Goal: Task Accomplishment & Management: Use online tool/utility

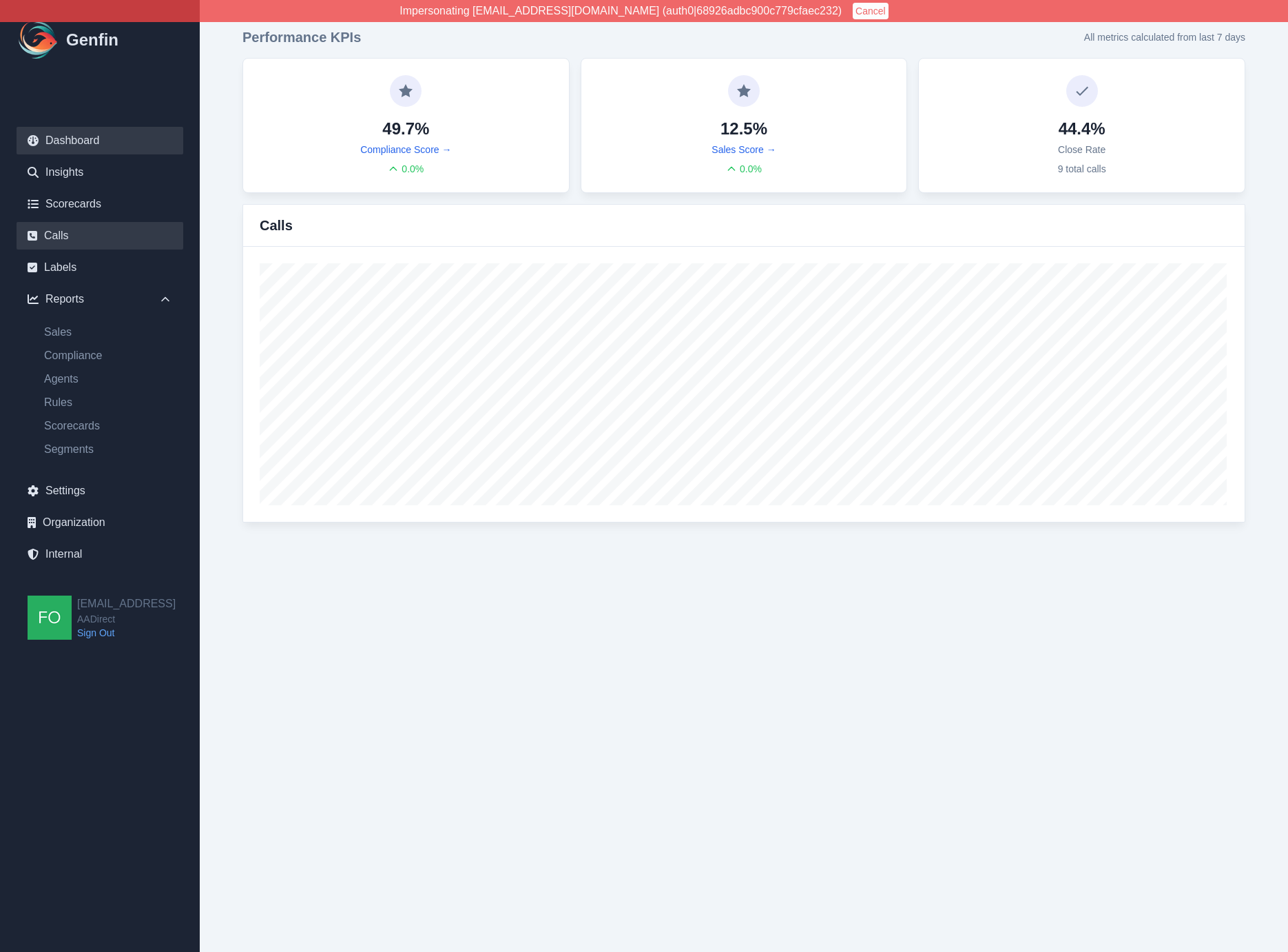
click at [76, 236] on link "Calls" at bounding box center [100, 236] width 166 height 27
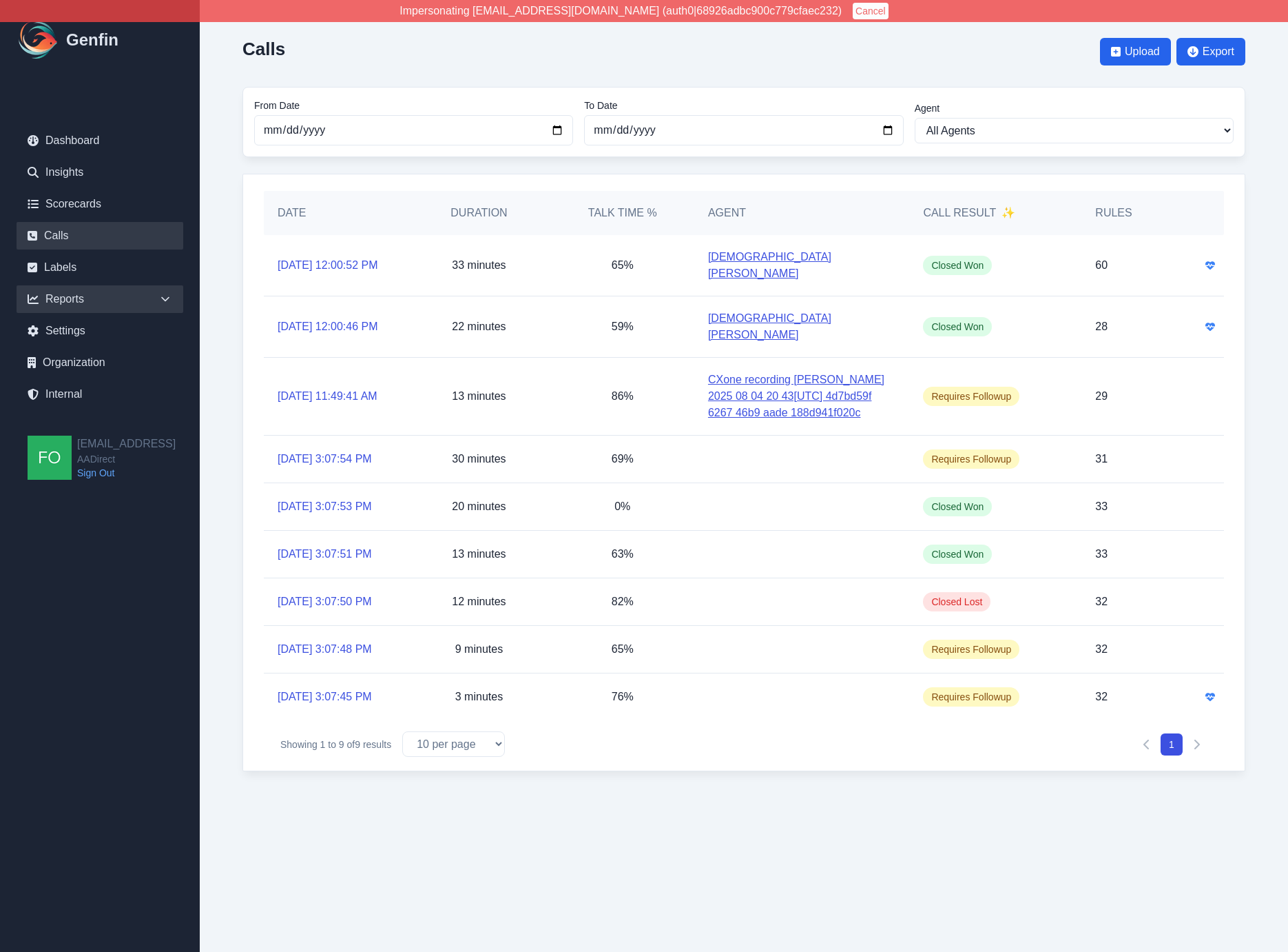
click at [145, 305] on div "Reports" at bounding box center [100, 299] width 166 height 27
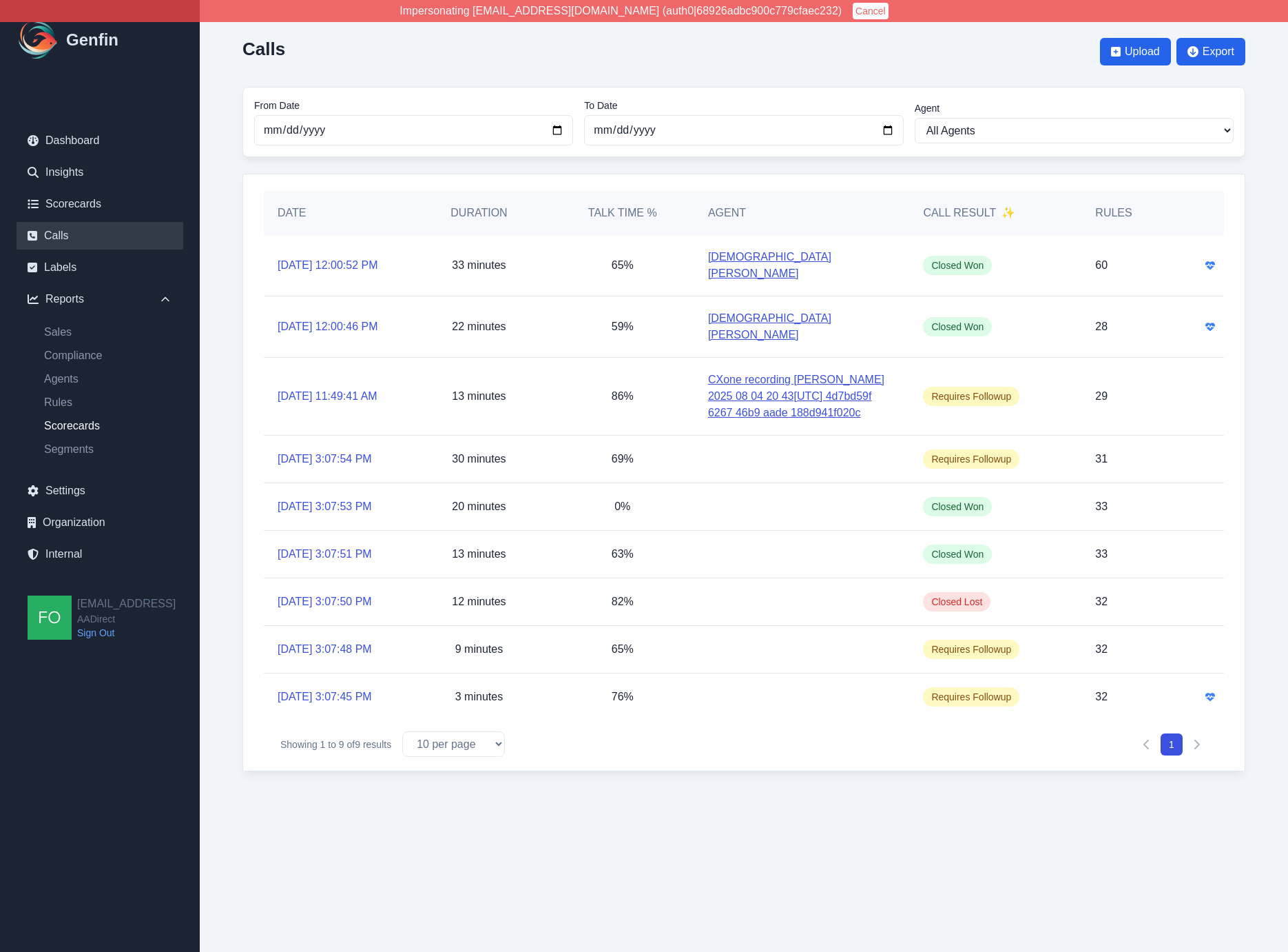
click at [82, 424] on link "Scorecards" at bounding box center [108, 426] width 150 height 17
select select "14"
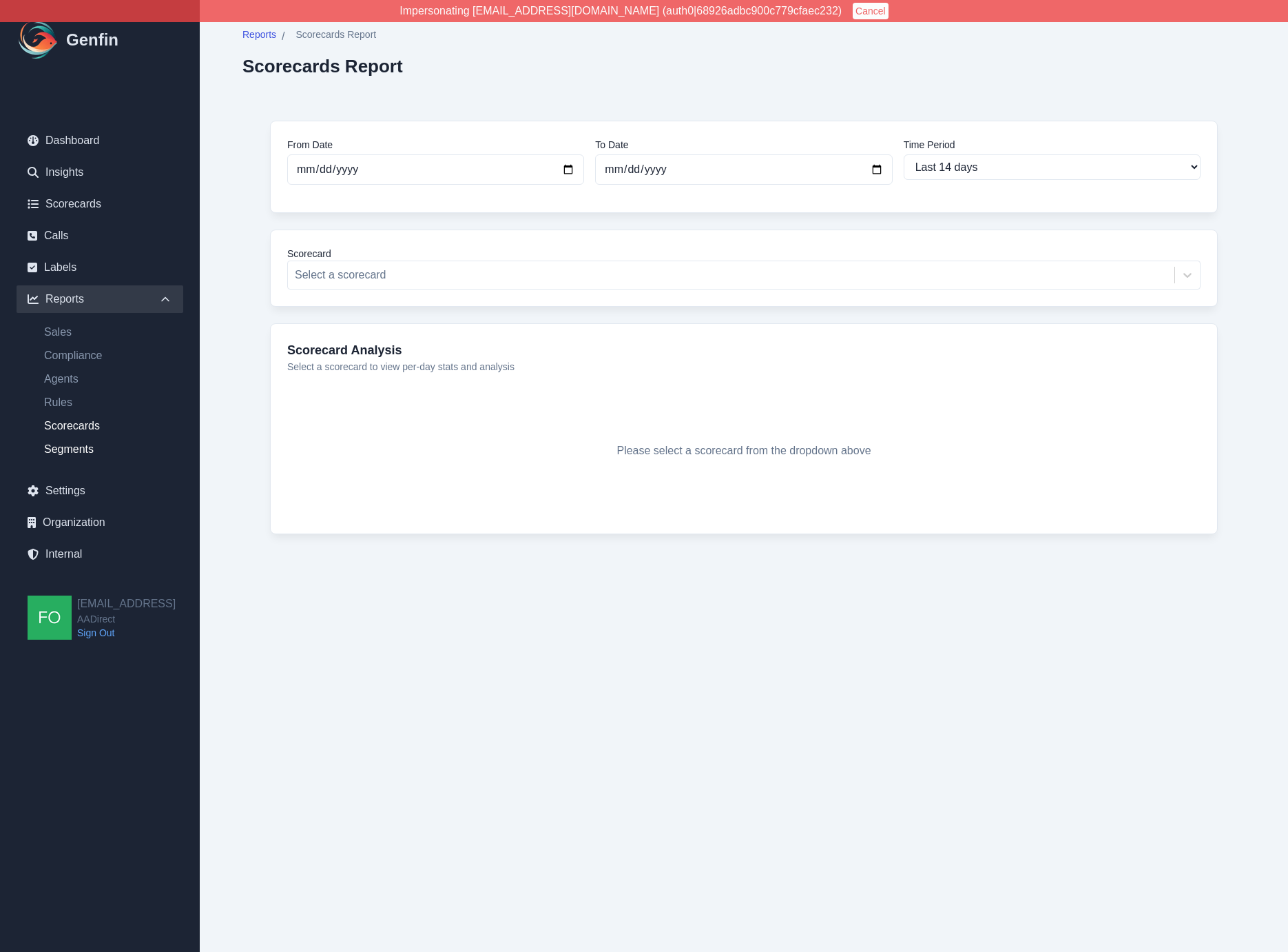
click at [67, 449] on link "Segments" at bounding box center [108, 450] width 150 height 17
select select "14"
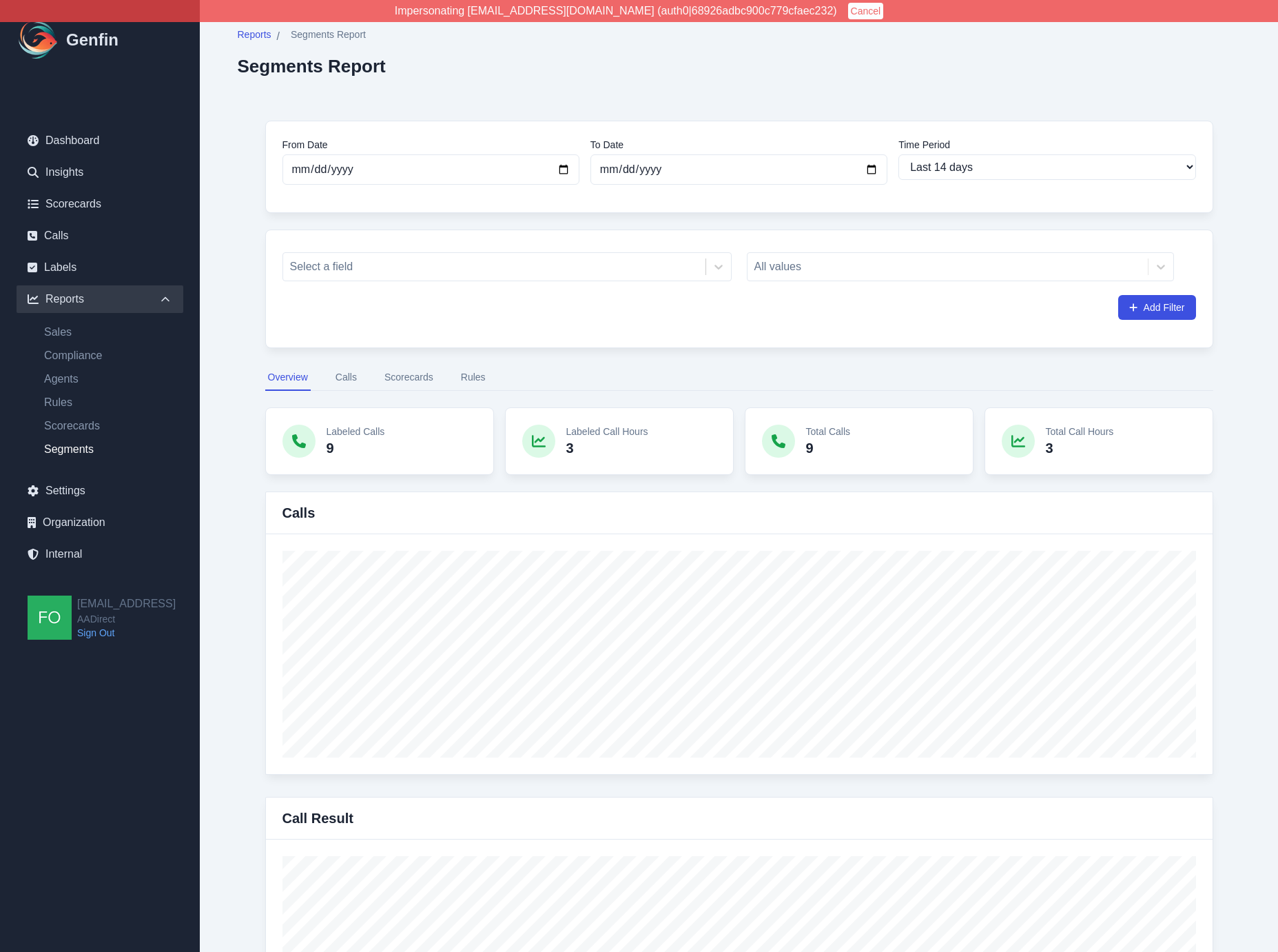
click at [411, 374] on button "Scorecards" at bounding box center [408, 378] width 54 height 26
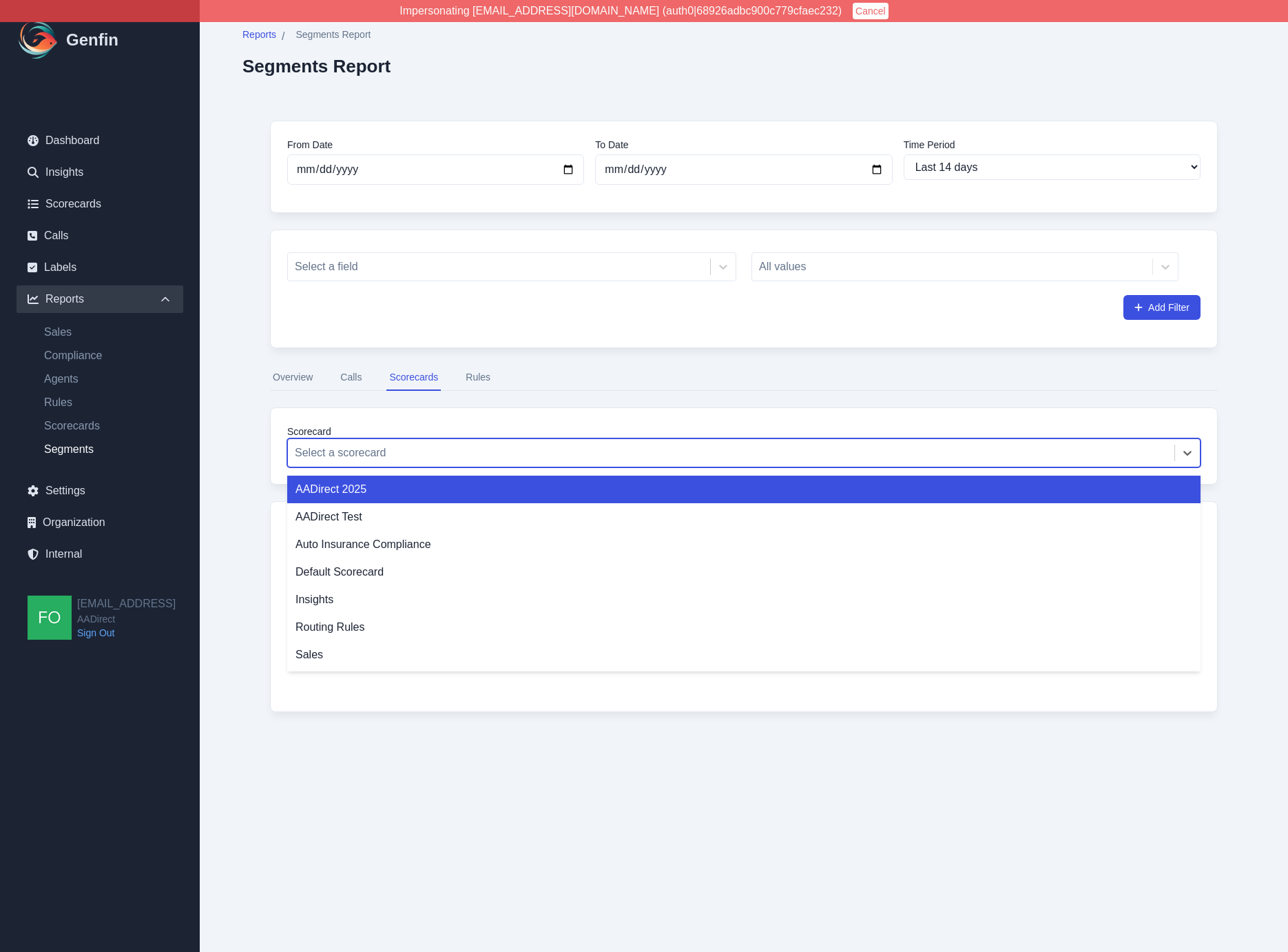
click at [433, 461] on div at bounding box center [731, 452] width 873 height 19
click at [409, 490] on div "AADirect 2025" at bounding box center [743, 489] width 913 height 27
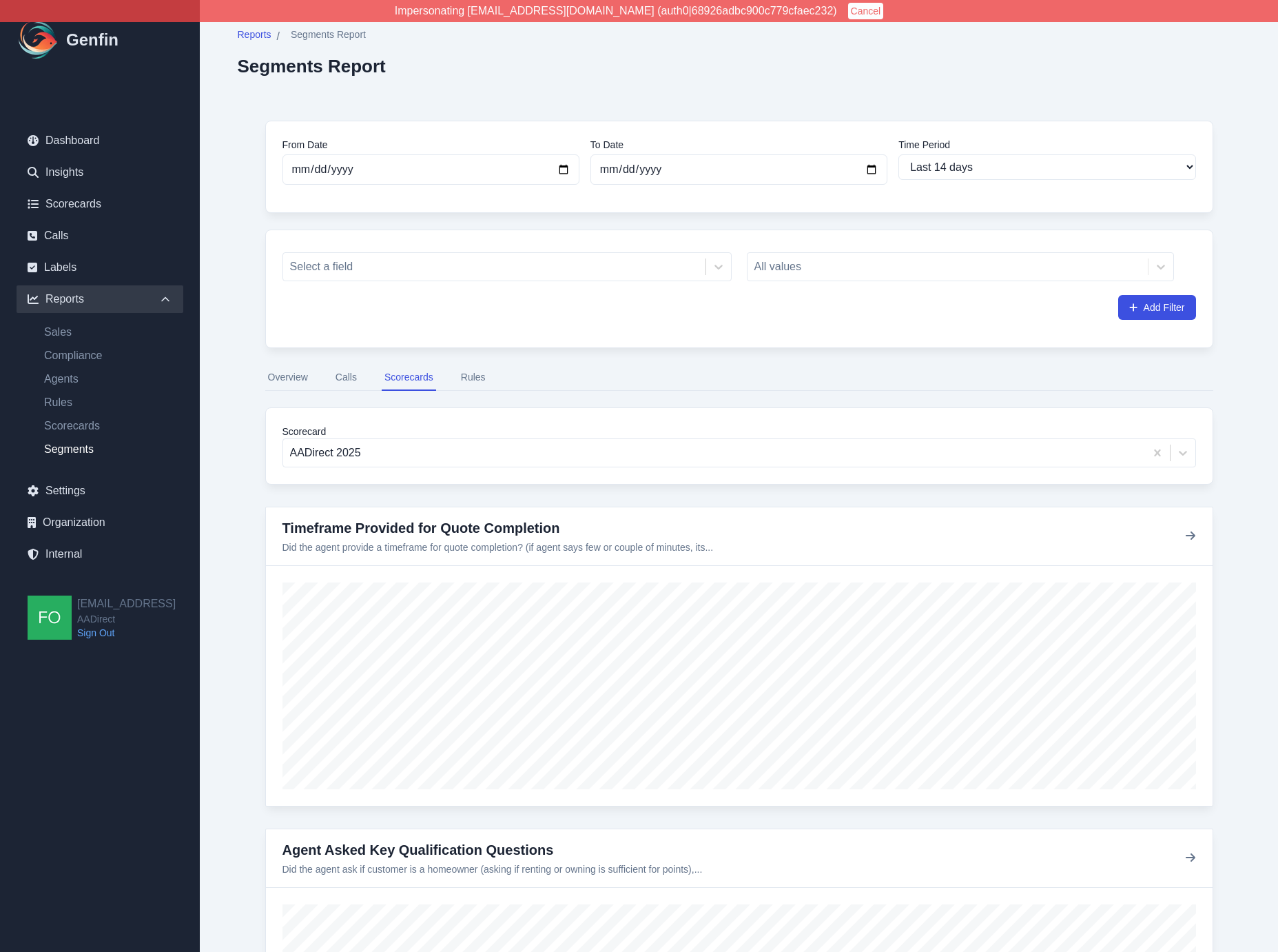
click at [479, 379] on button "Rules" at bounding box center [473, 378] width 31 height 26
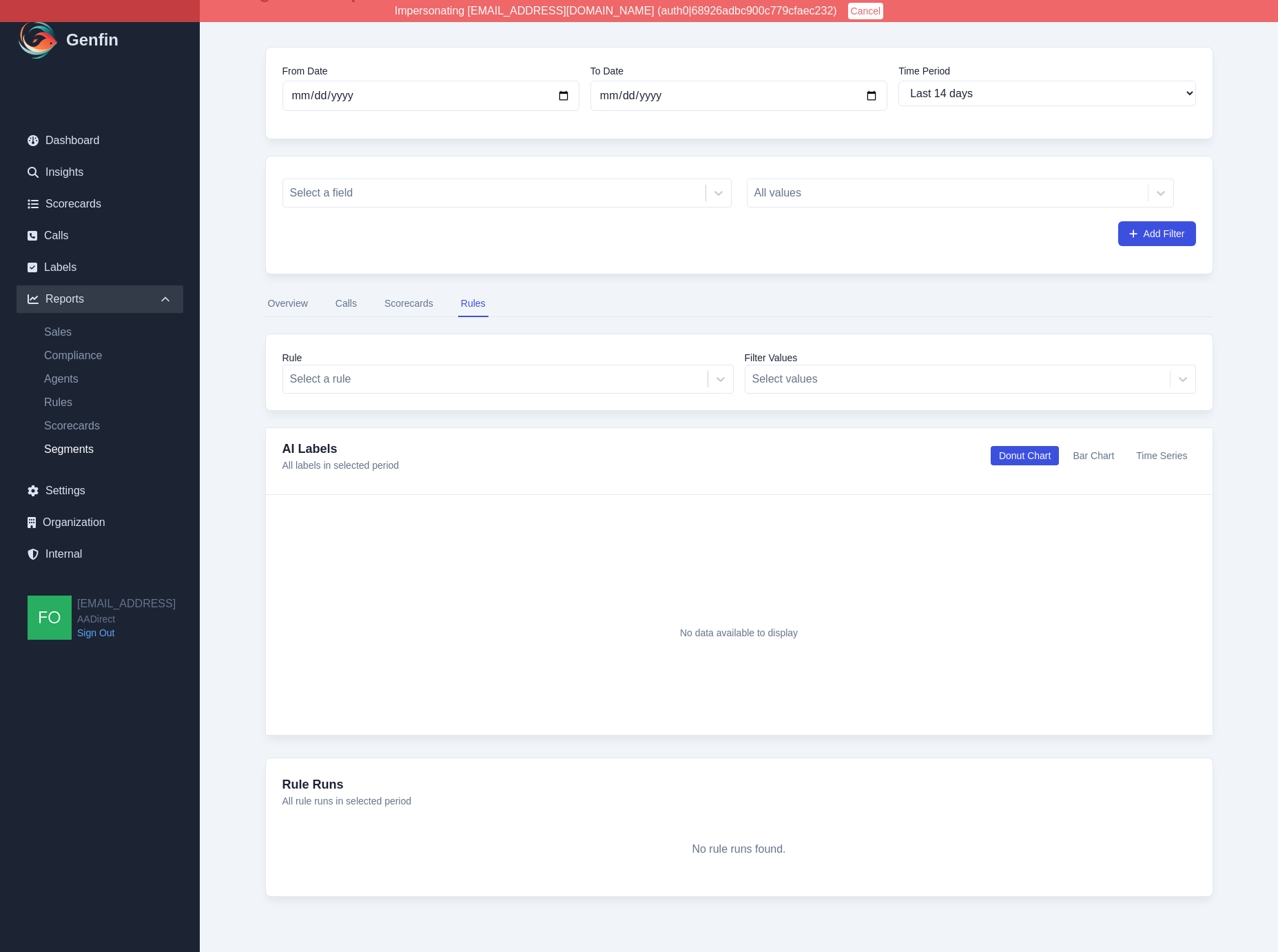
scroll to position [71, 0]
click at [419, 302] on button "Scorecards" at bounding box center [408, 307] width 54 height 26
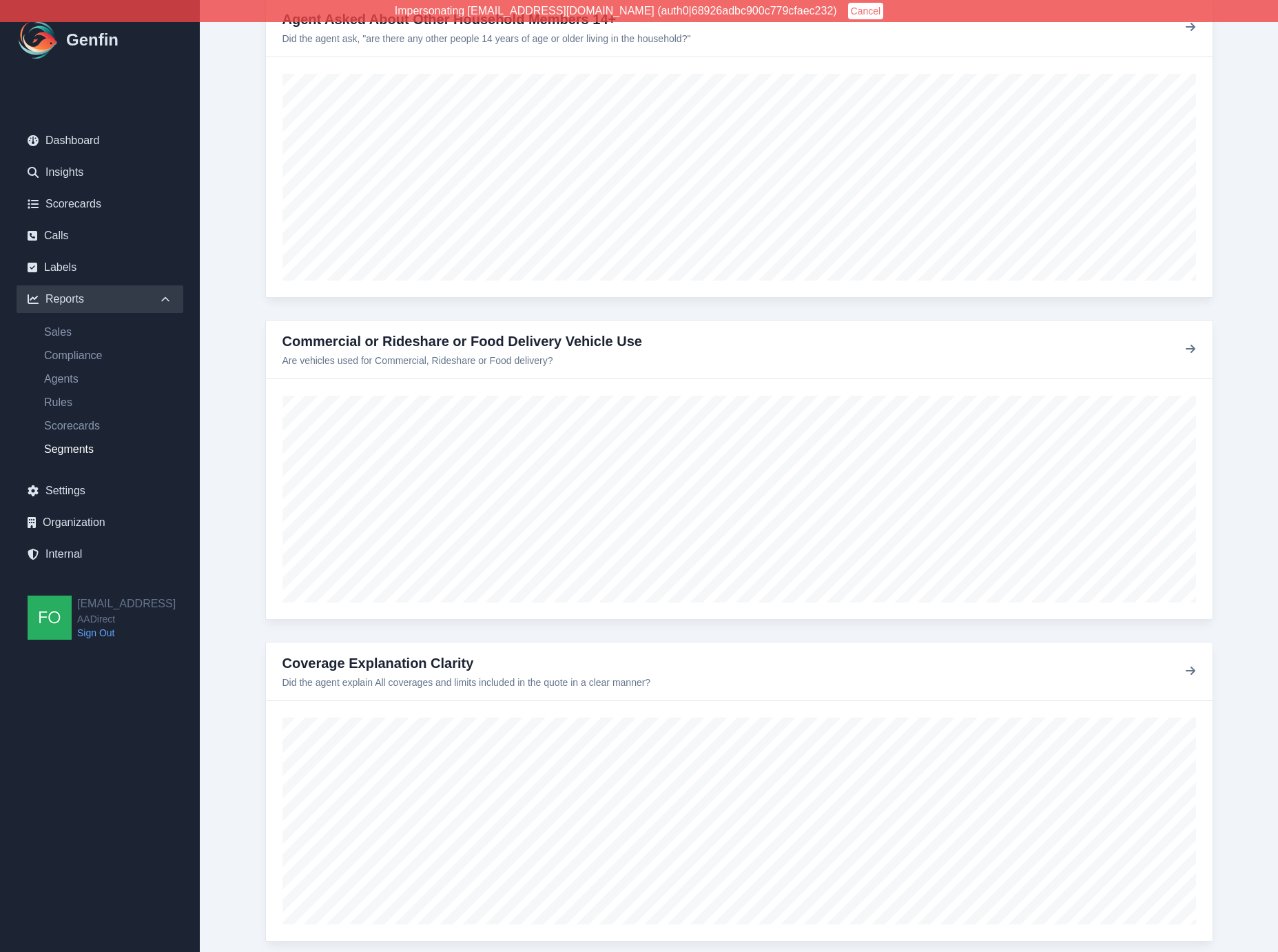
scroll to position [3055, 0]
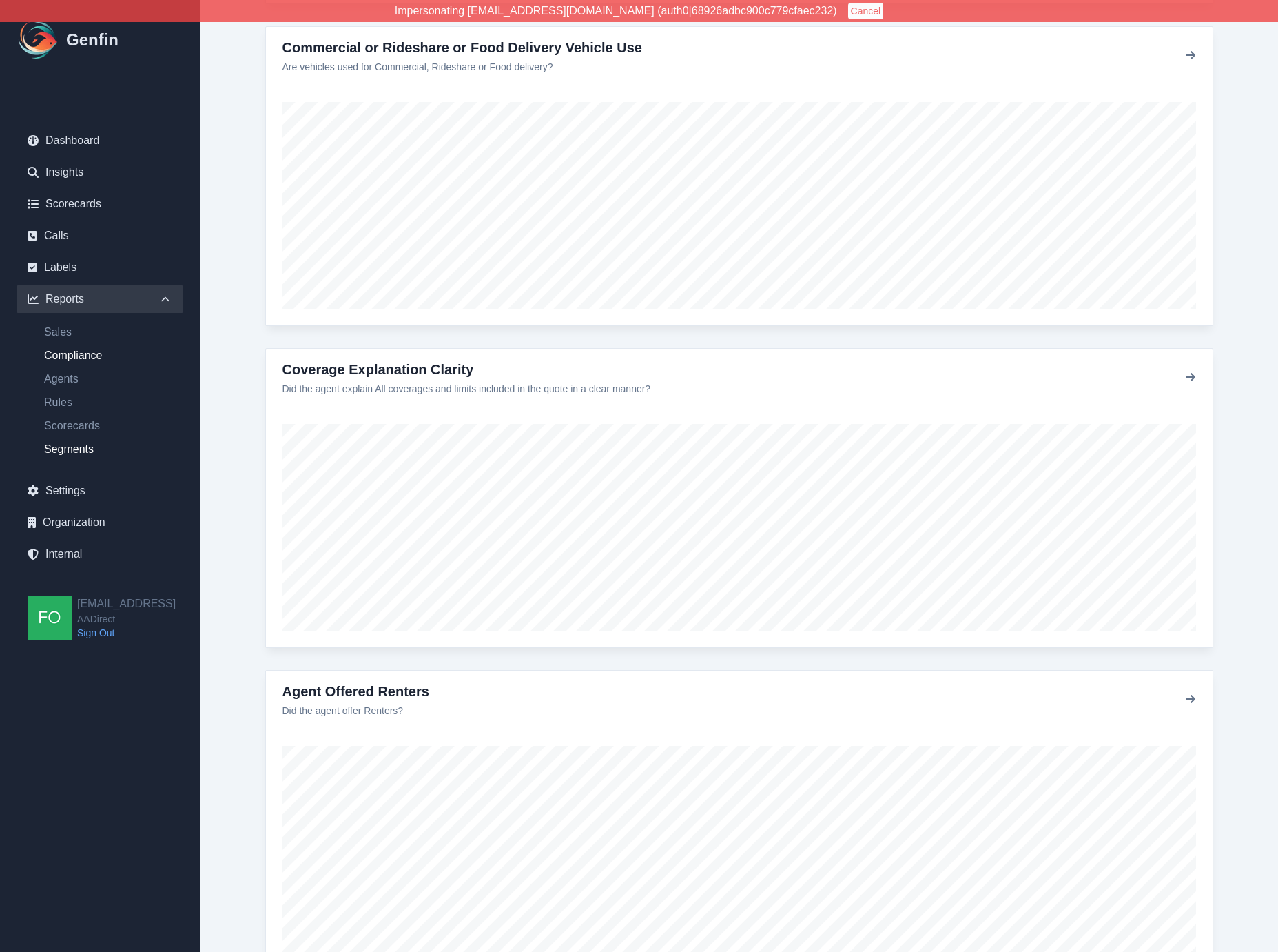
click at [89, 353] on link "Compliance" at bounding box center [108, 356] width 150 height 17
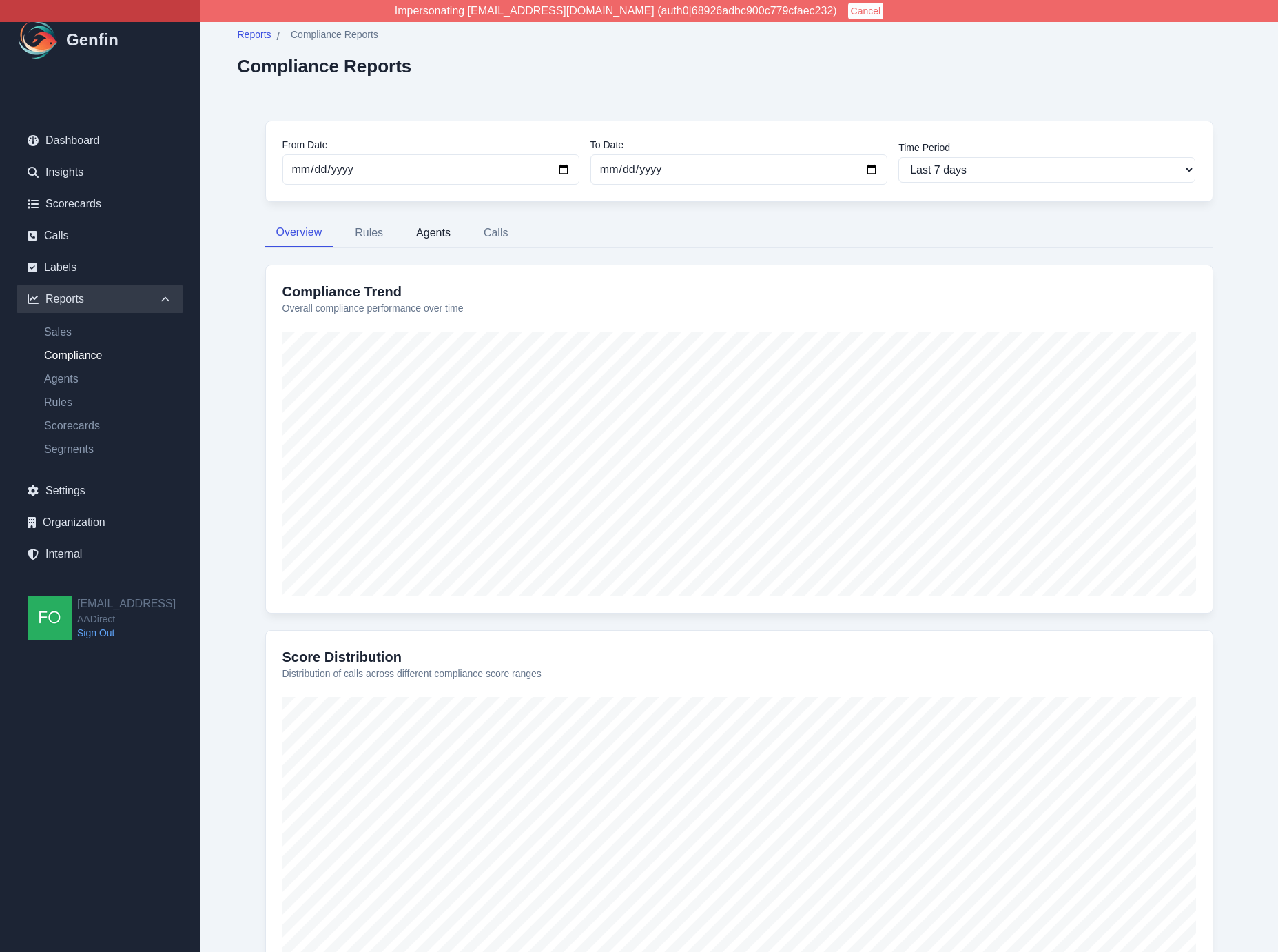
click at [436, 231] on button "Agents" at bounding box center [434, 233] width 56 height 29
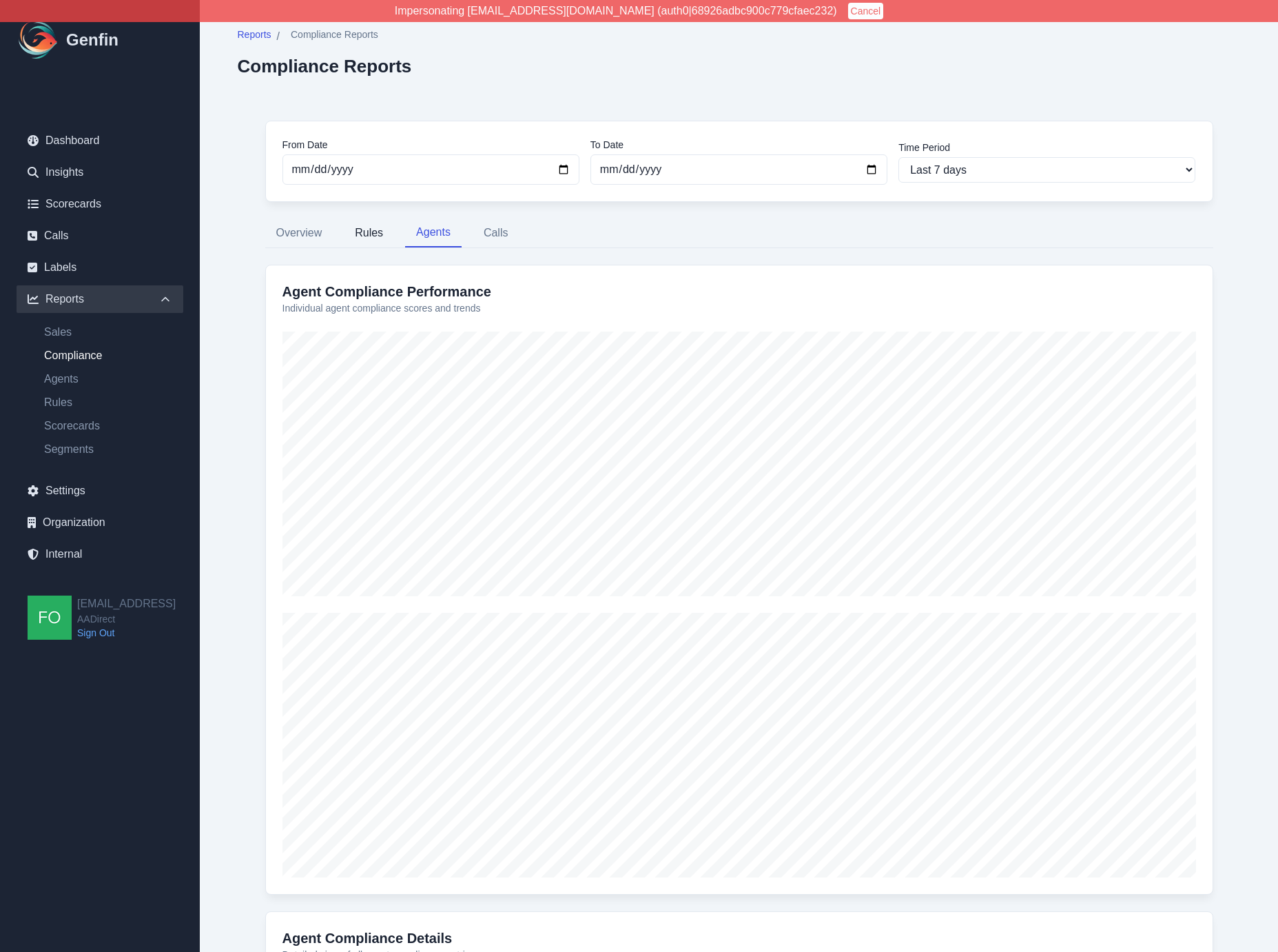
click at [370, 230] on button "Rules" at bounding box center [369, 233] width 50 height 29
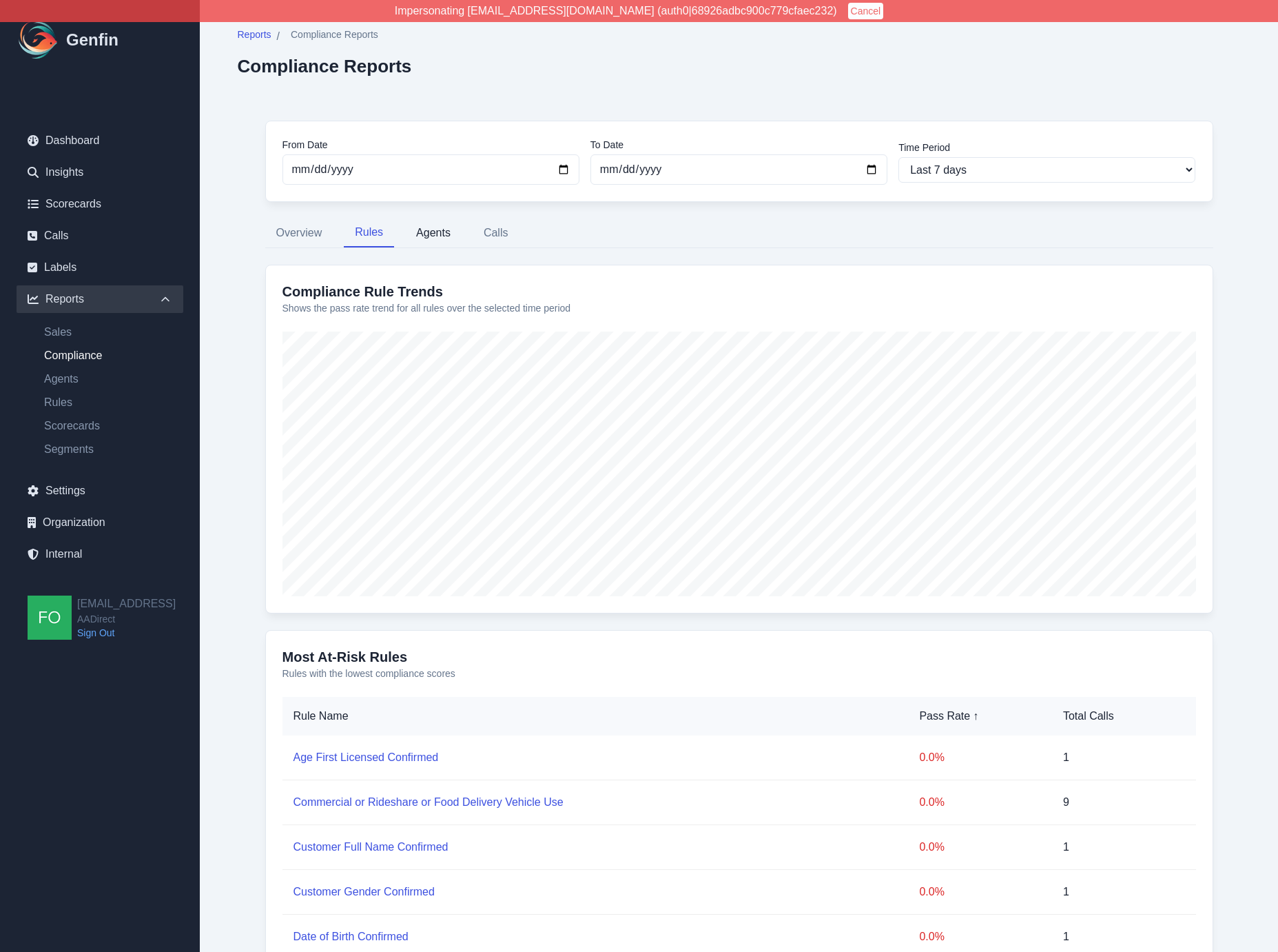
click at [433, 229] on button "Agents" at bounding box center [434, 233] width 56 height 29
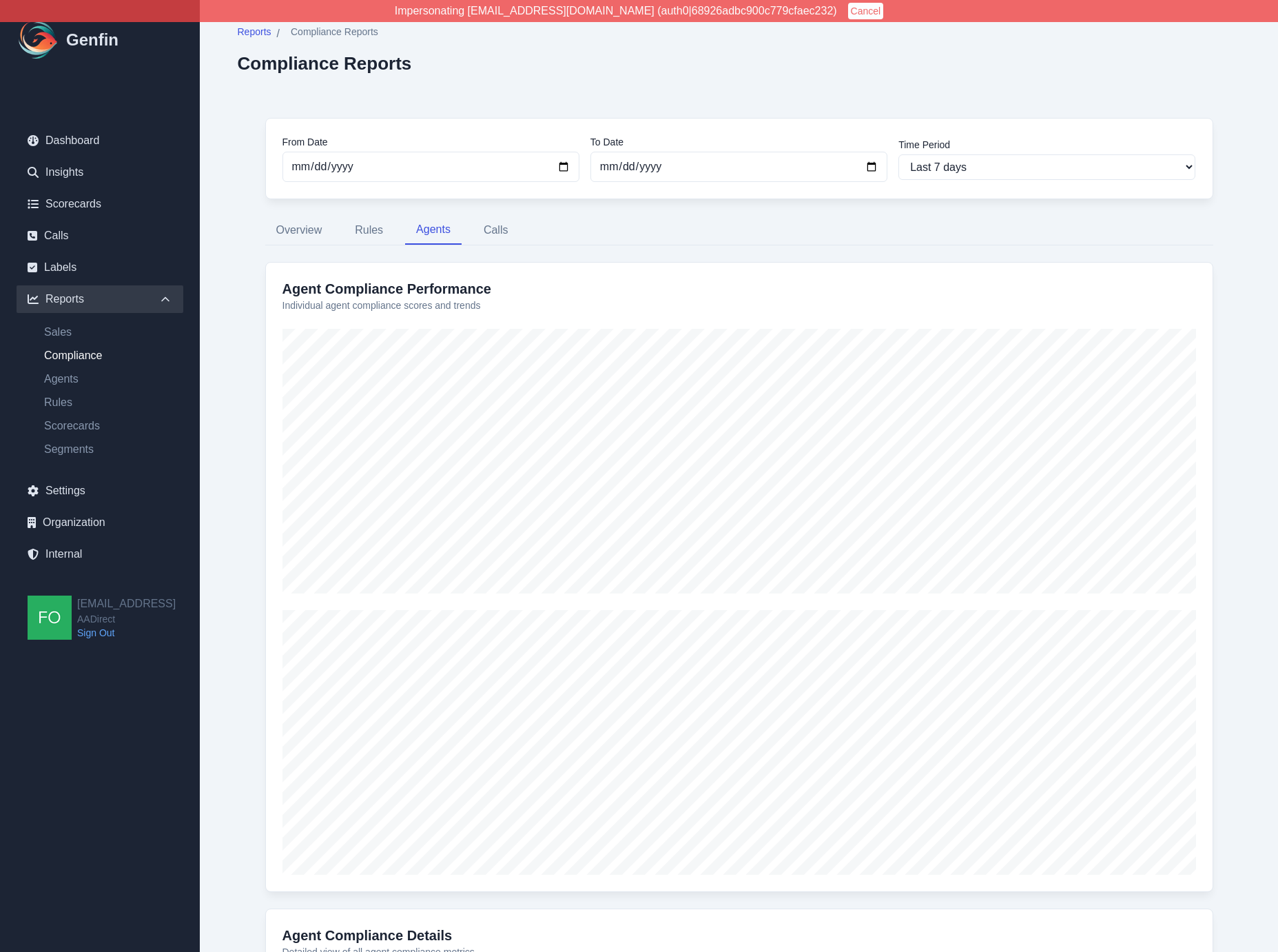
scroll to position [5, 0]
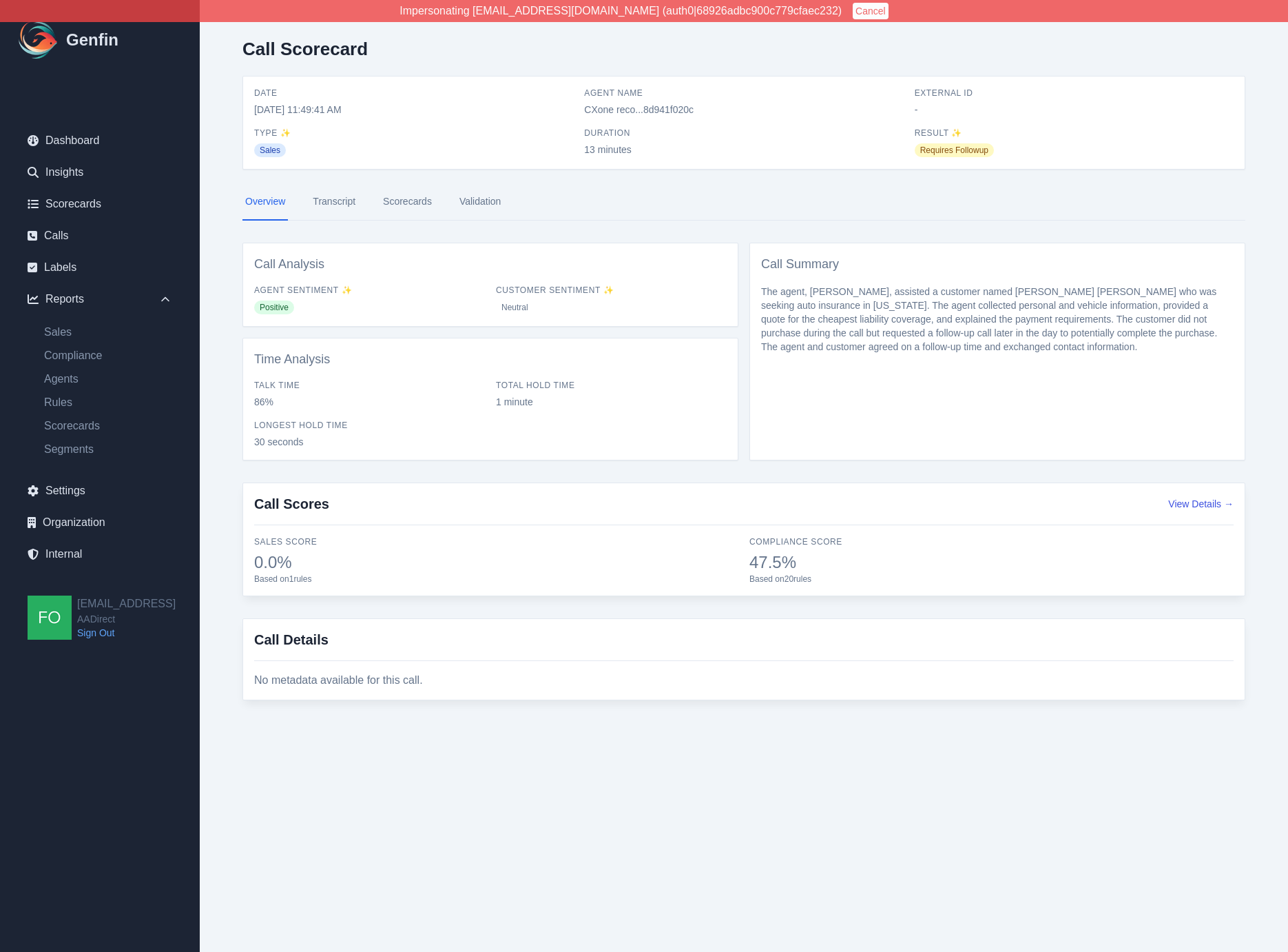
click at [241, 445] on div "Call Scorecard Date 8/6/2025, 11:49:41 AM Agent Name CXone reco...8d941f020c Ex…" at bounding box center [744, 375] width 1058 height 750
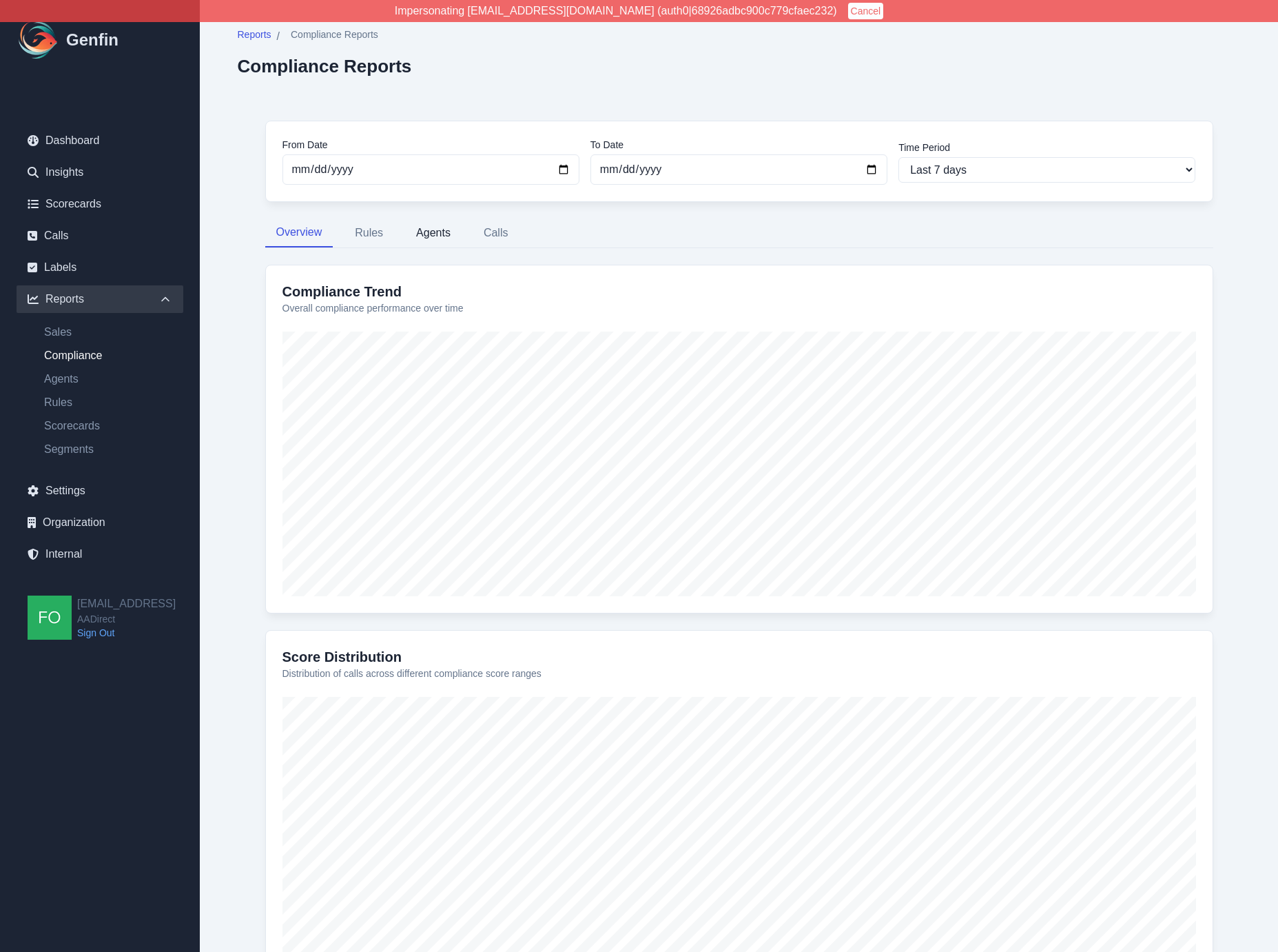
click at [413, 223] on button "Agents" at bounding box center [434, 233] width 56 height 29
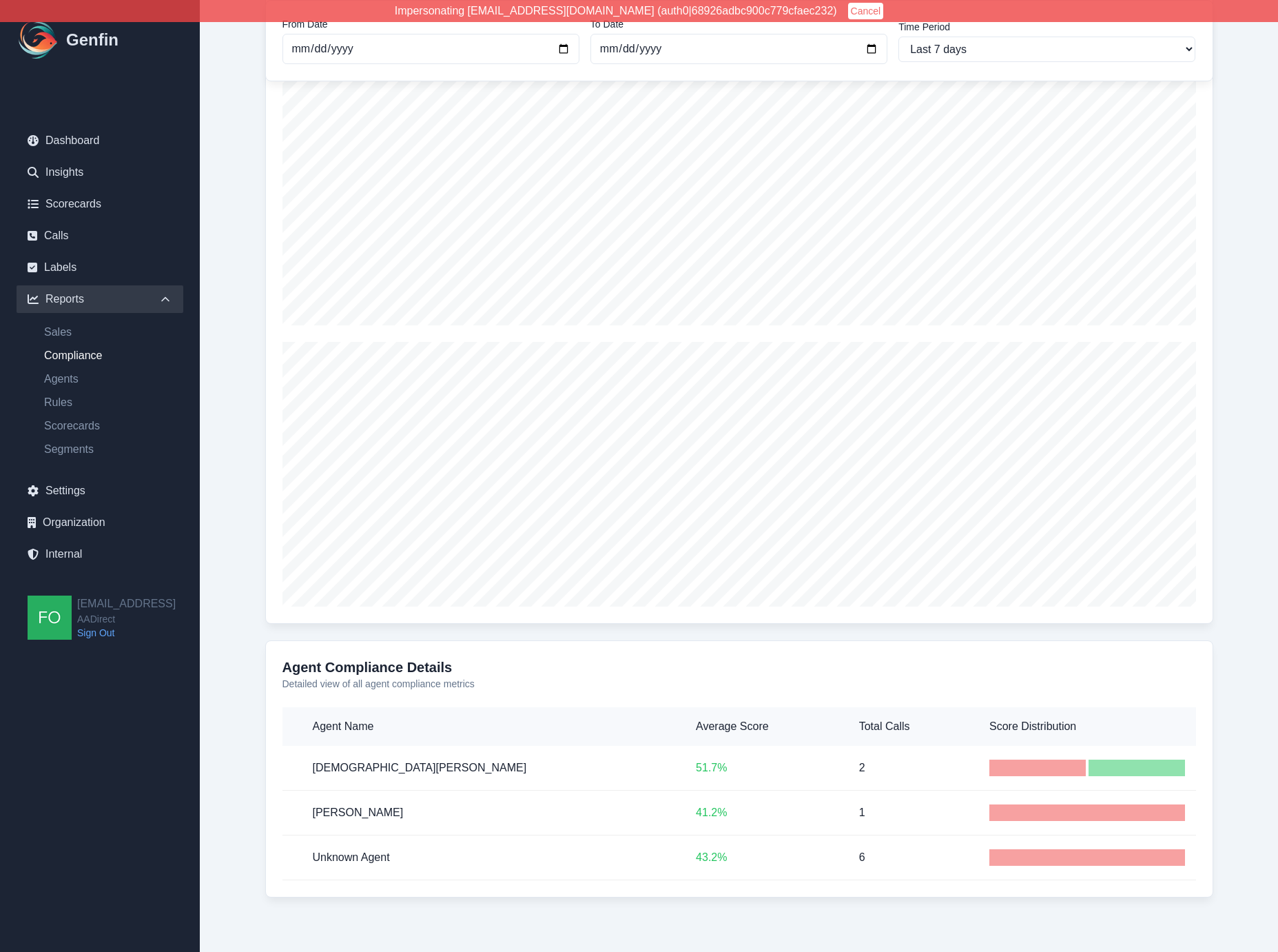
scroll to position [272, 0]
click at [750, 860] on p "43.2 %" at bounding box center [766, 857] width 141 height 17
click at [696, 814] on p "41.2 %" at bounding box center [766, 812] width 141 height 17
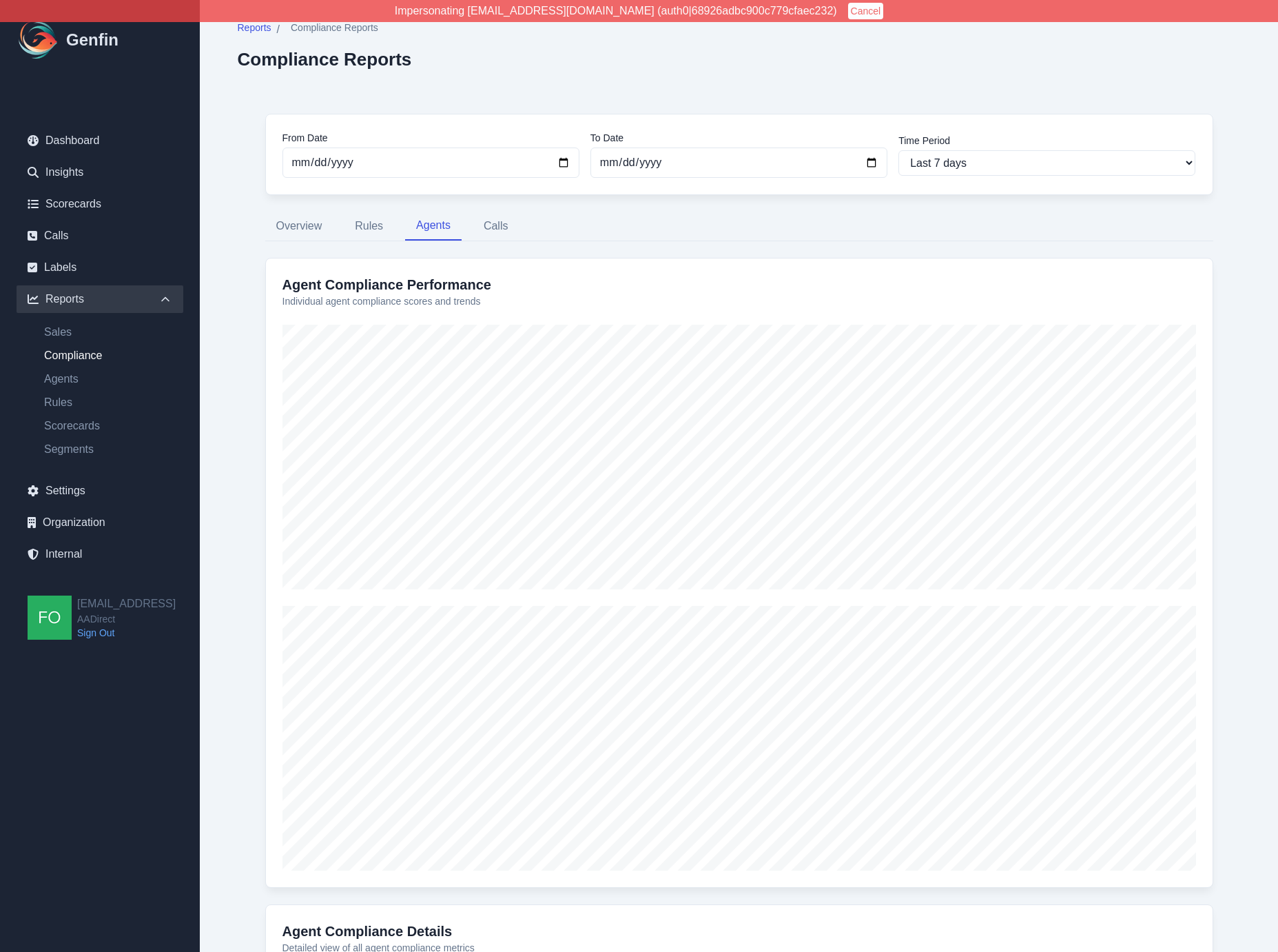
scroll to position [0, 0]
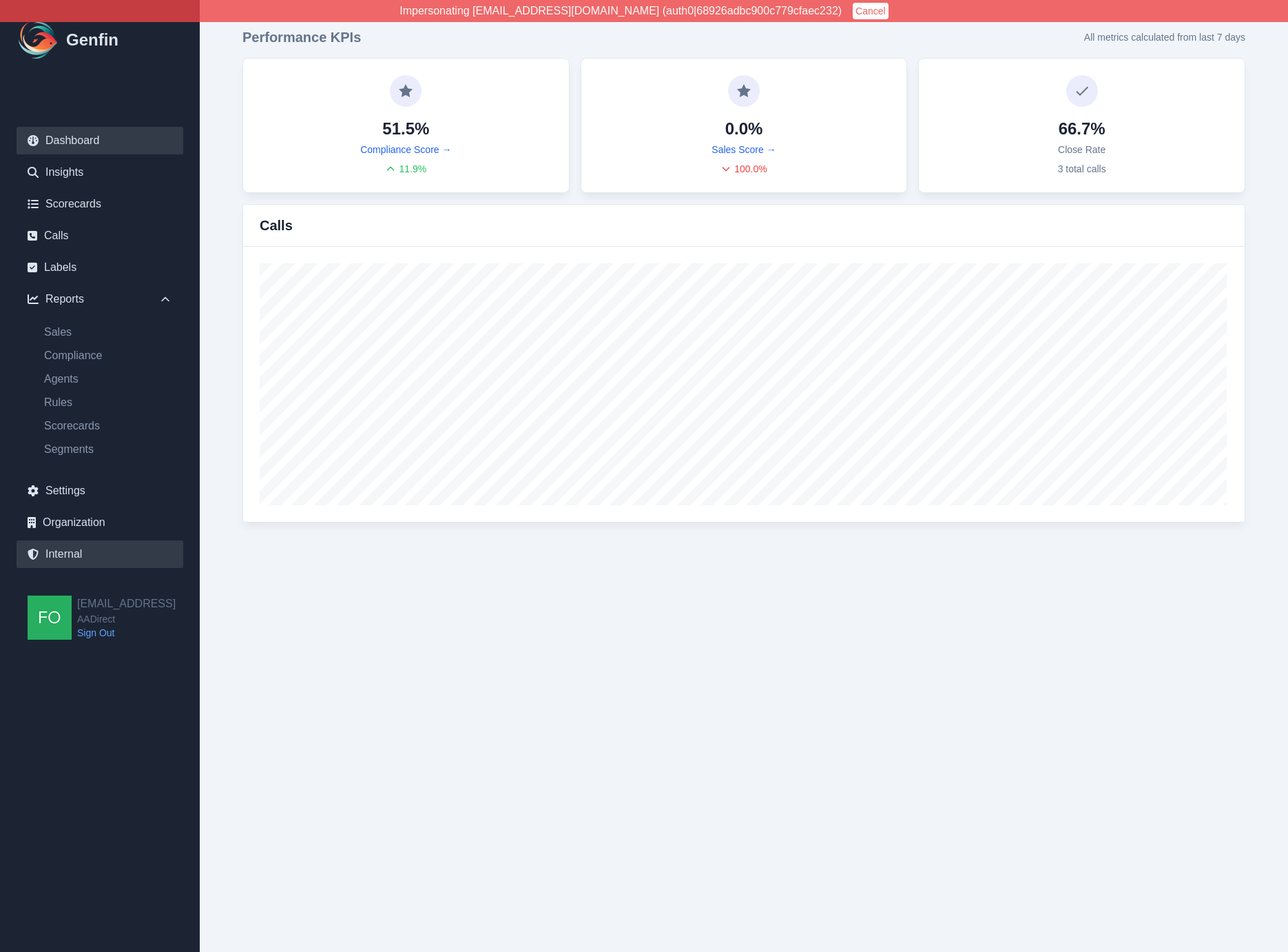
click at [67, 559] on link "Internal" at bounding box center [100, 554] width 166 height 27
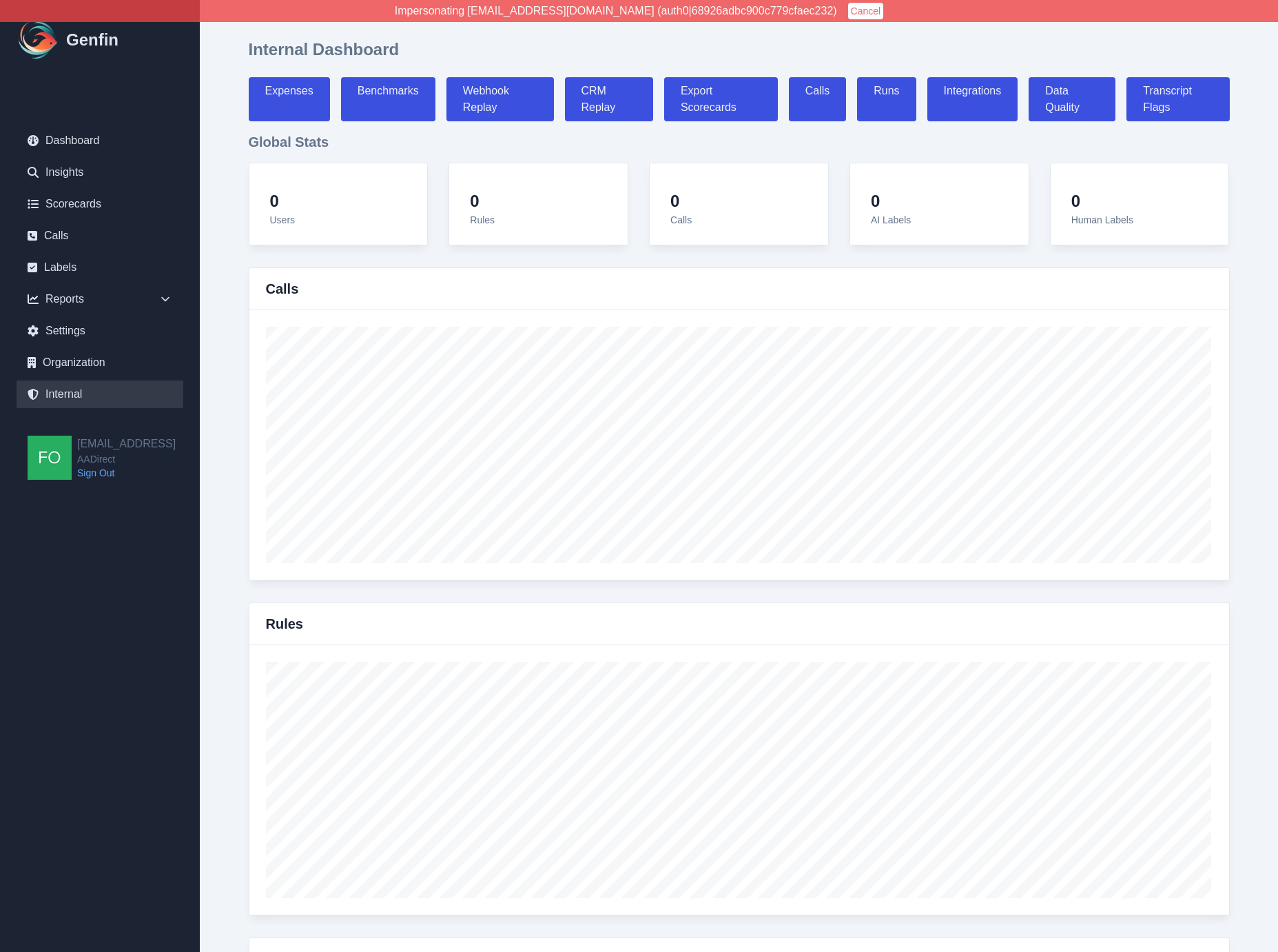
select select "paid"
select select "7"
select select "paid"
select select "7"
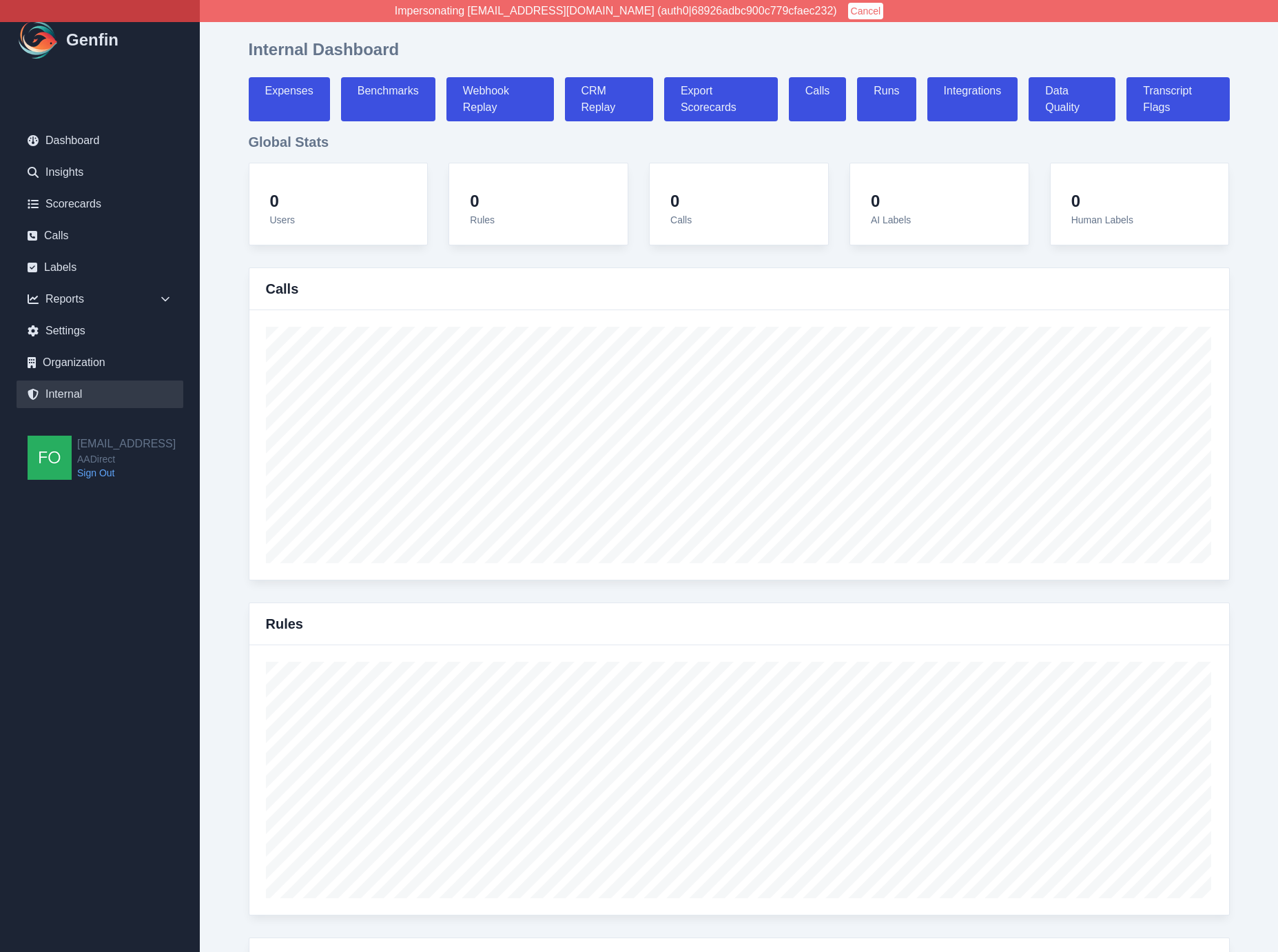
select select "7"
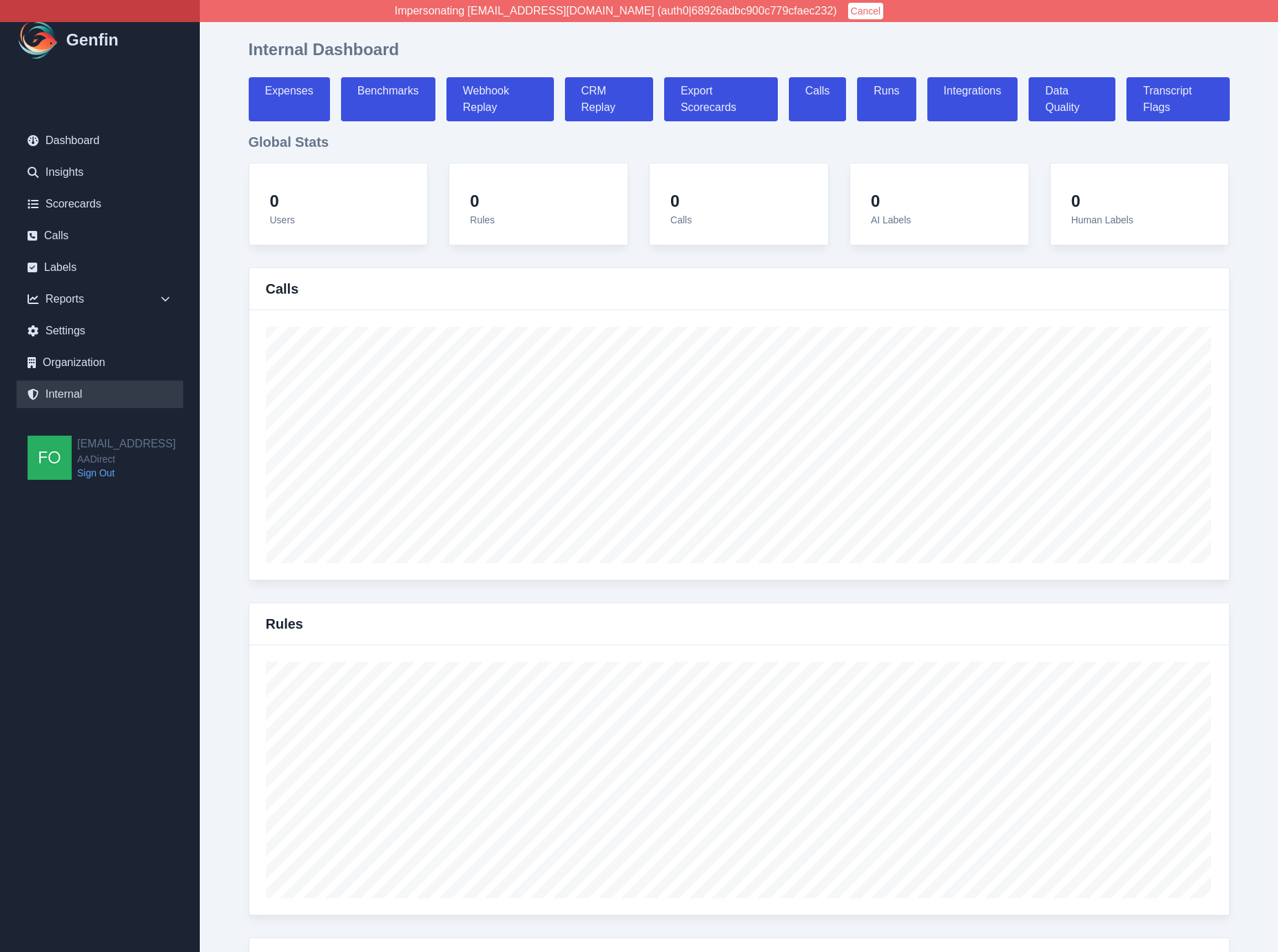
select select "7"
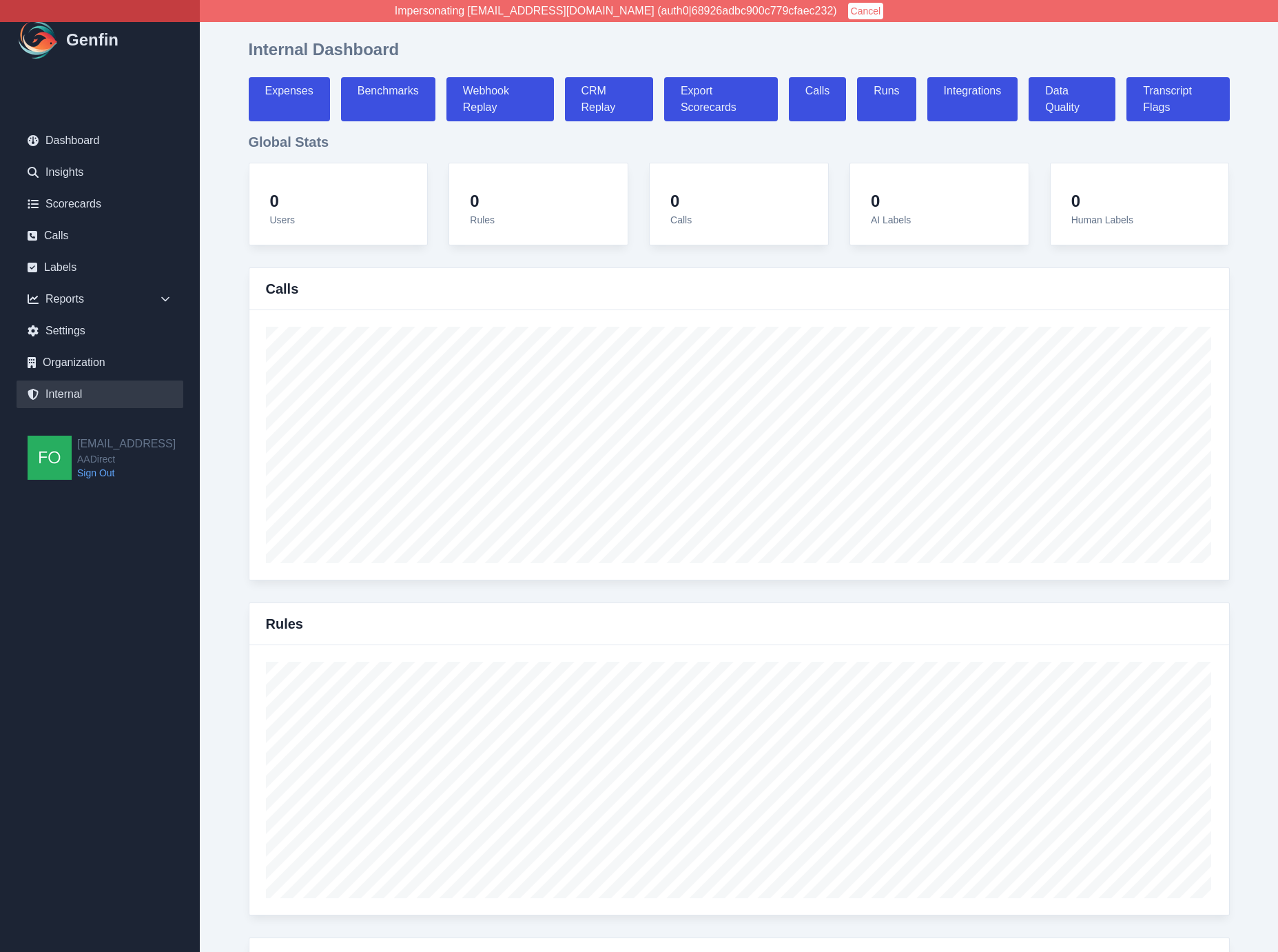
select select "paid"
select select "7"
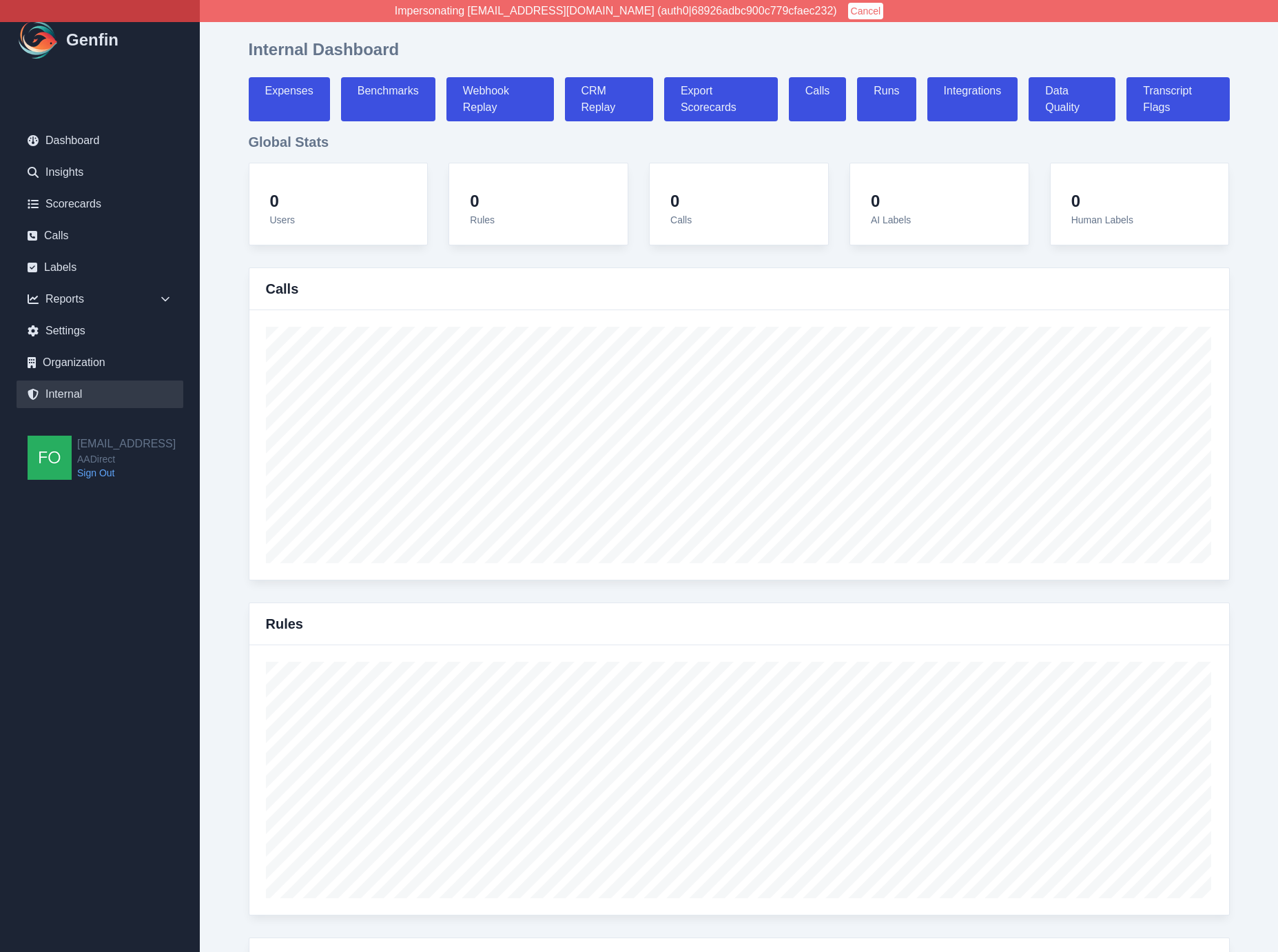
select select "7"
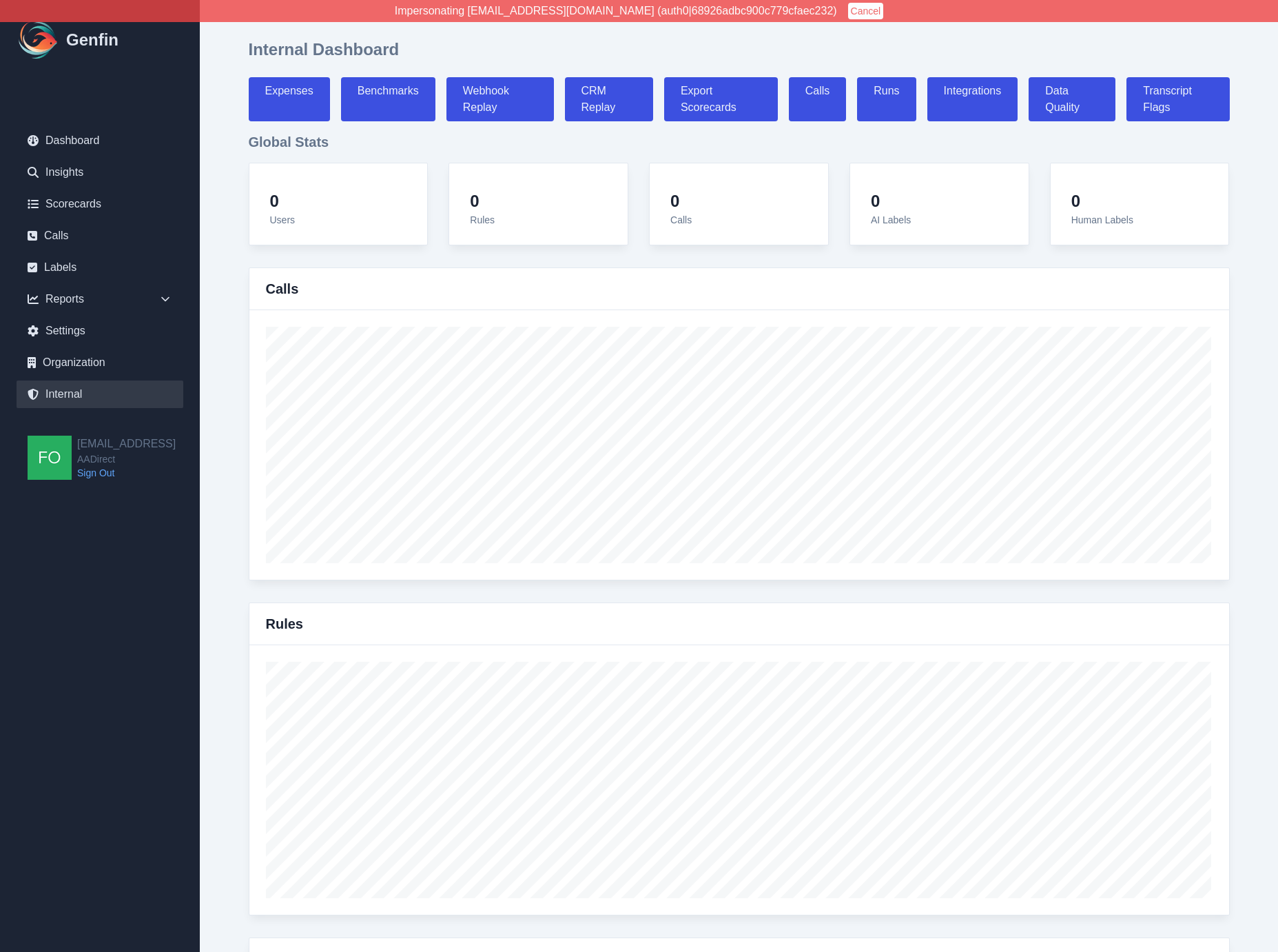
select select "7"
select select "paid"
select select "7"
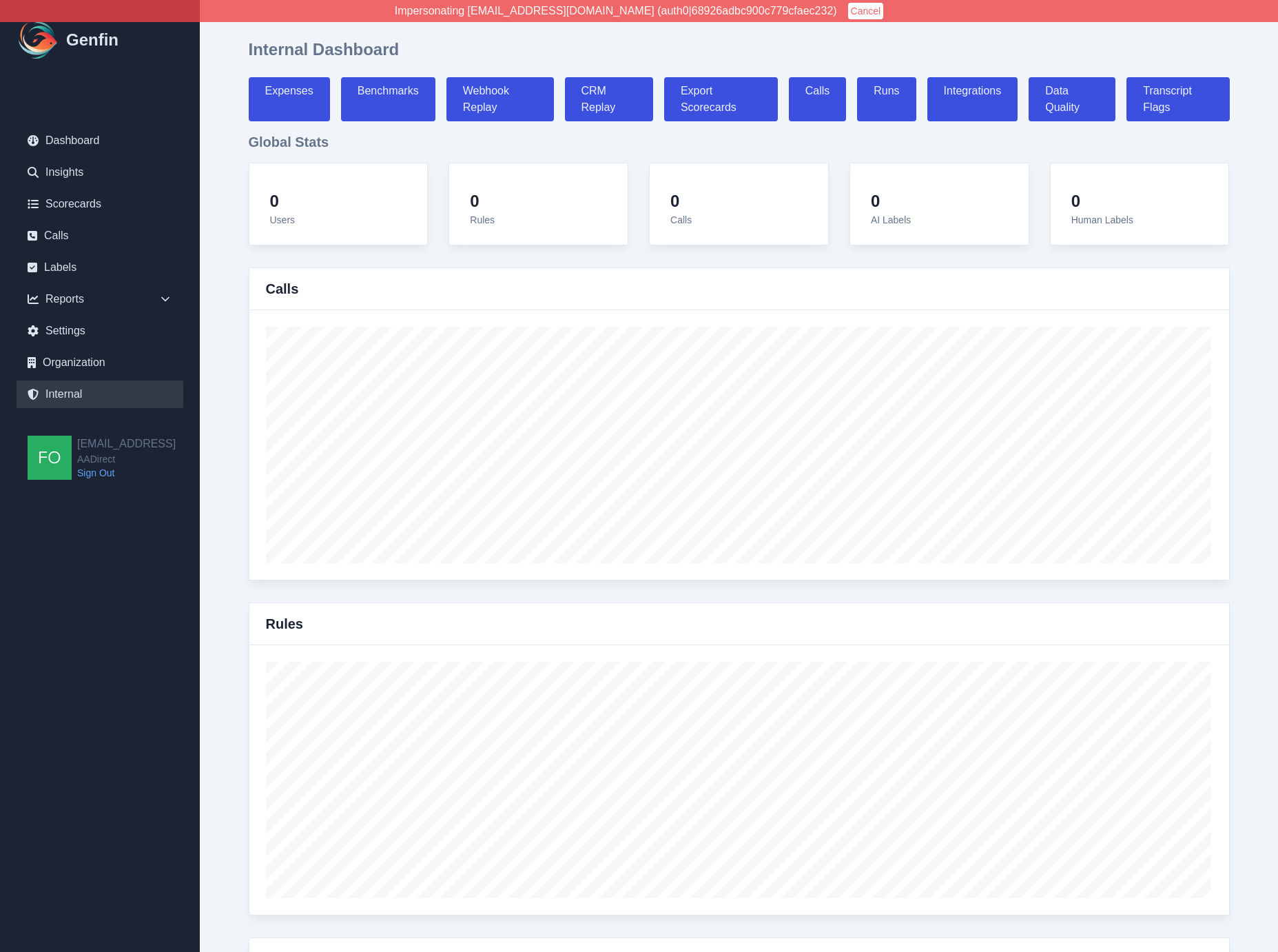
select select "paid"
select select "7"
select select "paid"
select select "7"
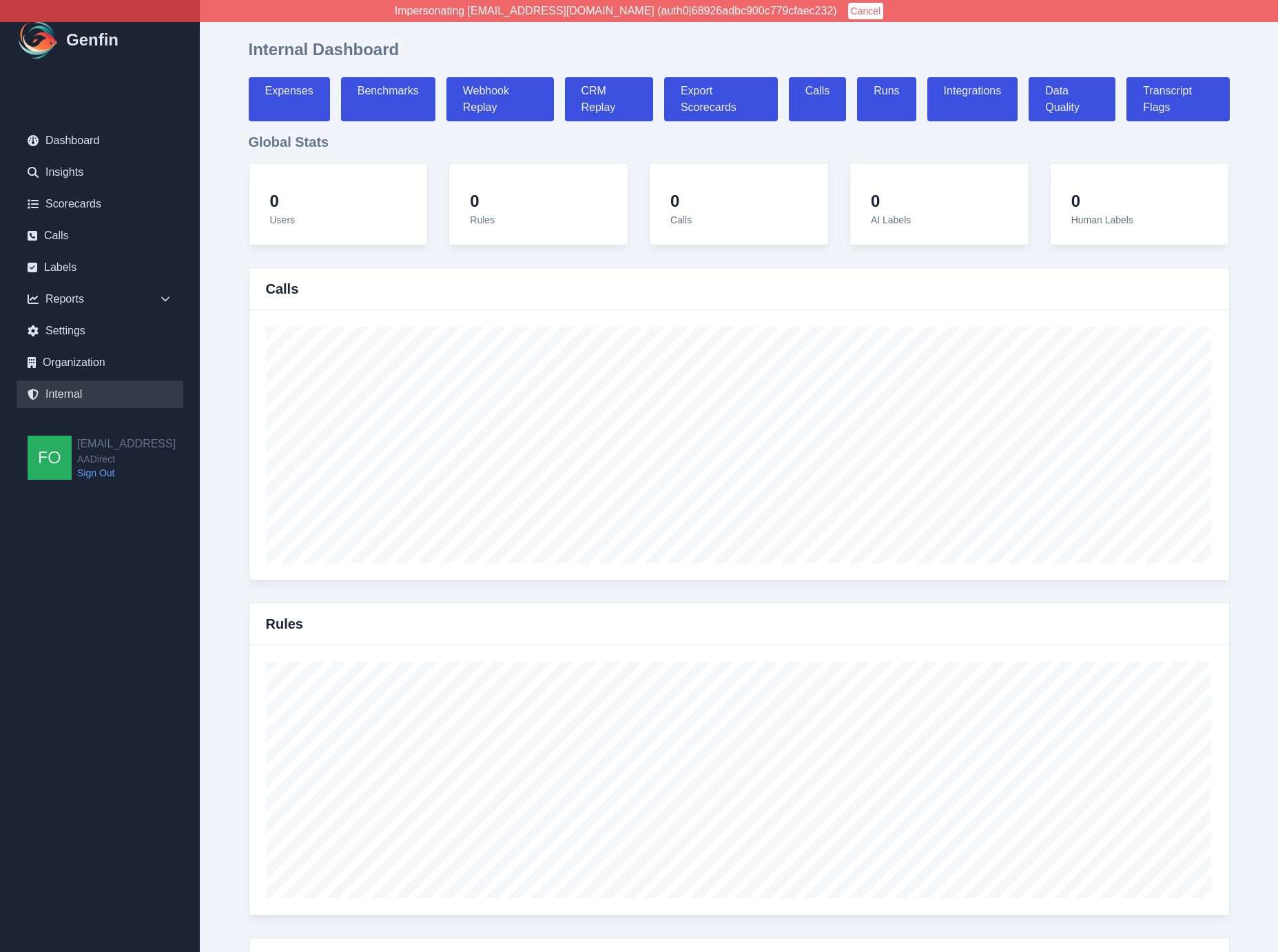
select select "7"
select select "paid"
select select "7"
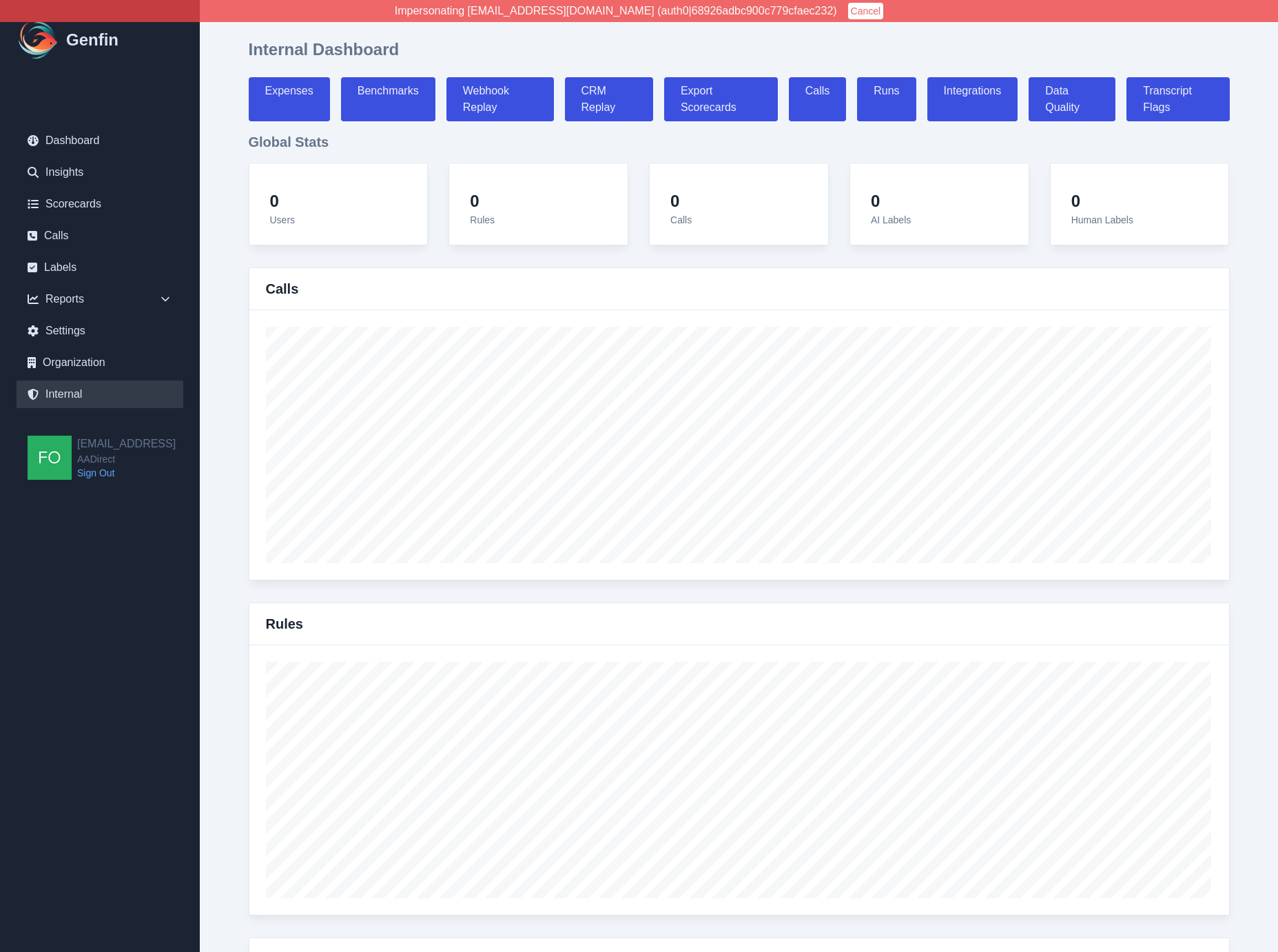
select select "paid"
select select "7"
select select "paid"
select select "7"
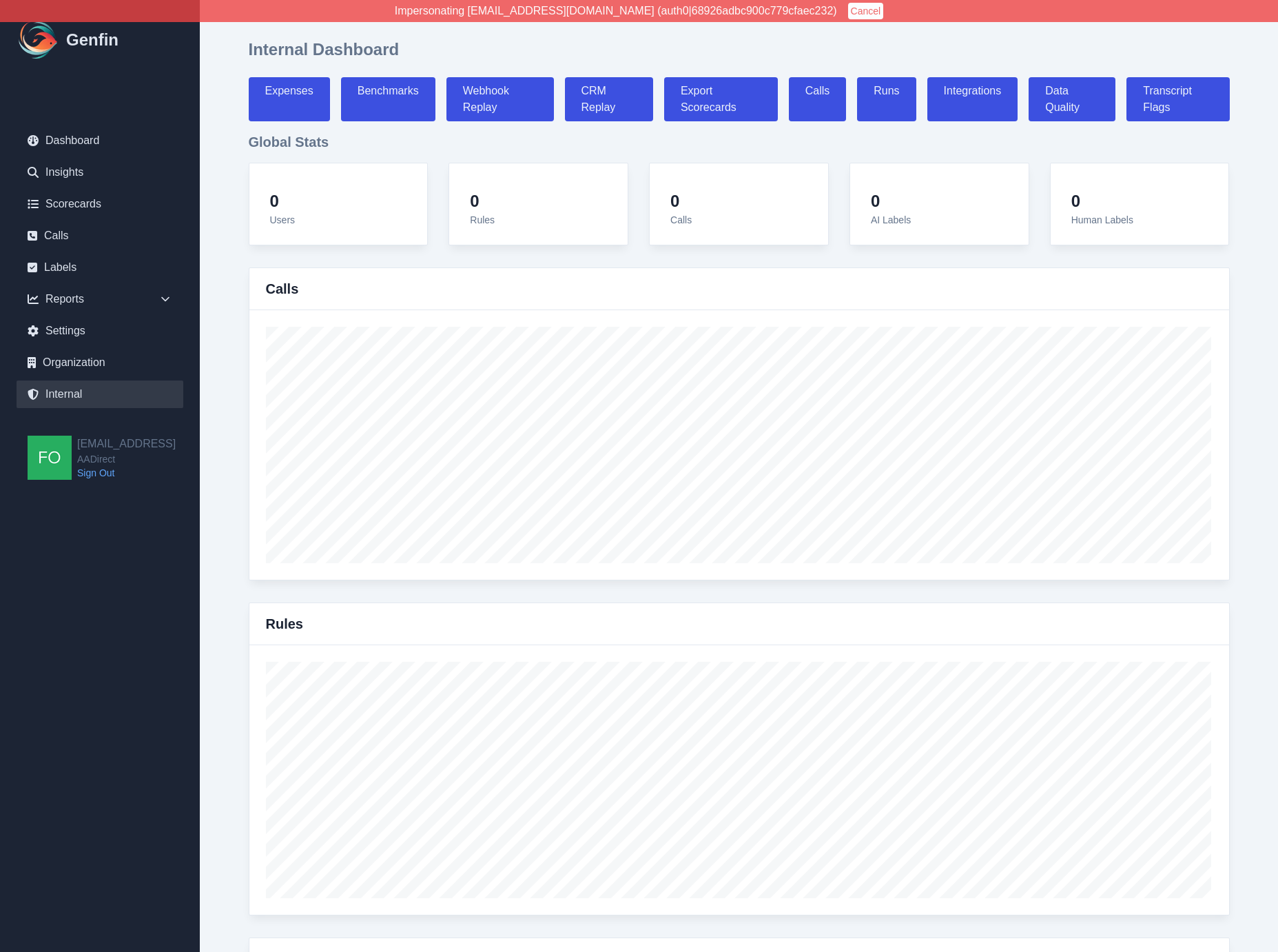
select select "7"
select select "paid"
select select "7"
select select "paid"
select select "7"
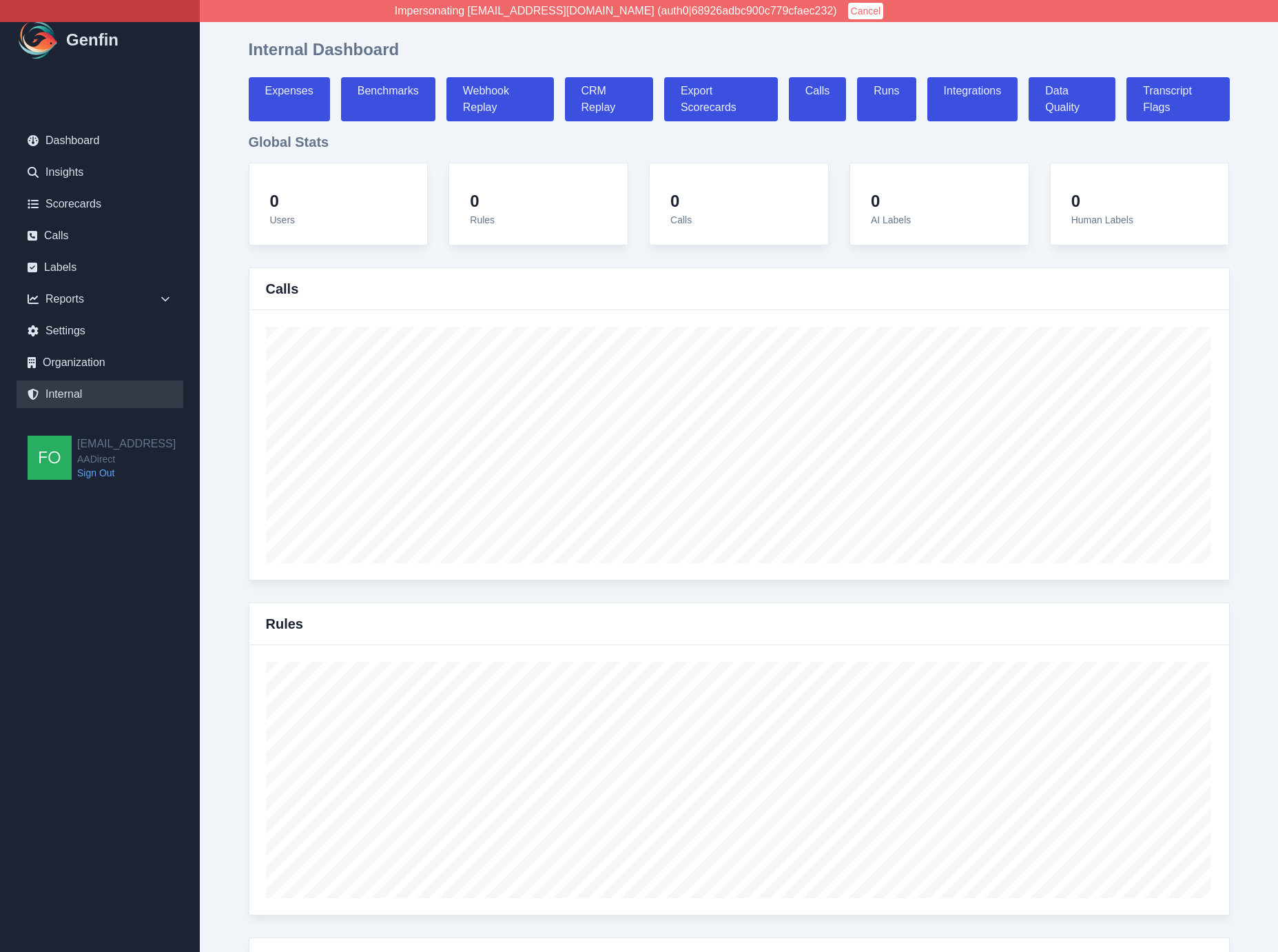
select select "7"
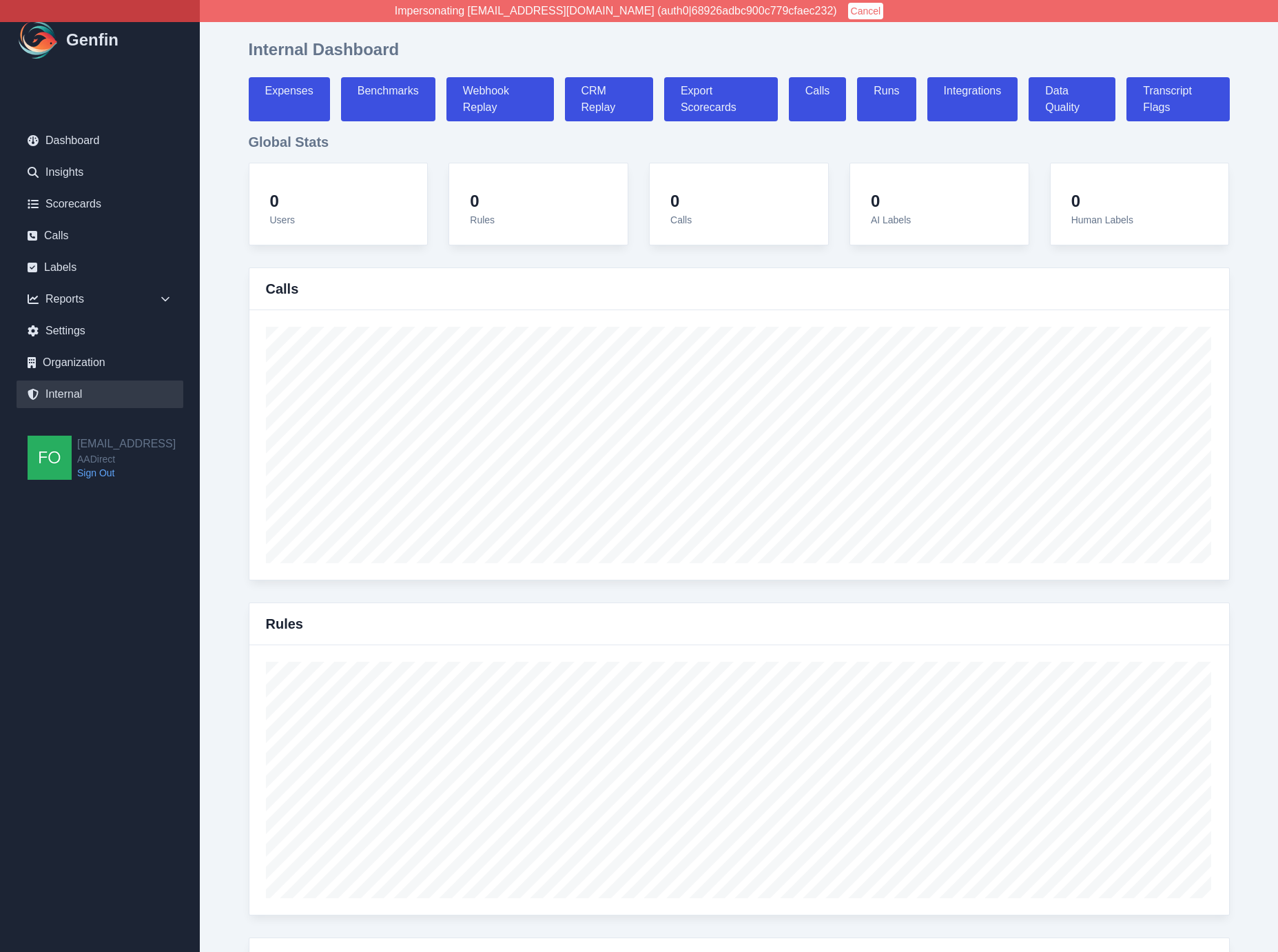
select select "paid"
select select "7"
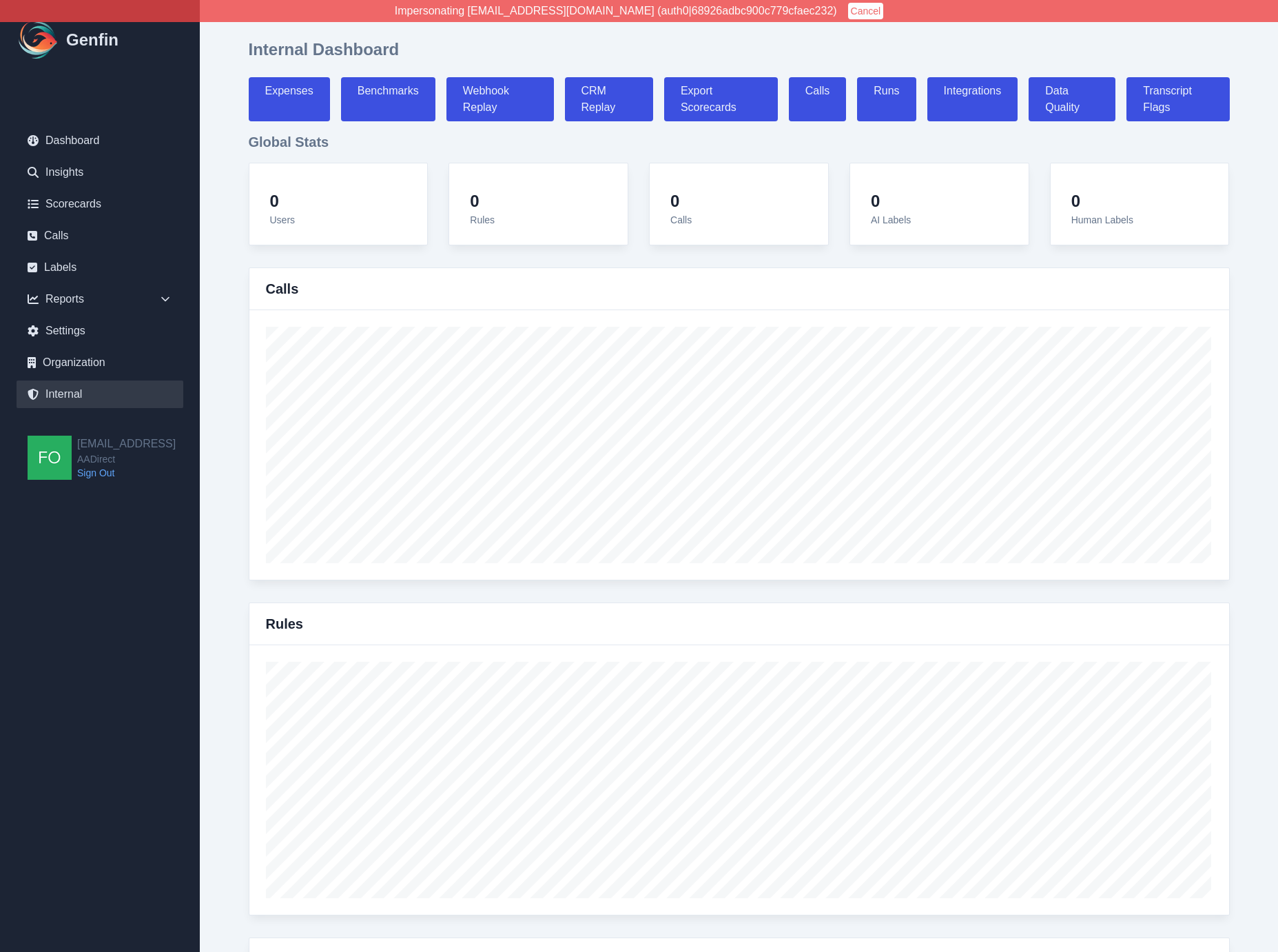
select select "paid"
select select "7"
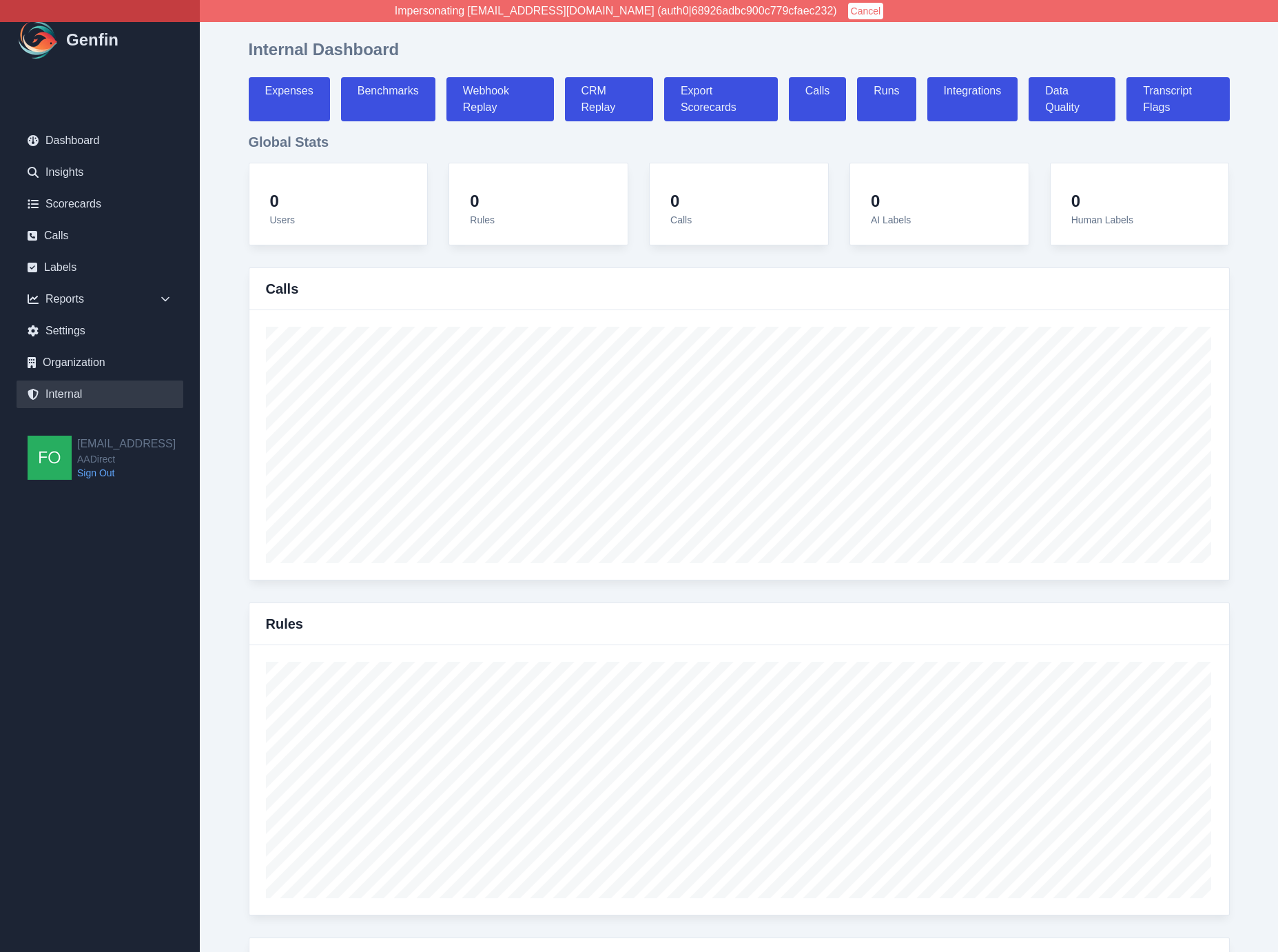
select select "paid"
select select "7"
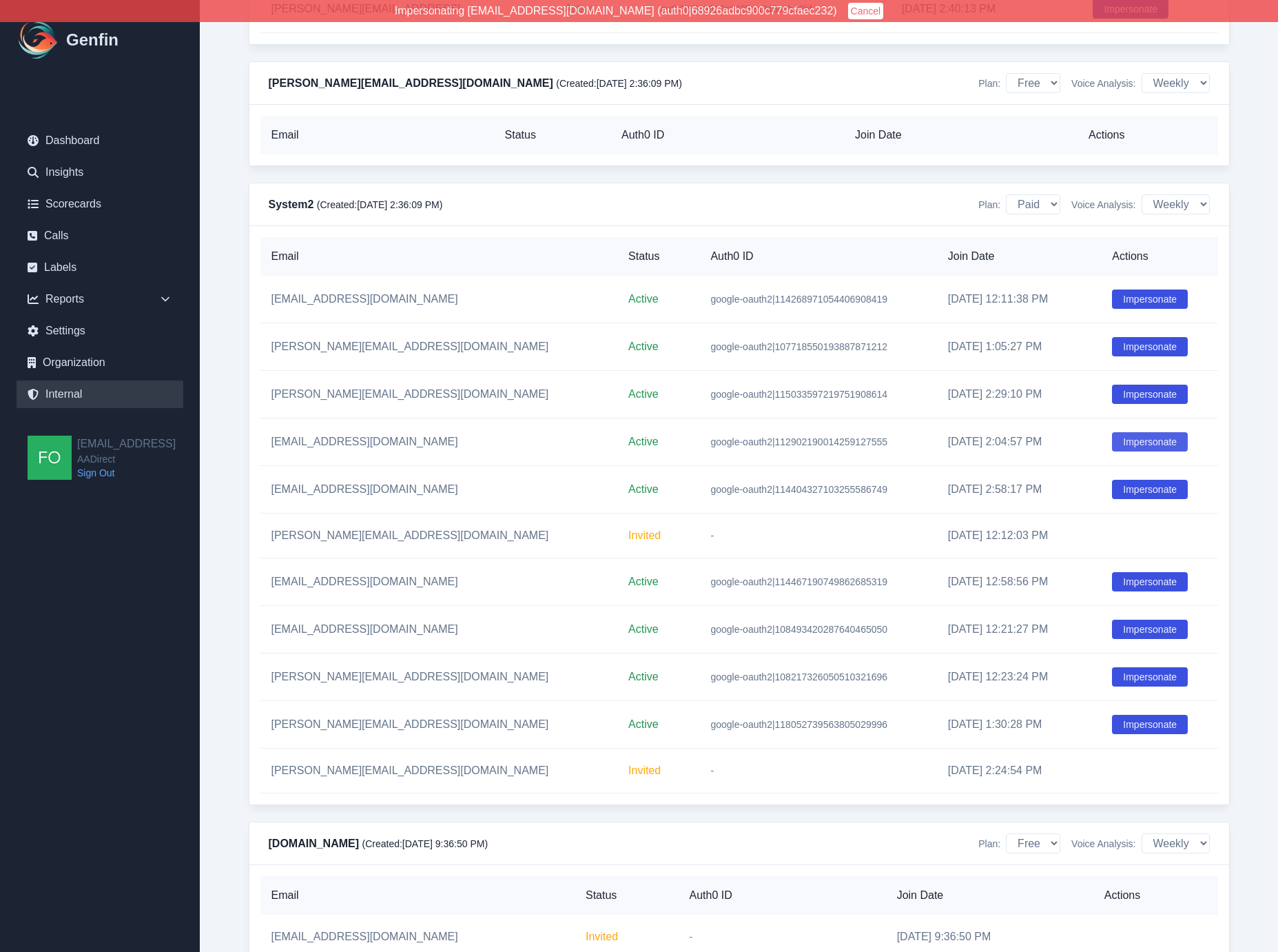
click at [1141, 451] on button "Impersonate" at bounding box center [1150, 441] width 76 height 19
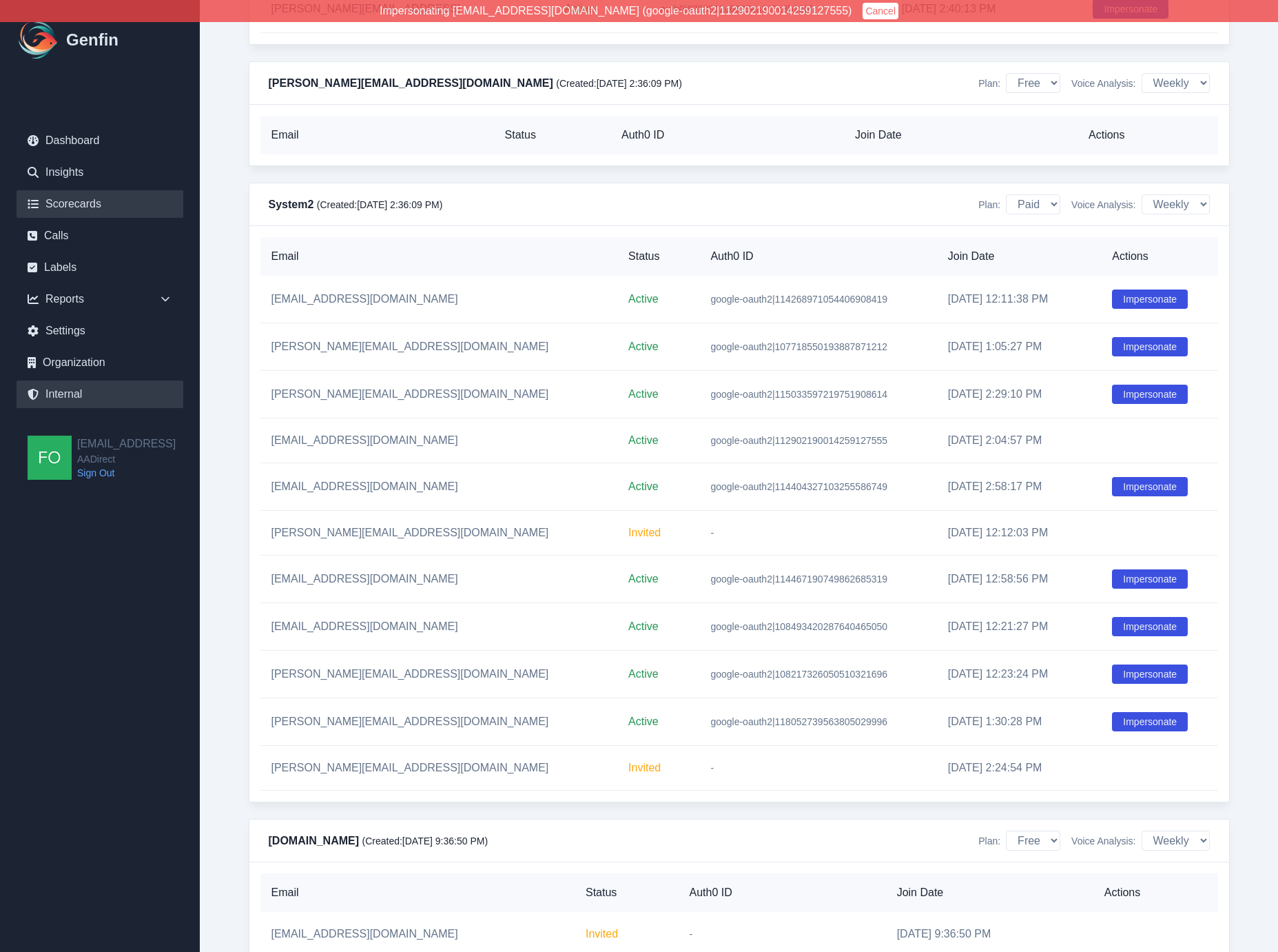
click at [89, 201] on link "Scorecards" at bounding box center [100, 204] width 166 height 27
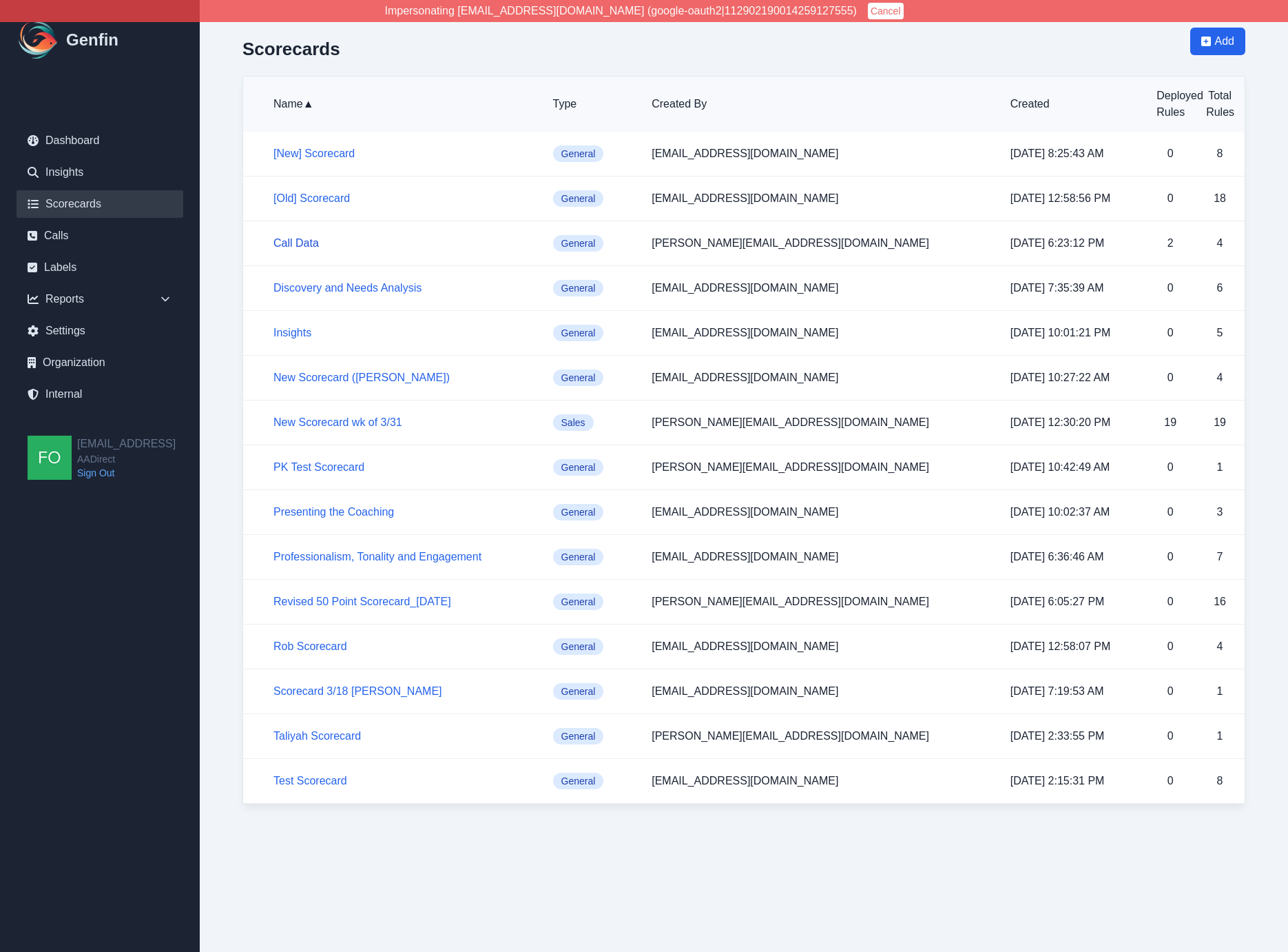
click at [300, 245] on link "Call Data" at bounding box center [296, 243] width 46 height 11
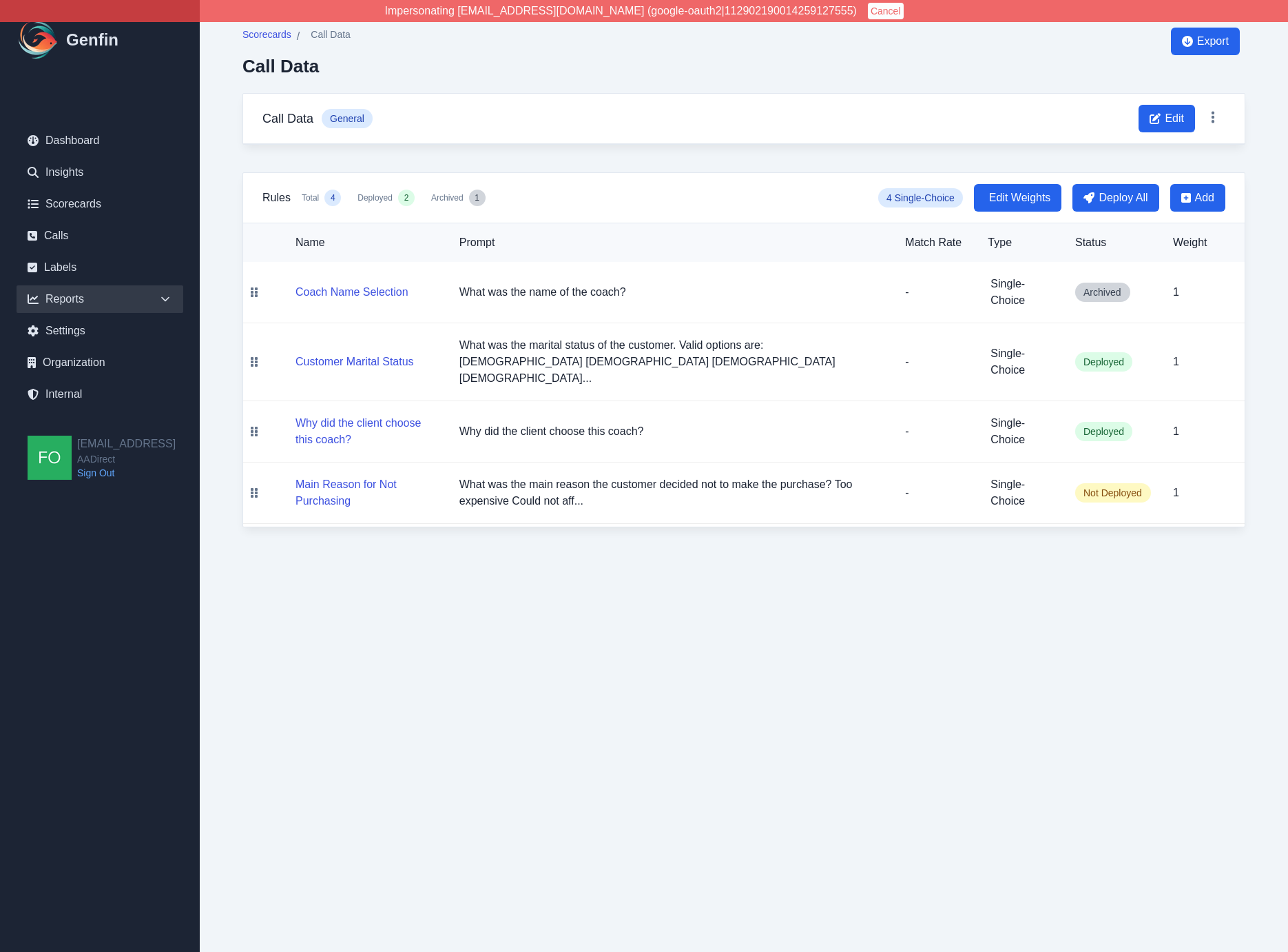
click at [137, 301] on div "Reports" at bounding box center [100, 299] width 166 height 27
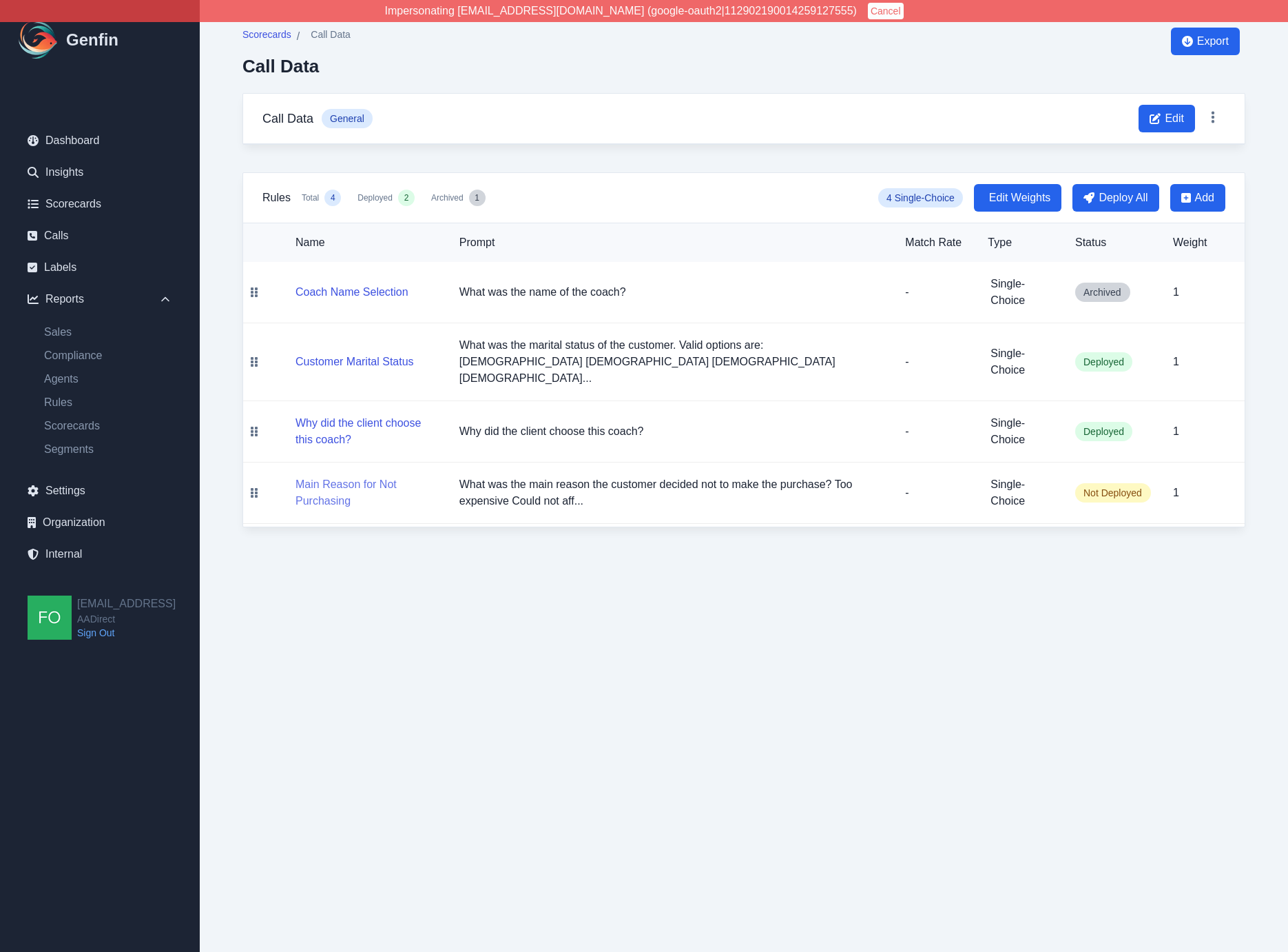
click at [369, 476] on button "Main Reason for Not Purchasing" at bounding box center [366, 492] width 142 height 33
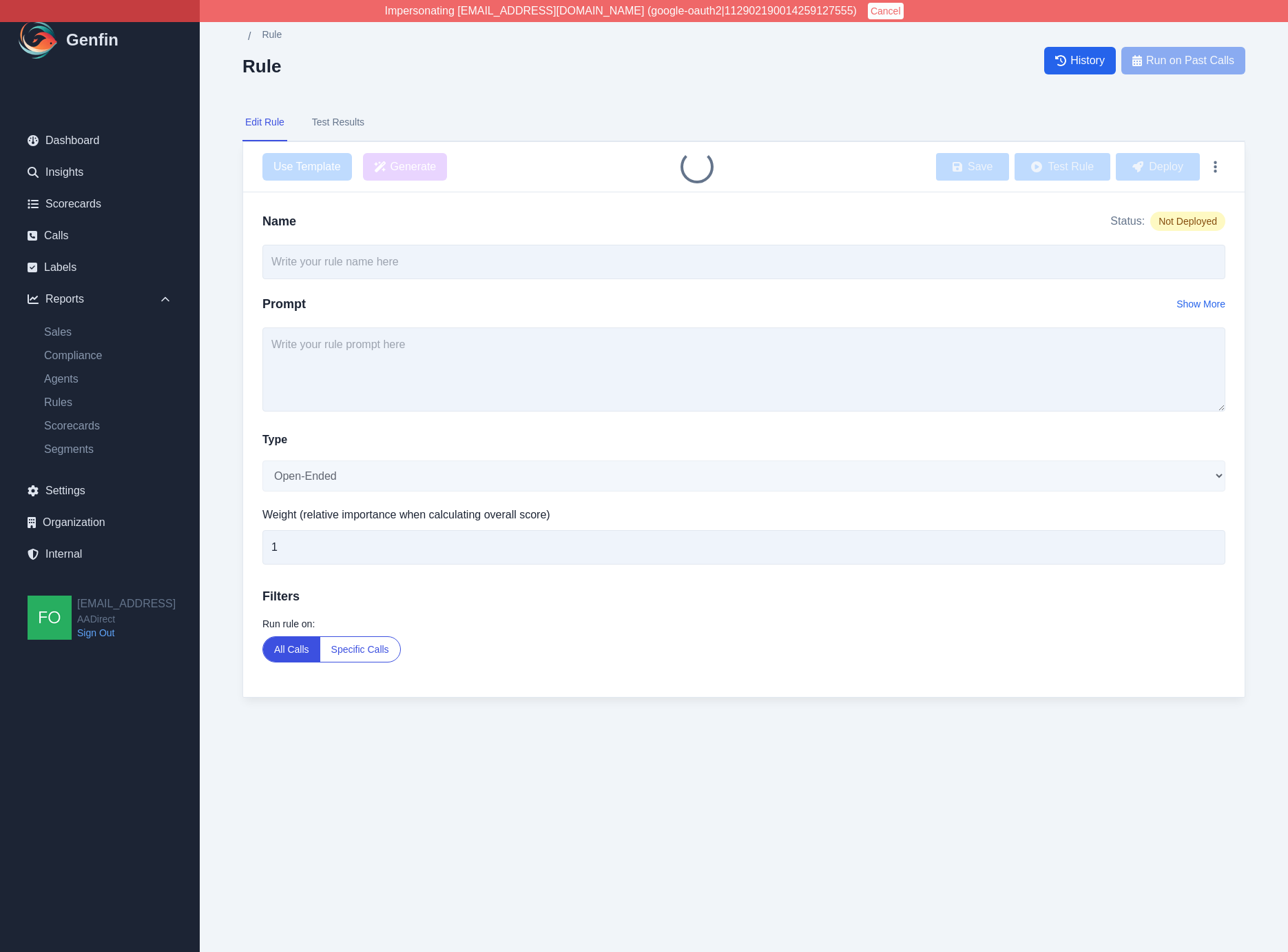
type input "Main Reason for Not Purchasing"
type textarea "What was the main reason the customer decided not to make the purchase? Too exp…"
select select "Single-Choice"
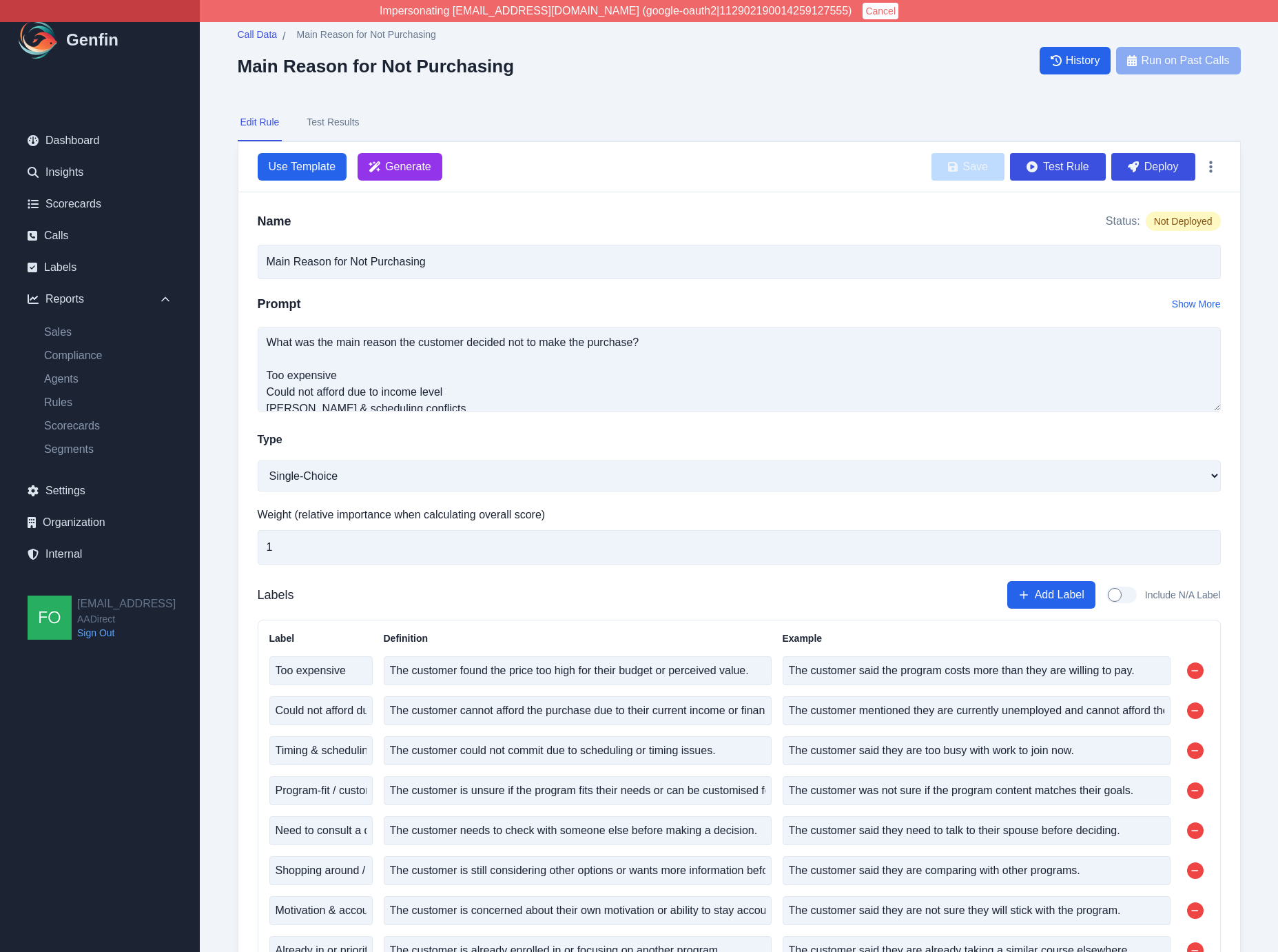
scroll to position [3, 0]
click at [362, 376] on textarea "What was the main reason the customer decided not to make the purchase? Too exp…" at bounding box center [740, 370] width 963 height 84
type textarea "What was the main reason the customer decided not to make the purchase?"
click at [985, 169] on button "Save" at bounding box center [968, 166] width 73 height 27
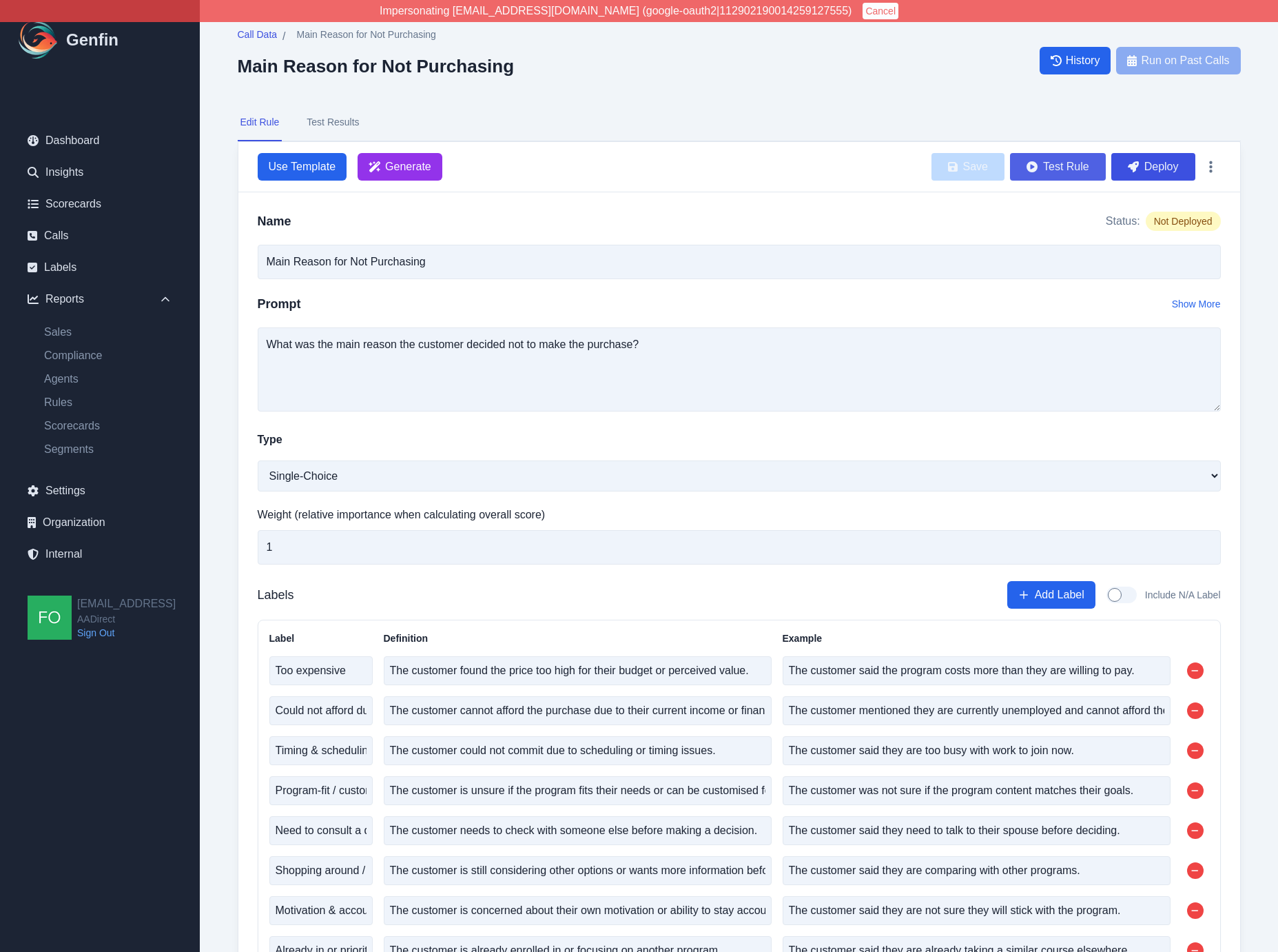
click at [1060, 164] on button "Test Rule" at bounding box center [1057, 166] width 95 height 27
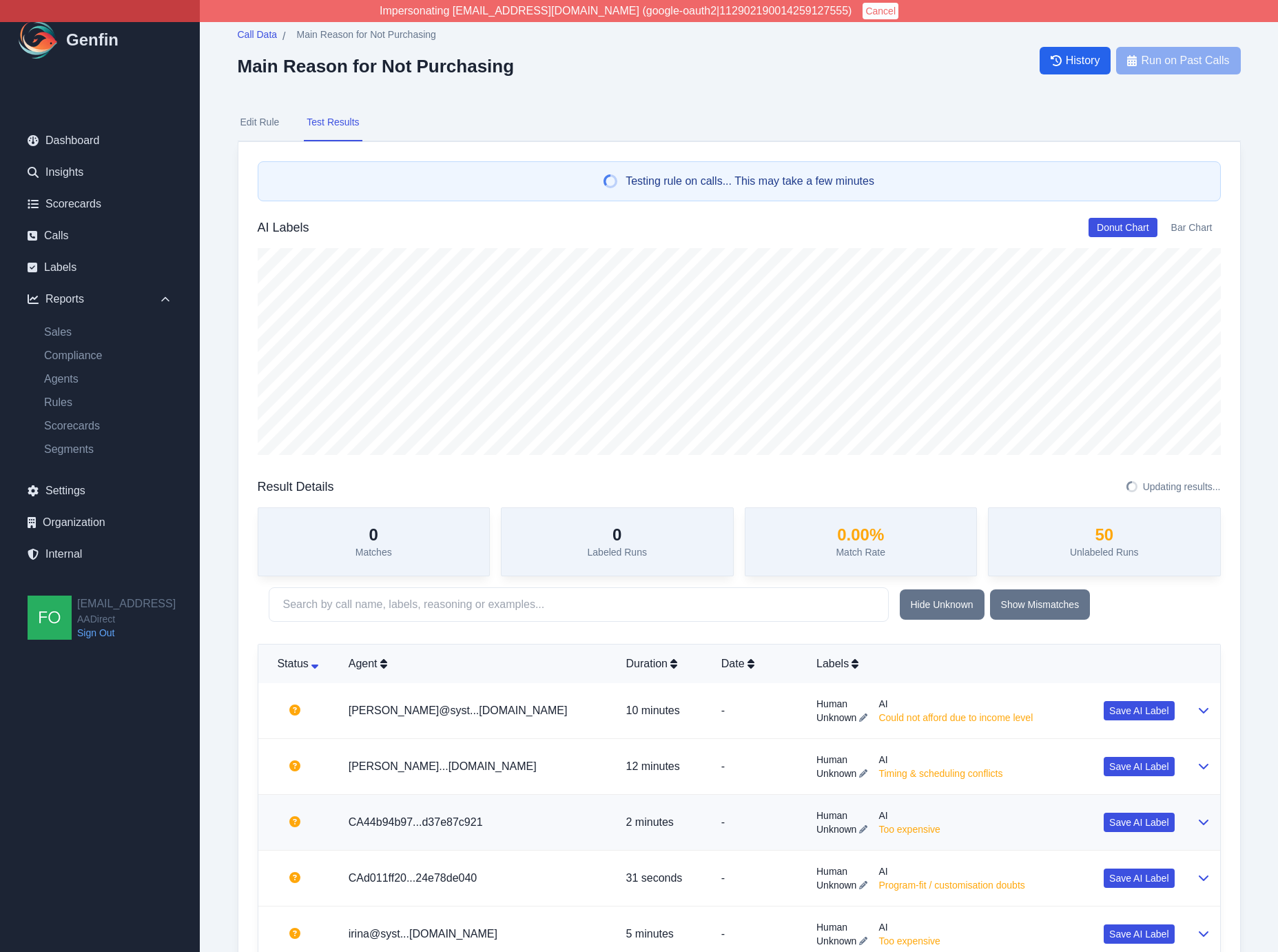
click at [721, 814] on p "-" at bounding box center [758, 822] width 73 height 17
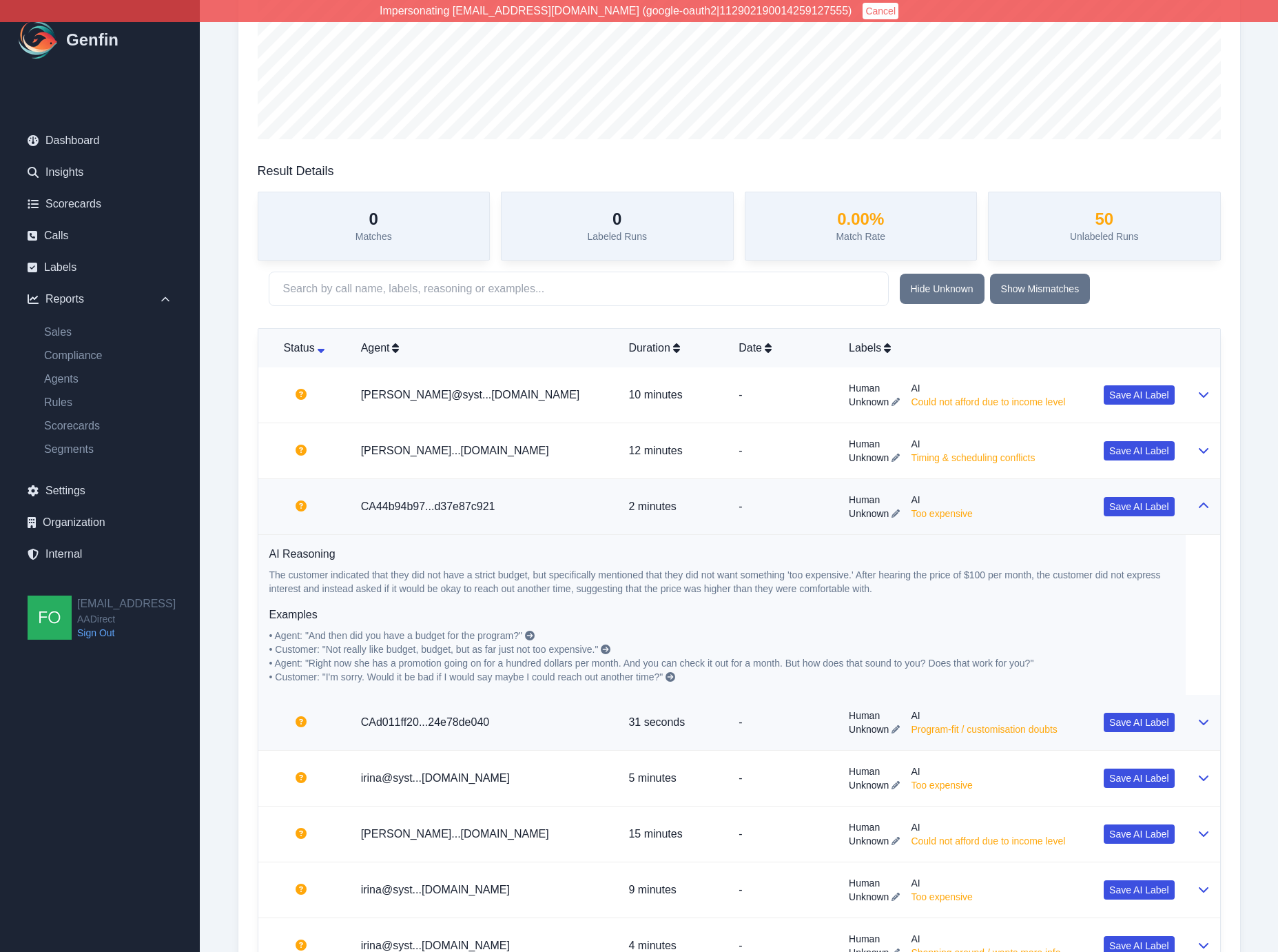
scroll to position [260, 0]
click at [732, 737] on td "-" at bounding box center [783, 721] width 110 height 56
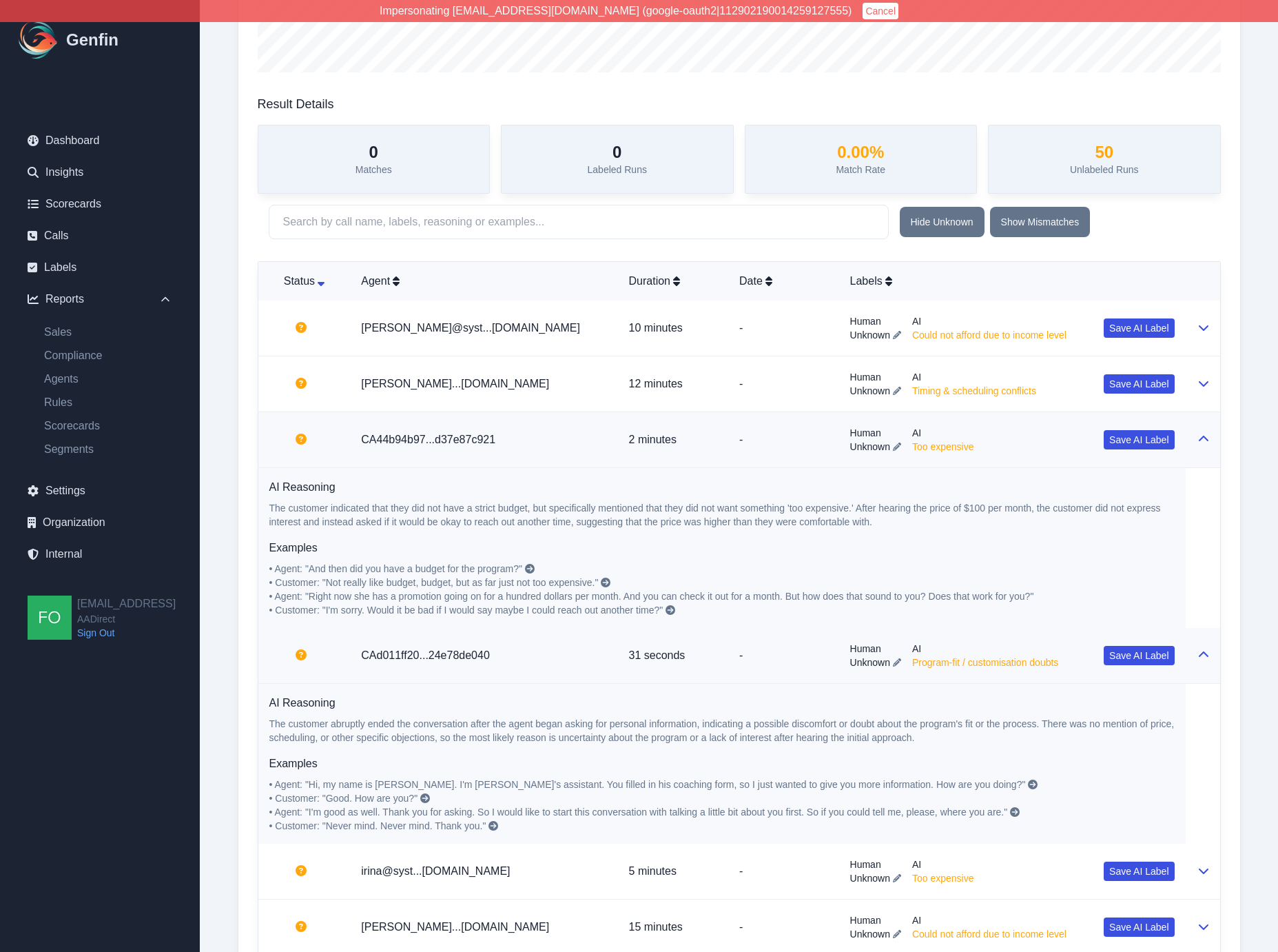
scroll to position [351, 0]
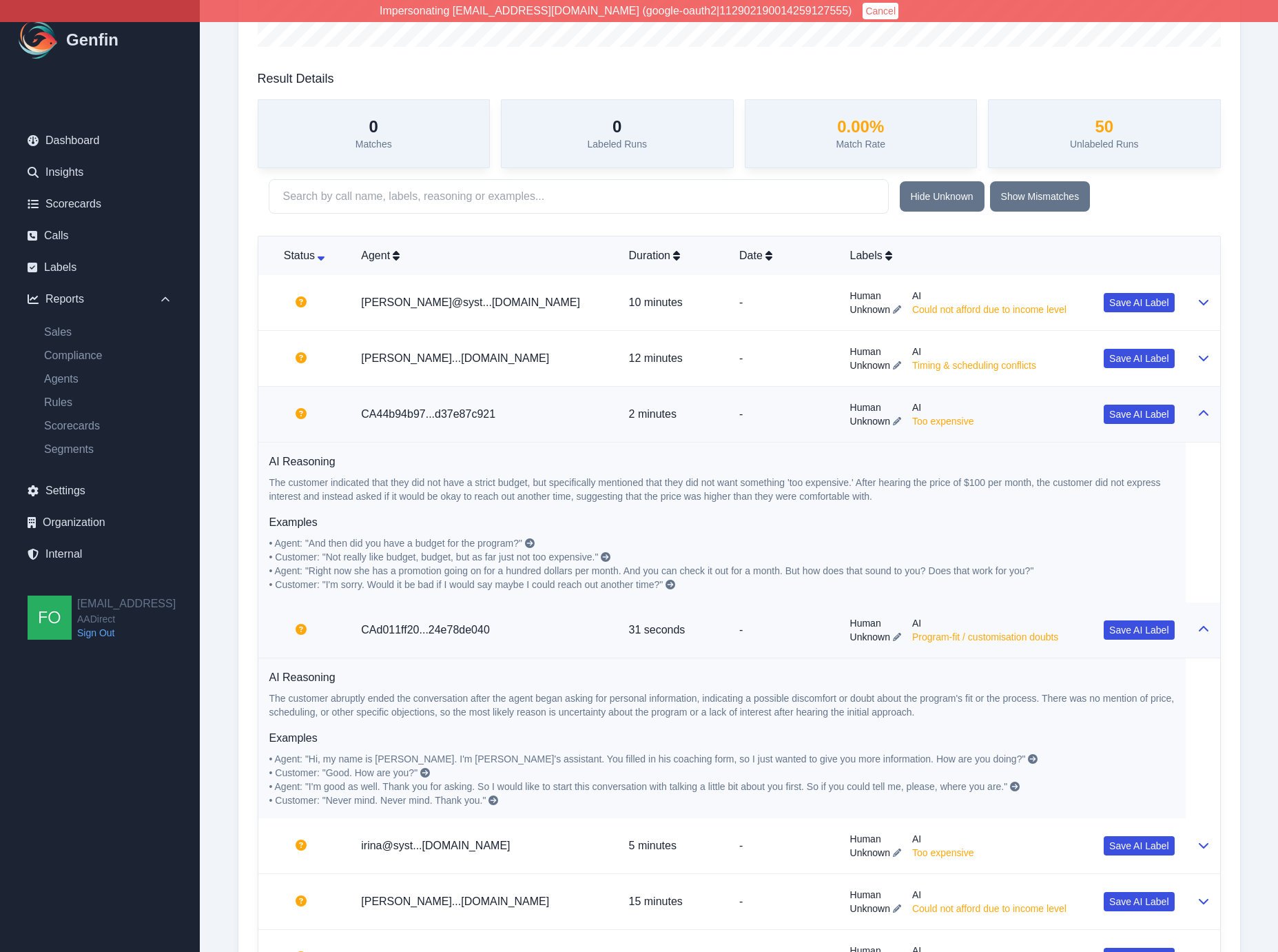
click at [496, 799] on icon at bounding box center [493, 800] width 10 height 10
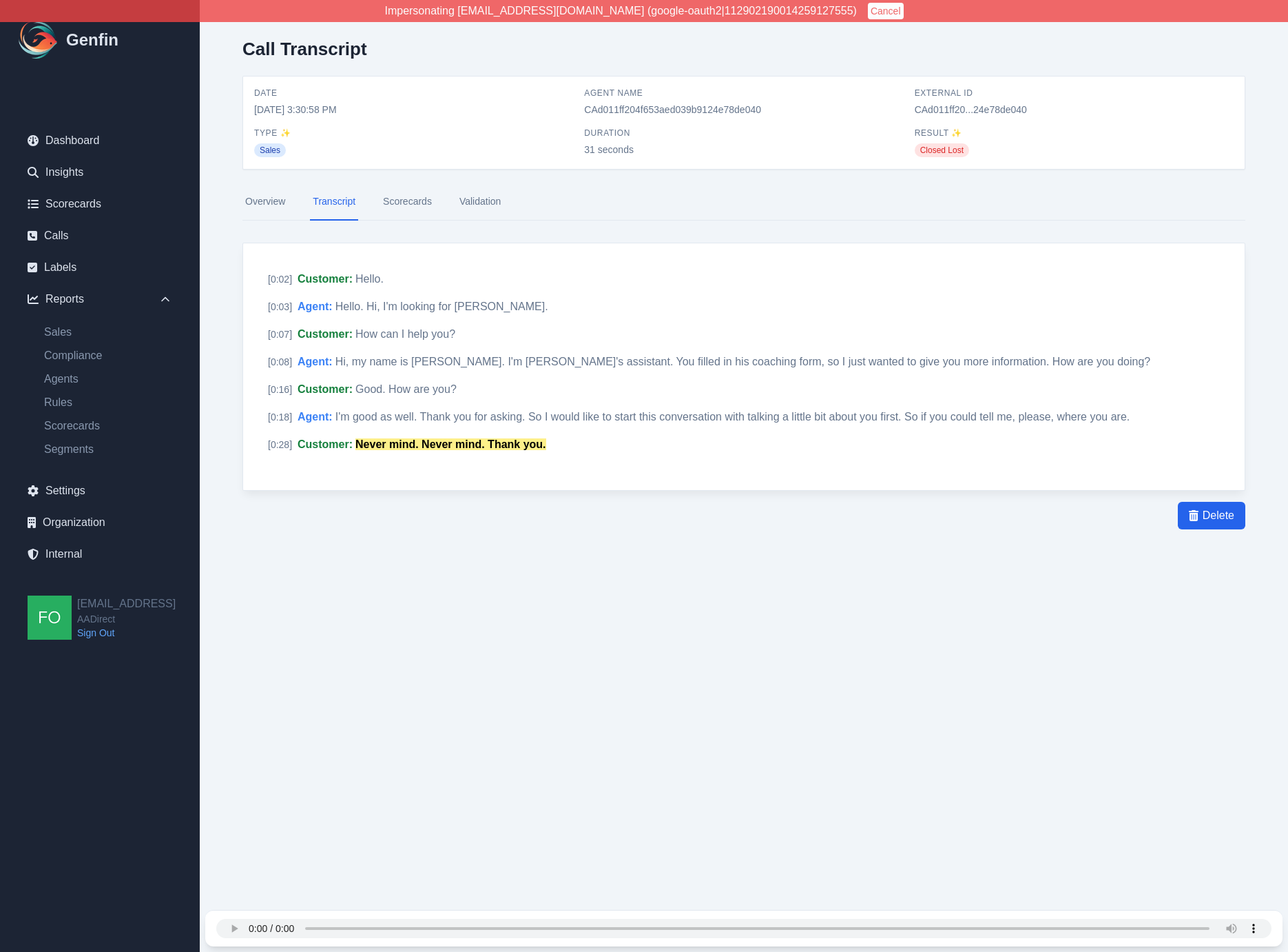
click at [452, 576] on div "Call Transcript Date 7/23/2025, 3:30:58 PM Agent Name CAd011ff204f653aed039b912…" at bounding box center [744, 311] width 1058 height 623
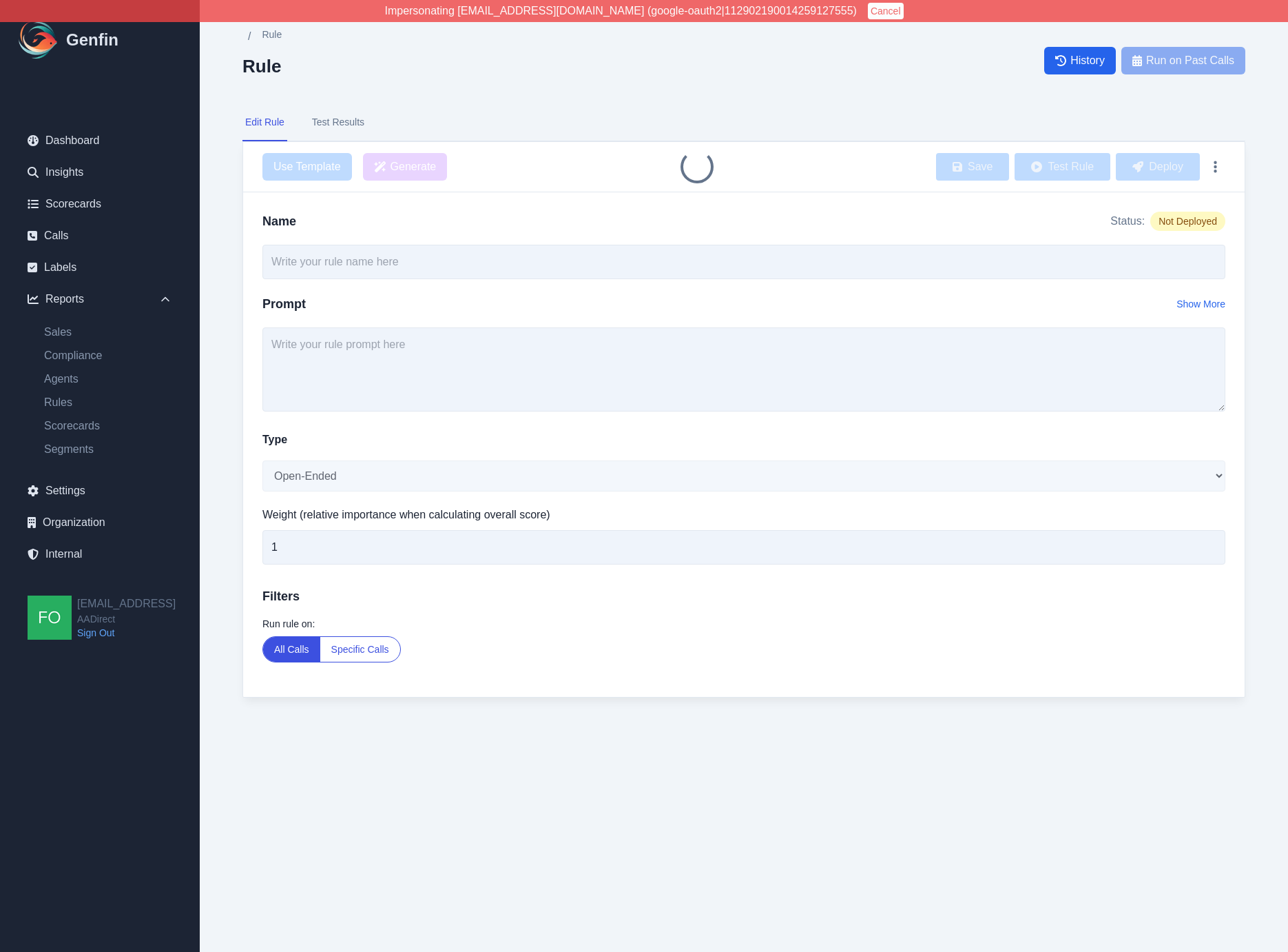
type input "Main Reason for Not Purchasing"
type textarea "What was the main reason the customer decided not to make the purchase?"
select select "Single-Choice"
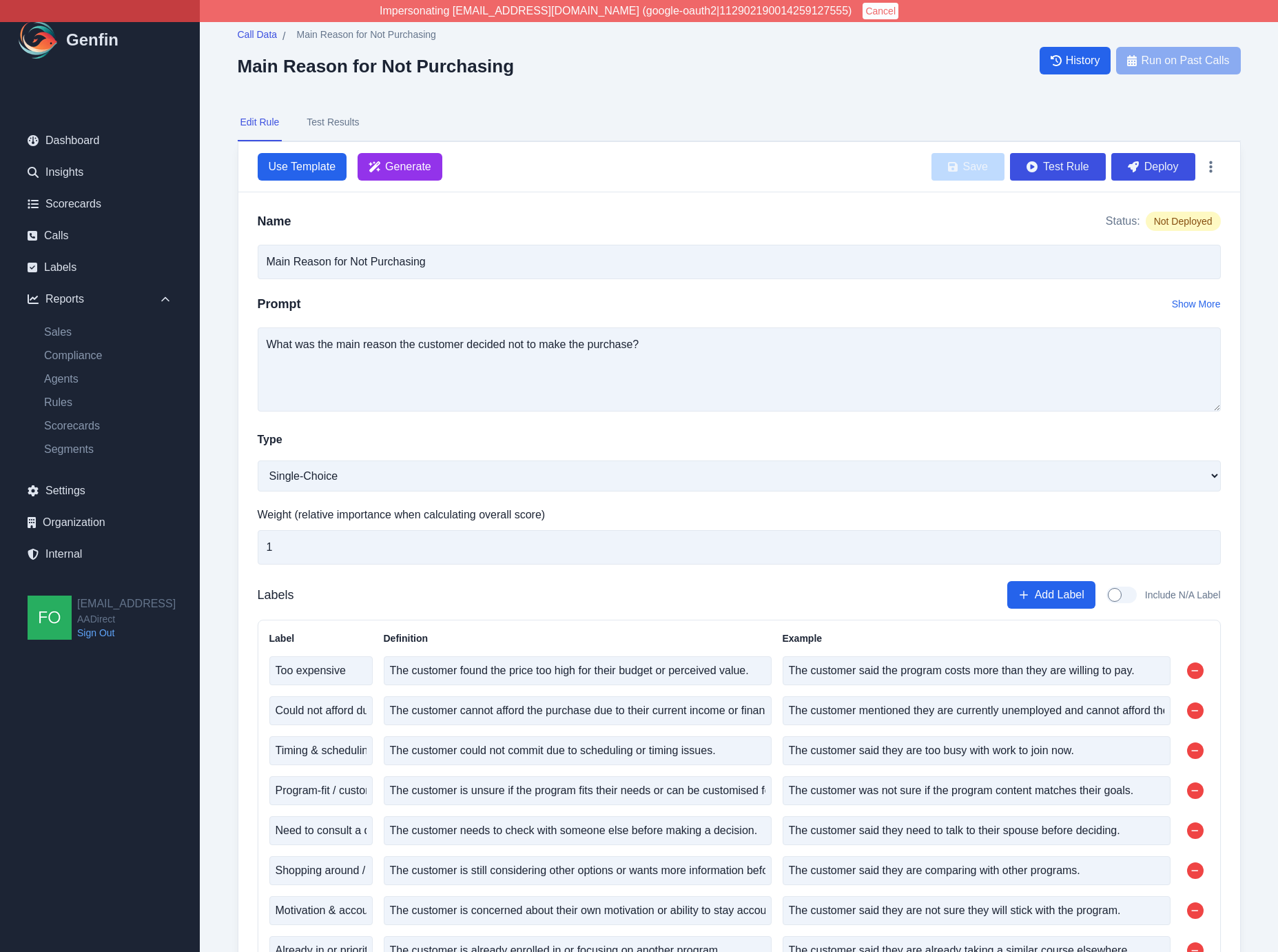
click at [344, 121] on button "Test Results" at bounding box center [333, 122] width 58 height 37
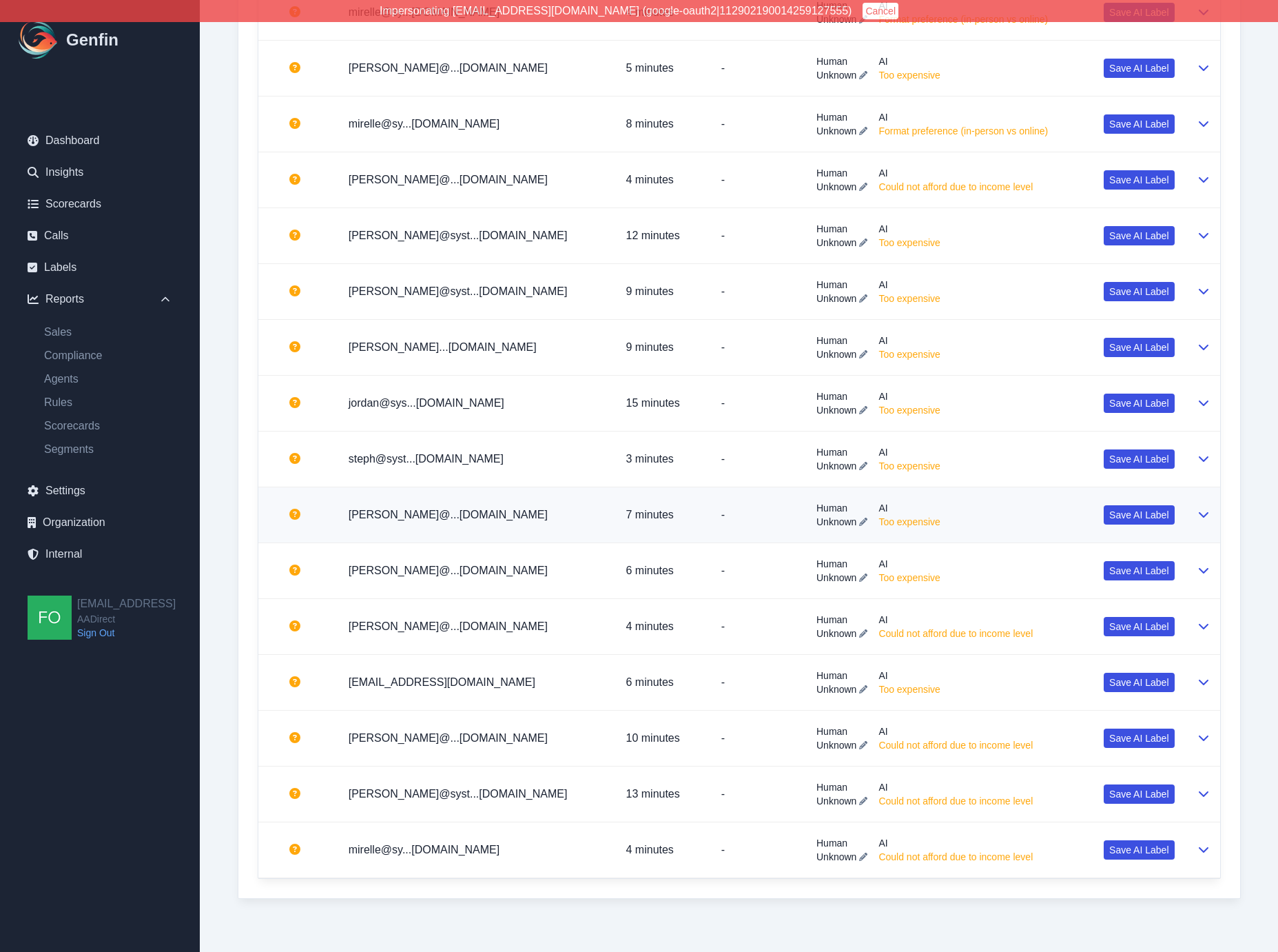
scroll to position [2541, 0]
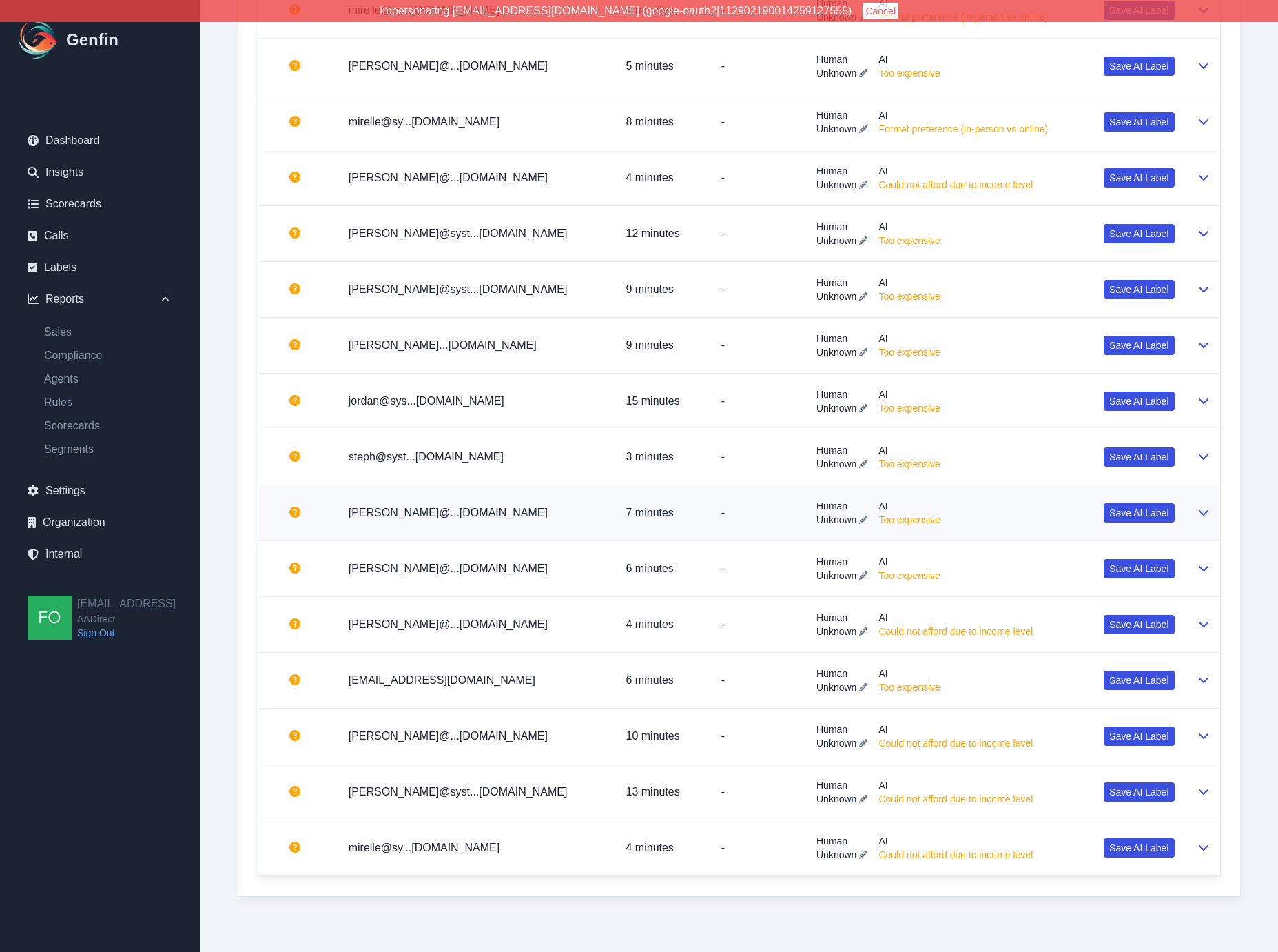
click at [721, 513] on p "-" at bounding box center [758, 513] width 73 height 17
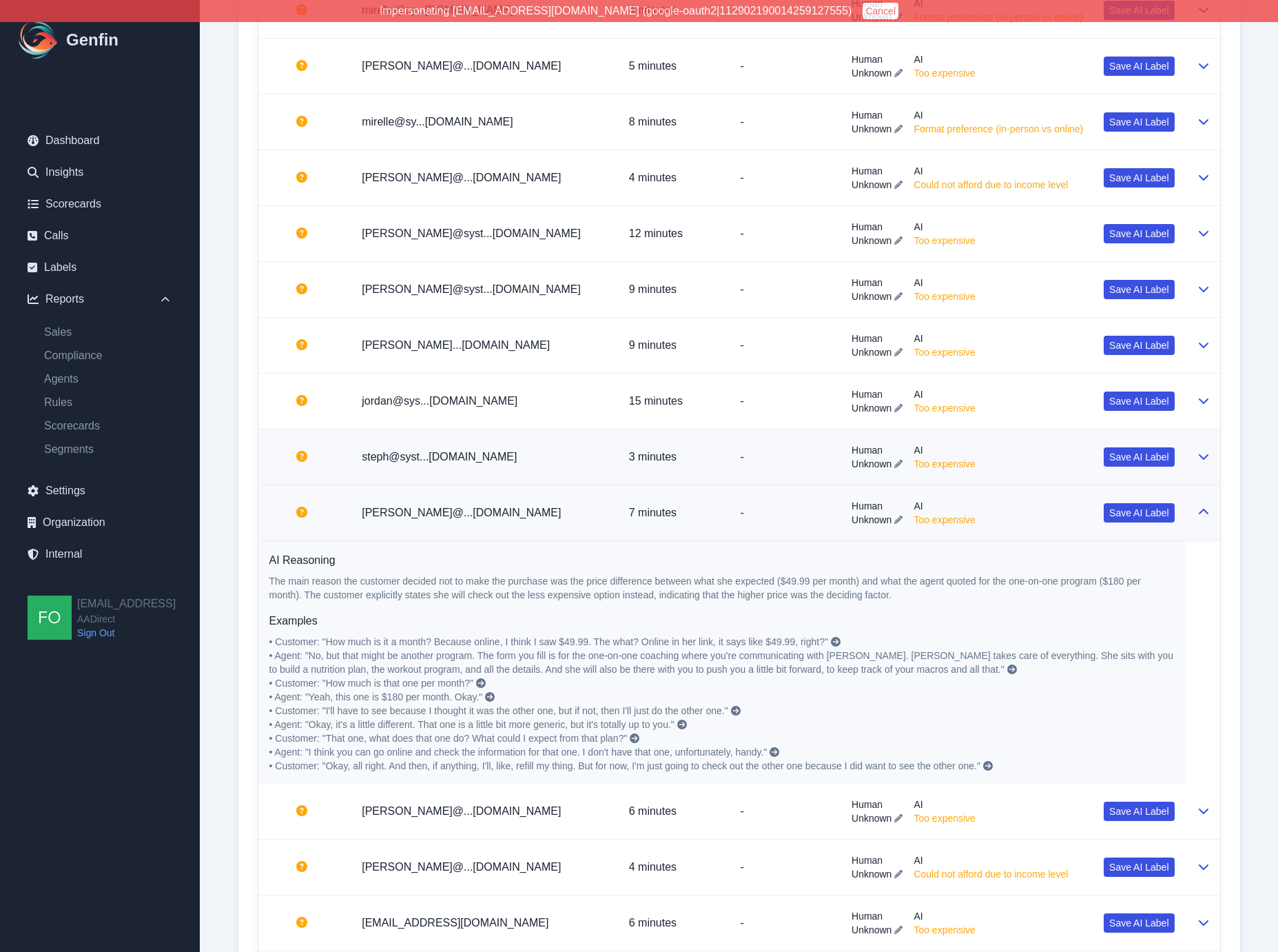
click at [740, 457] on p "-" at bounding box center [784, 457] width 89 height 17
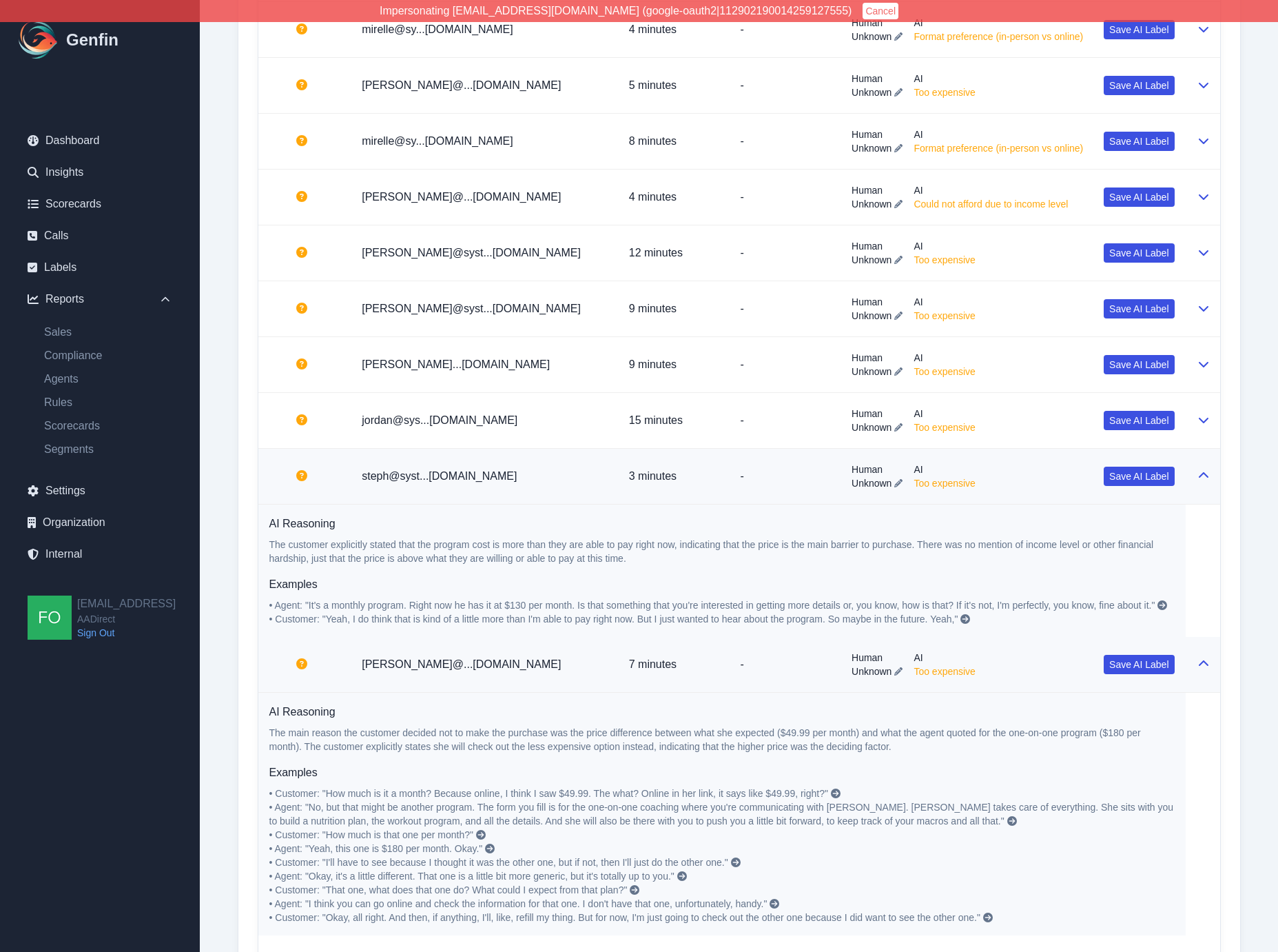
scroll to position [2508, 0]
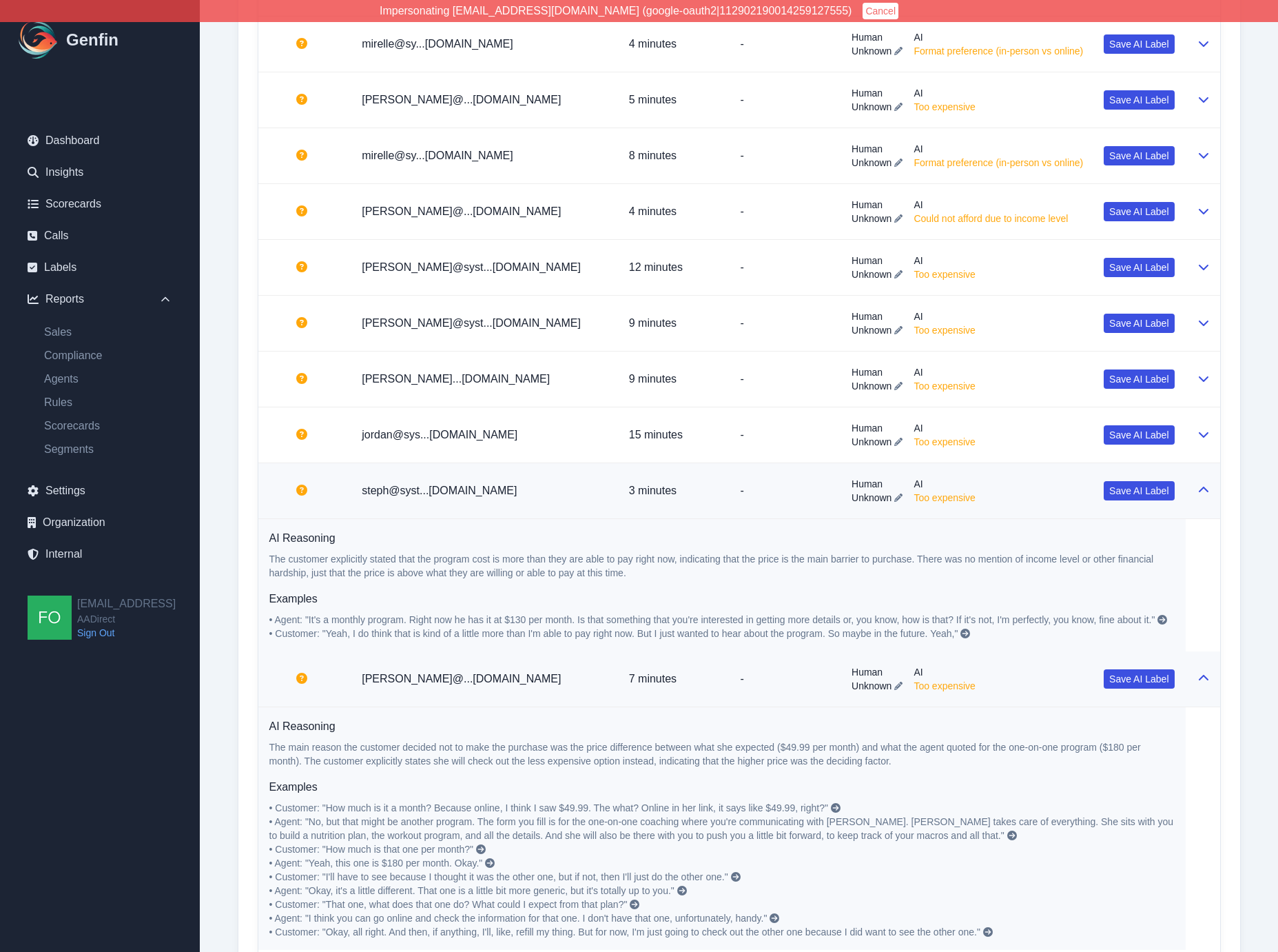
click at [1167, 617] on icon at bounding box center [1162, 619] width 10 height 10
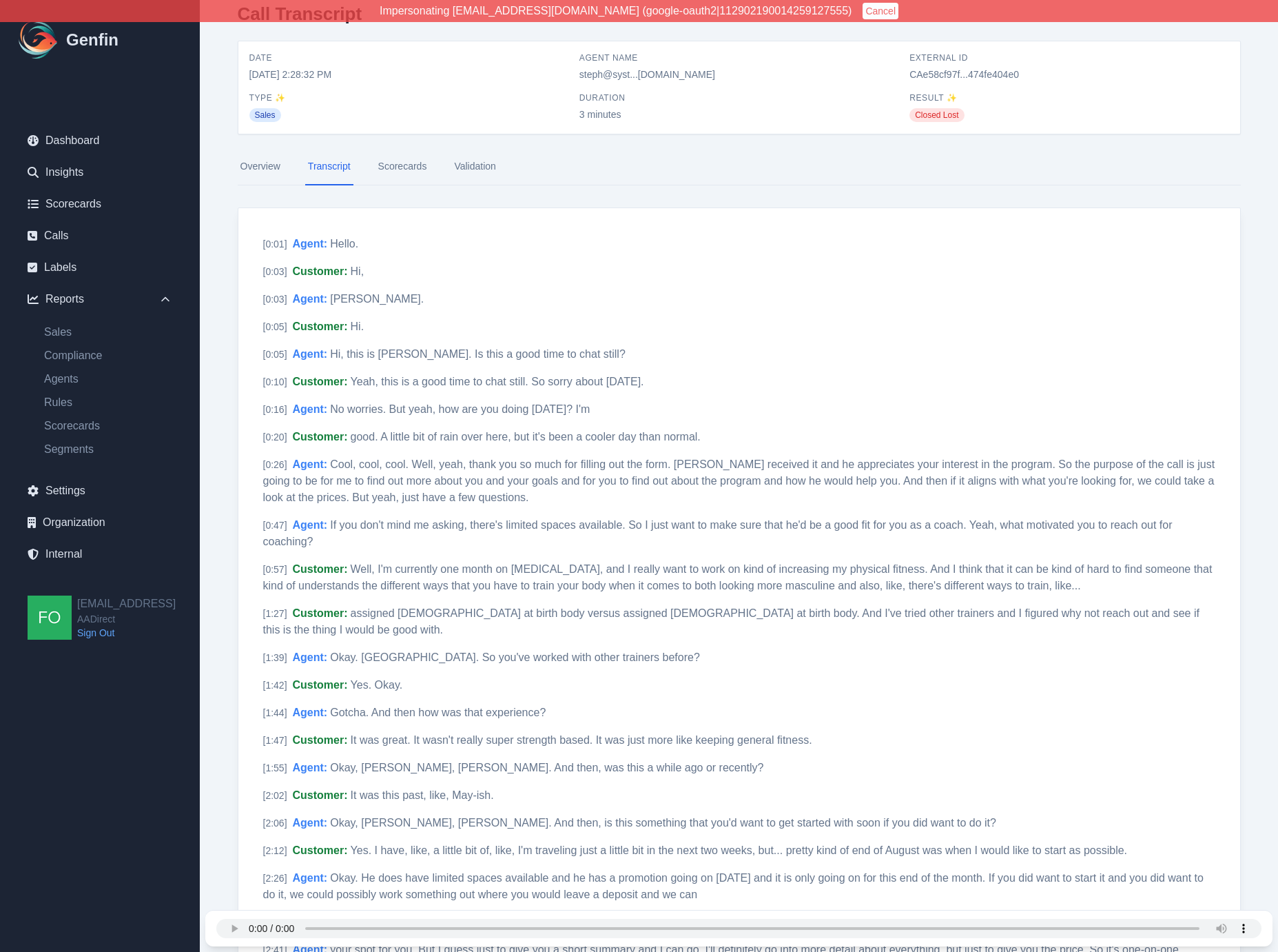
scroll to position [15, 0]
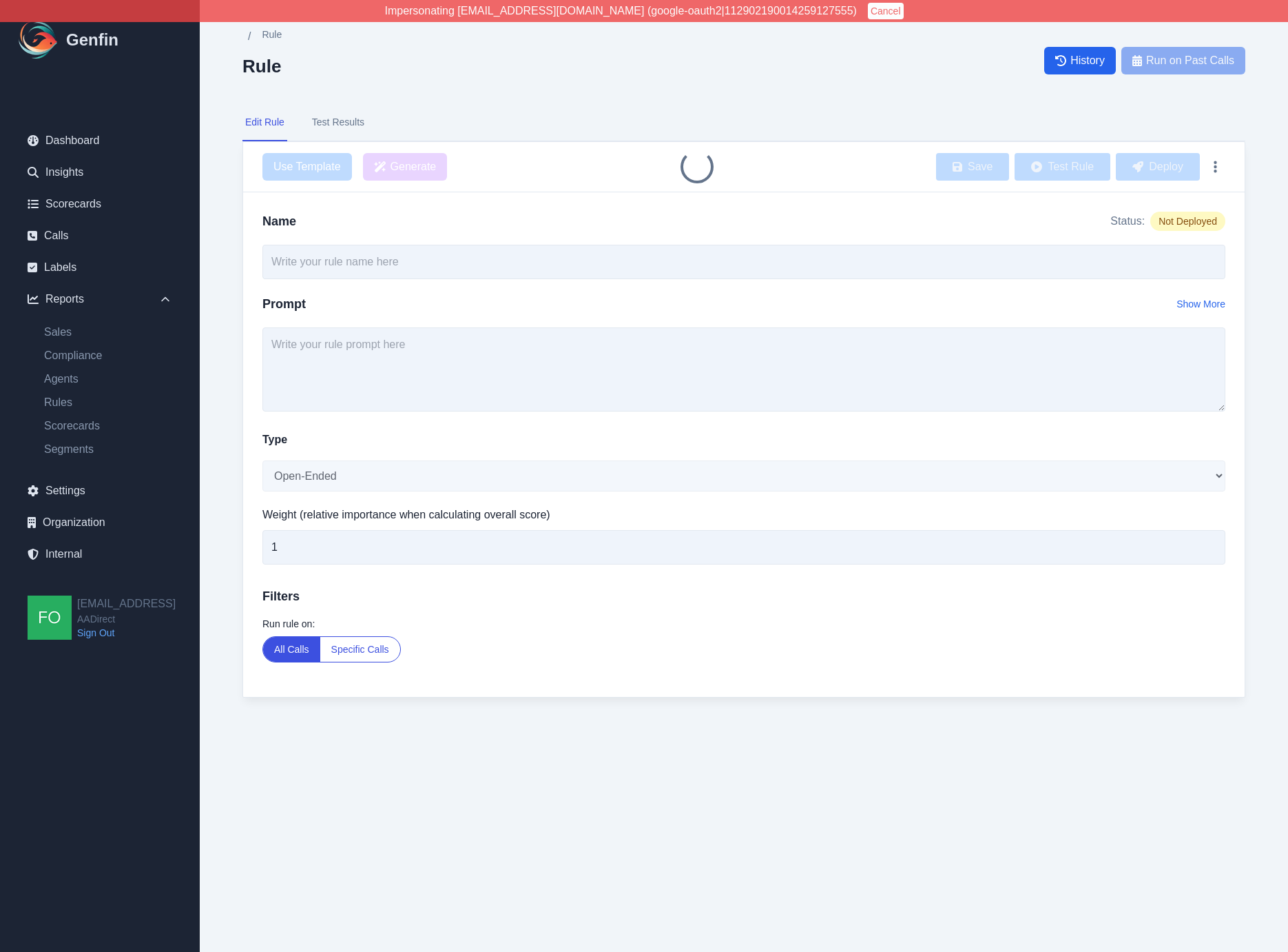
type input "Main Reason for Not Purchasing"
type textarea "What was the main reason the customer decided not to make the purchase?"
select select "Single-Choice"
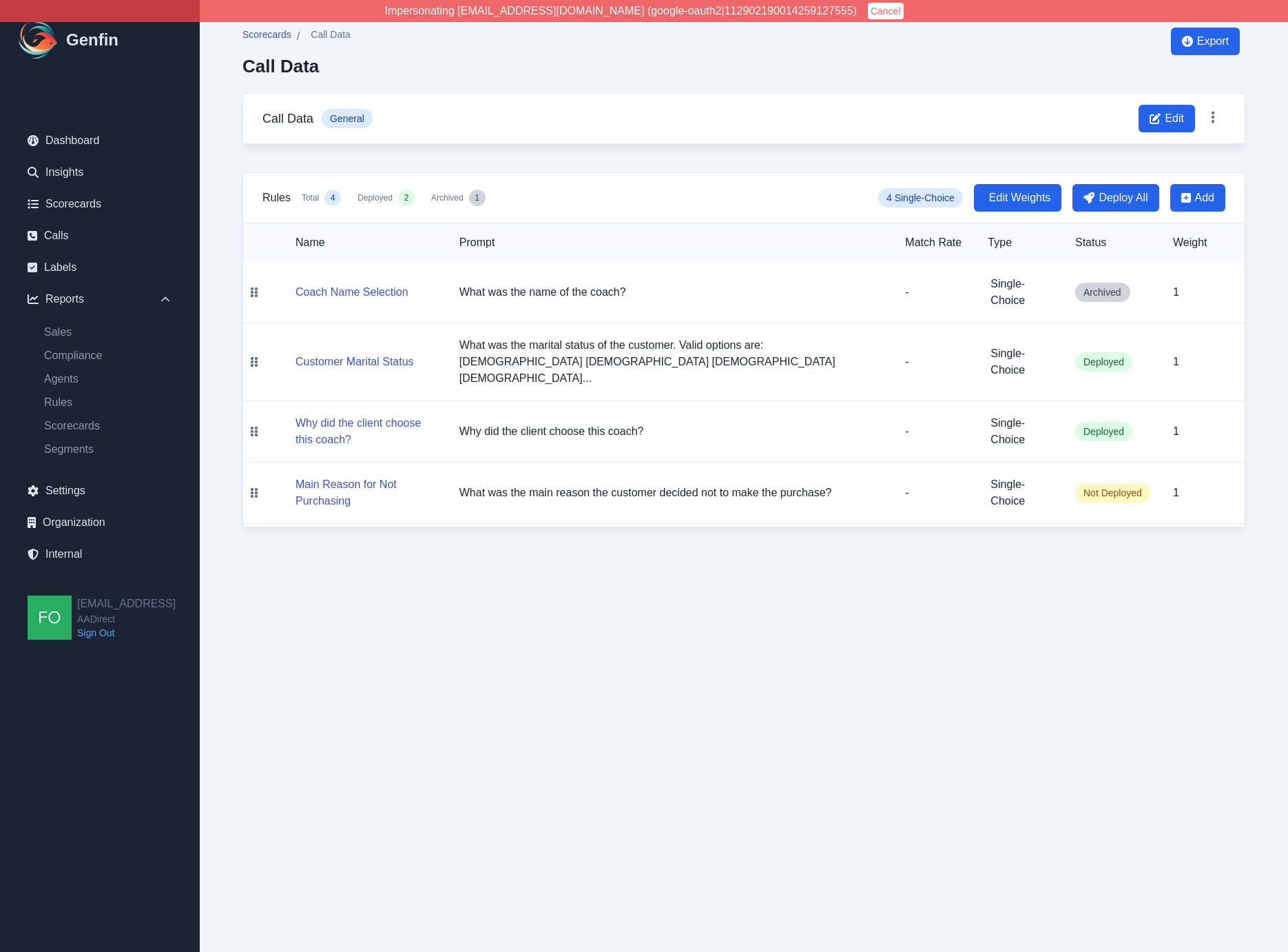
click at [494, 555] on html "Impersonating cameron@system2.fitness (google-oauth2|112902190014259127555) Can…" at bounding box center [644, 277] width 1288 height 555
click at [230, 448] on div "Scorecards / Call Data Call Data Export Call Data General Edit Rules Total 4 De…" at bounding box center [744, 277] width 1058 height 555
click at [356, 555] on html "Impersonating cameron@system2.fitness (google-oauth2|112902190014259127555) Can…" at bounding box center [644, 277] width 1288 height 555
click at [382, 478] on button "Main Reason for Not Purchasing" at bounding box center [366, 492] width 142 height 33
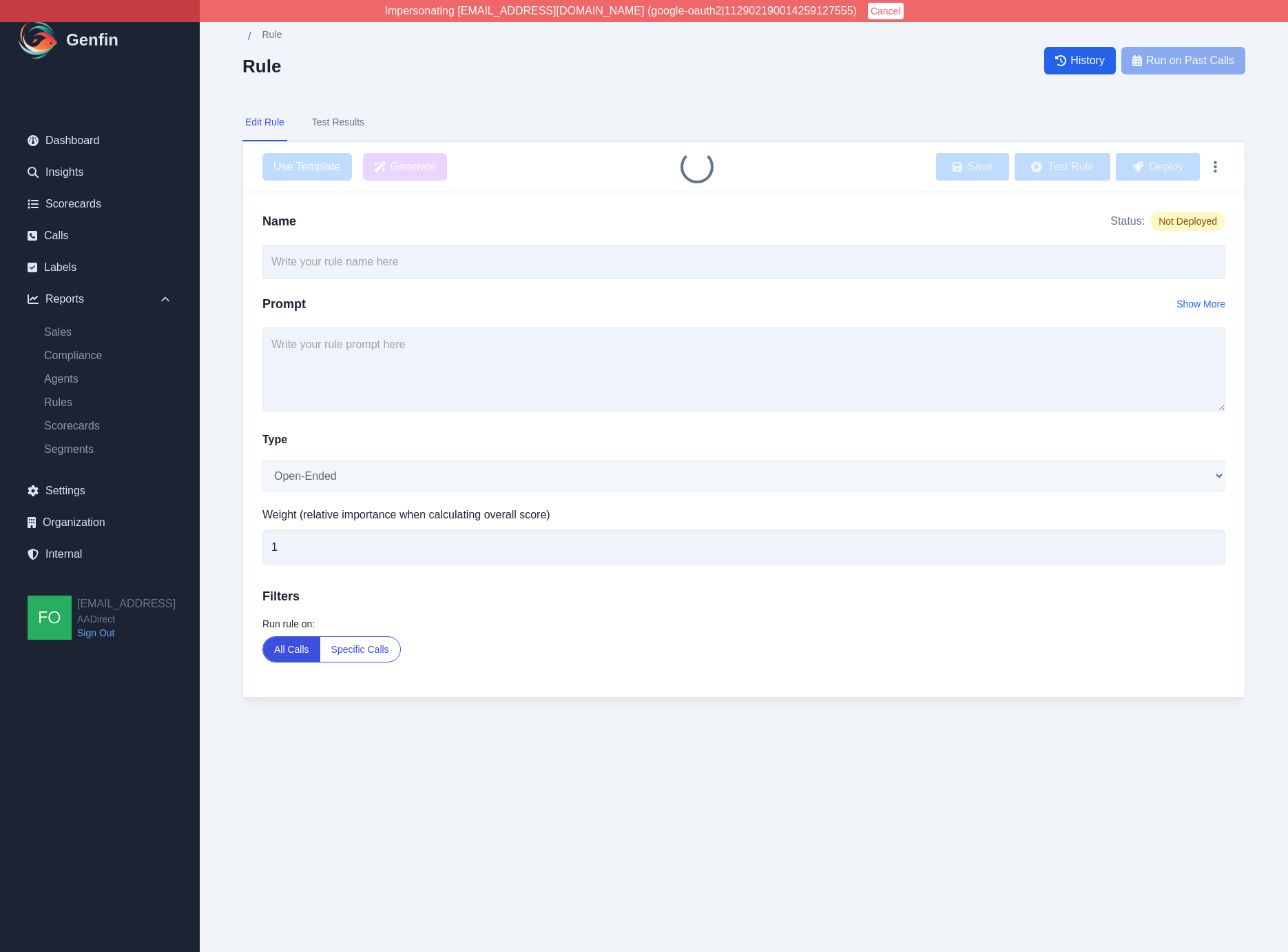
type input "Main Reason for Not Purchasing"
type textarea "What was the main reason the customer decided not to make the purchase?"
select select "Single-Choice"
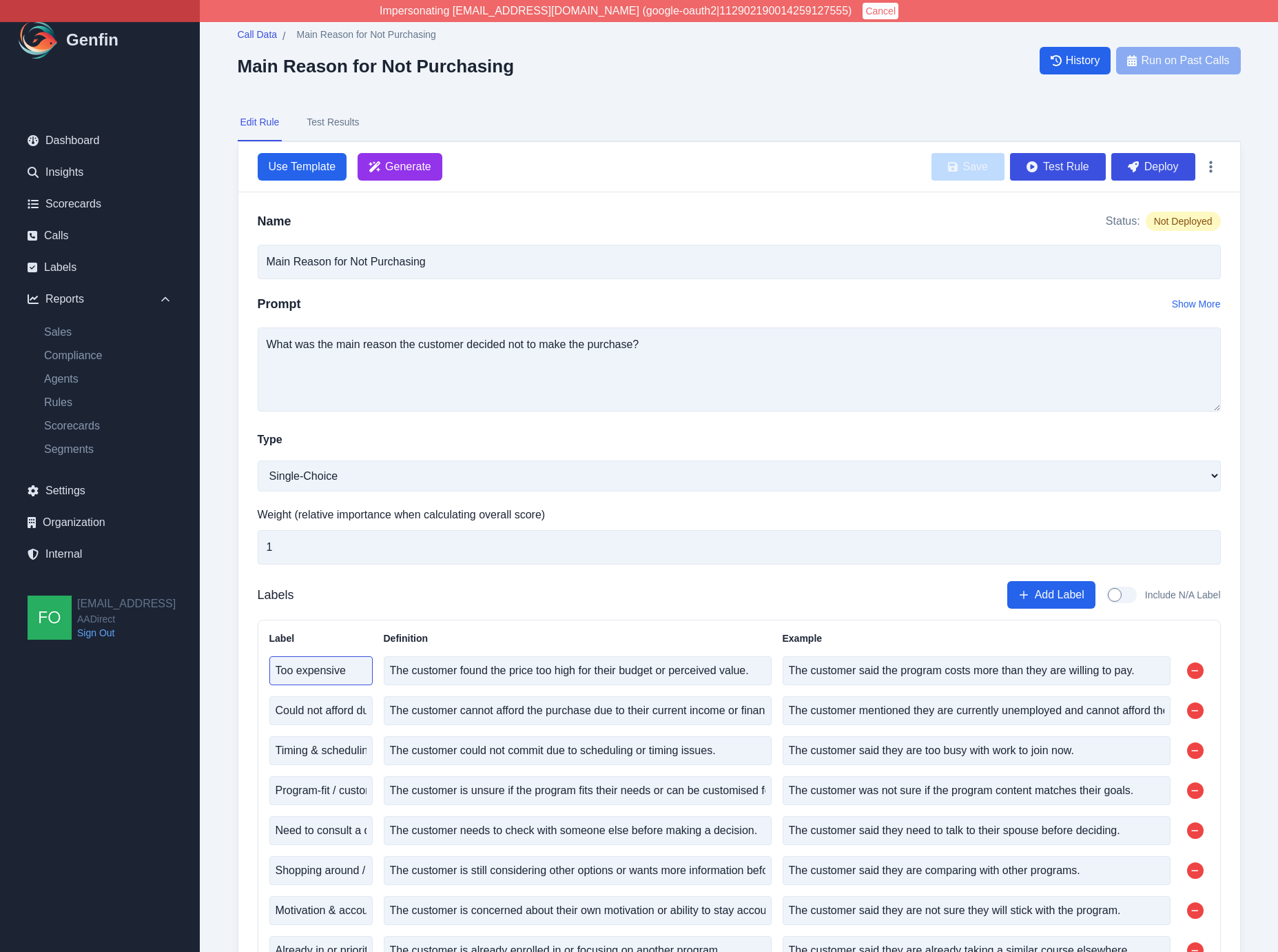
click at [363, 675] on input "Too expensive" at bounding box center [321, 670] width 103 height 29
drag, startPoint x: 373, startPoint y: 681, endPoint x: 380, endPoint y: 680, distance: 7.1
click at [381, 680] on div "Label Definition Example Too expensive The customer found the price too high fo…" at bounding box center [739, 878] width 940 height 493
click at [368, 681] on input "Too expensive" at bounding box center [321, 670] width 103 height 29
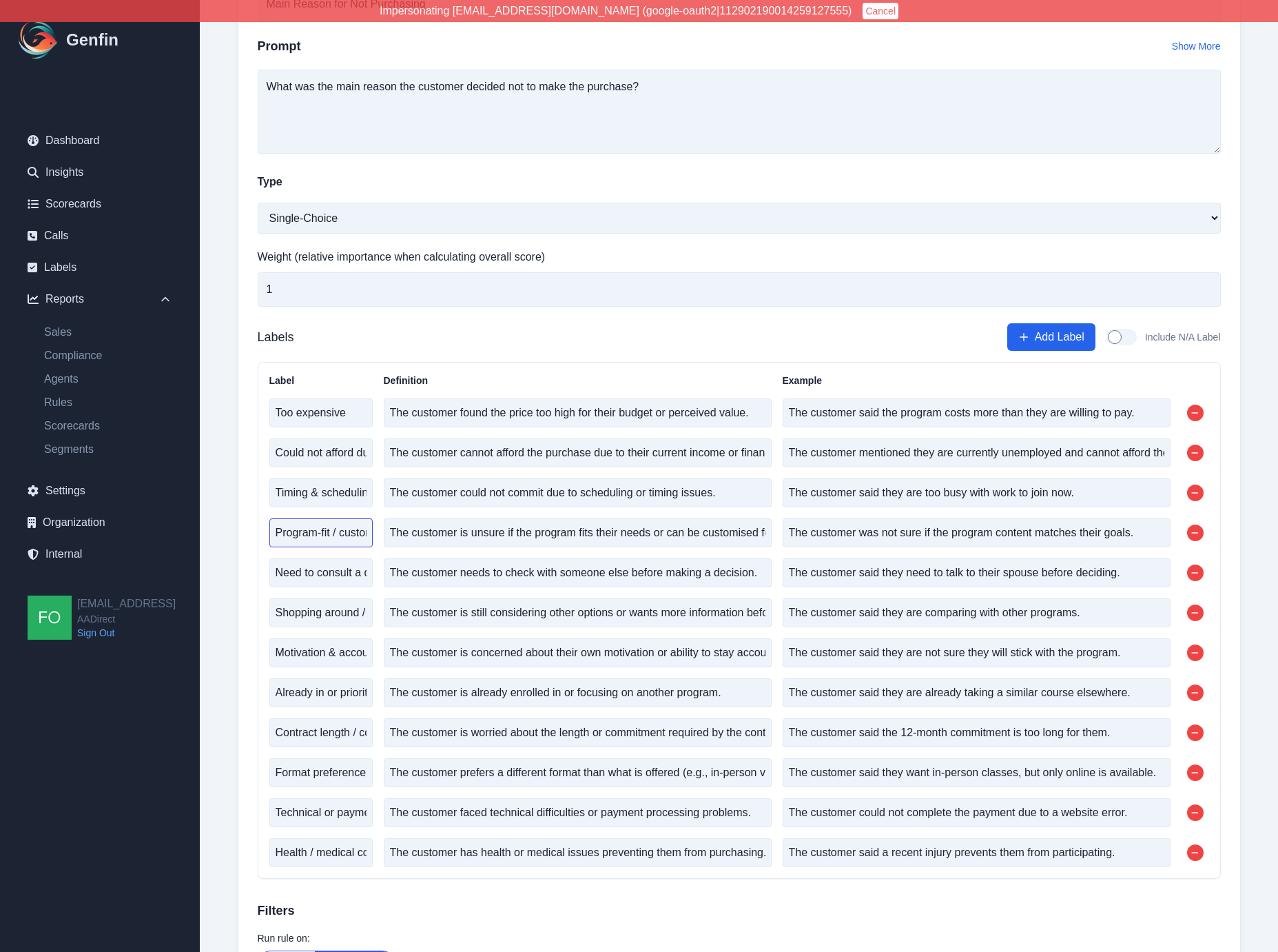
scroll to position [0, 76]
drag, startPoint x: 329, startPoint y: 527, endPoint x: 498, endPoint y: 515, distance: 169.4
click at [498, 515] on div "Label Definition Example Too expensive The customer found the price too high fo…" at bounding box center [739, 620] width 940 height 493
click at [340, 534] on input "Program-fit / customisation doubts" at bounding box center [321, 533] width 103 height 29
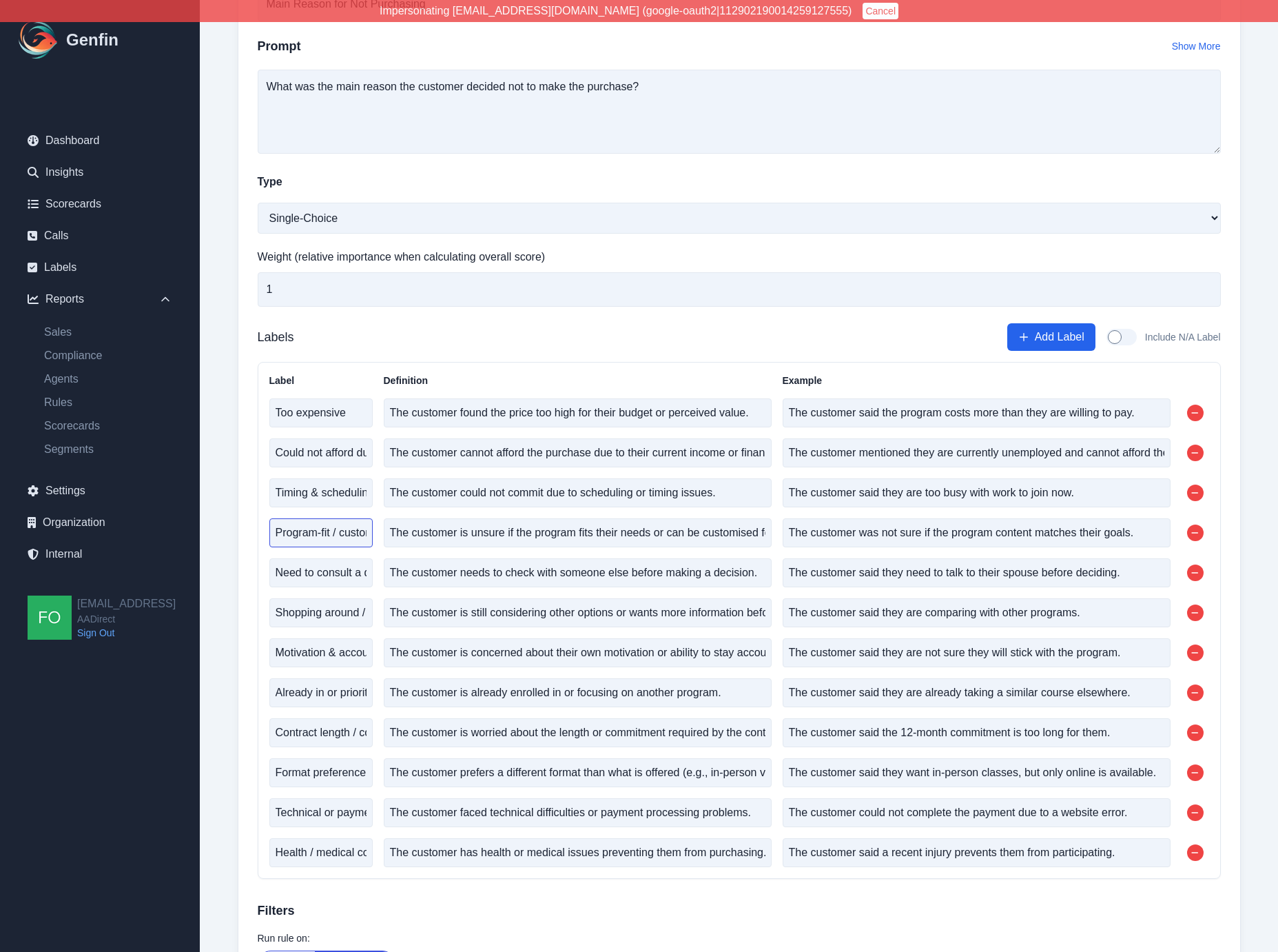
drag, startPoint x: 305, startPoint y: 534, endPoint x: 230, endPoint y: 534, distance: 75.0
click at [230, 534] on div "Call Data / Main Reason for Not Purchasing Main Reason for Not Purchasing Histo…" at bounding box center [739, 466] width 1058 height 1450
click at [310, 531] on input "Program-fit / customisation doubts" at bounding box center [321, 533] width 103 height 29
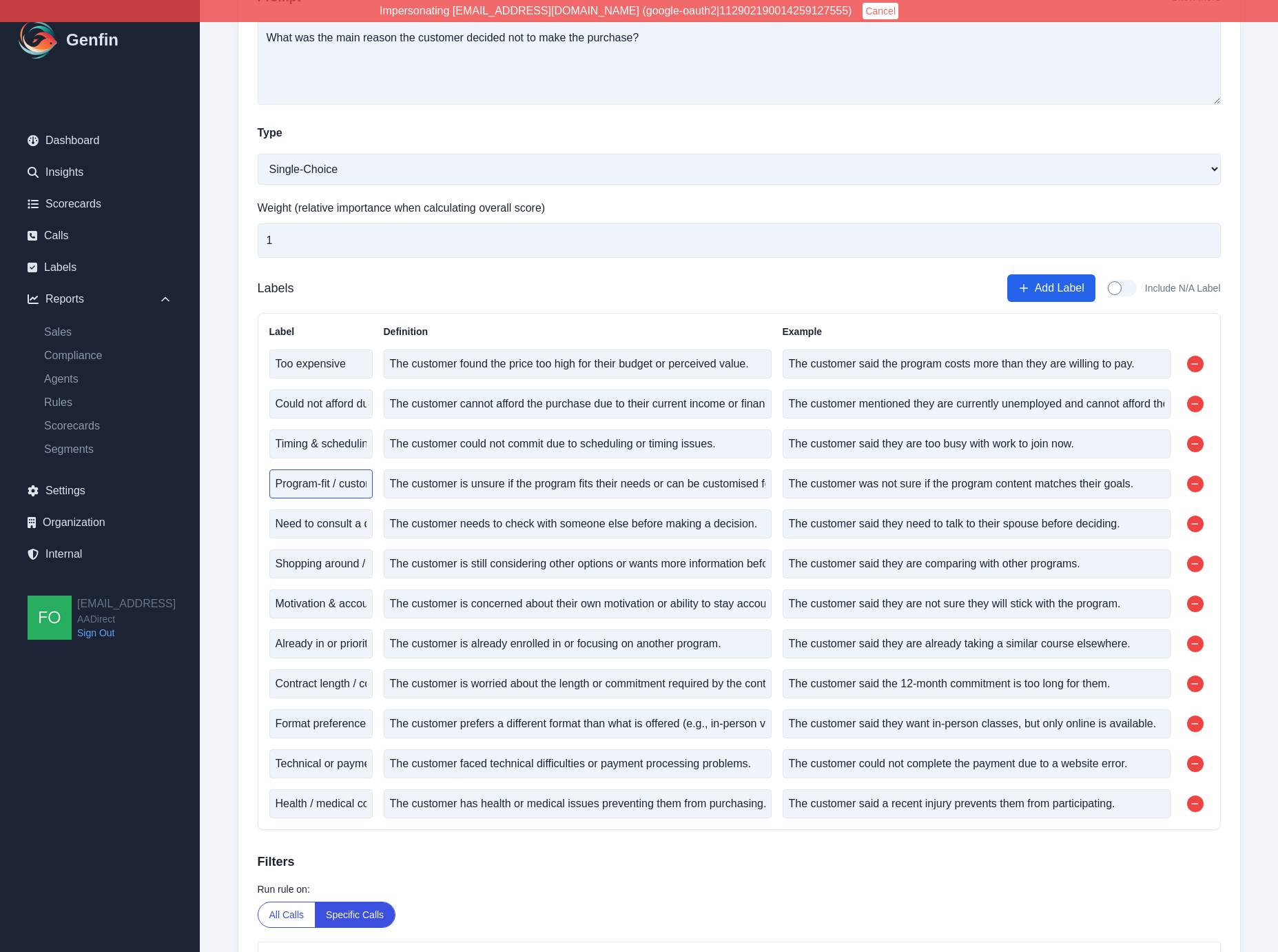
scroll to position [323, 0]
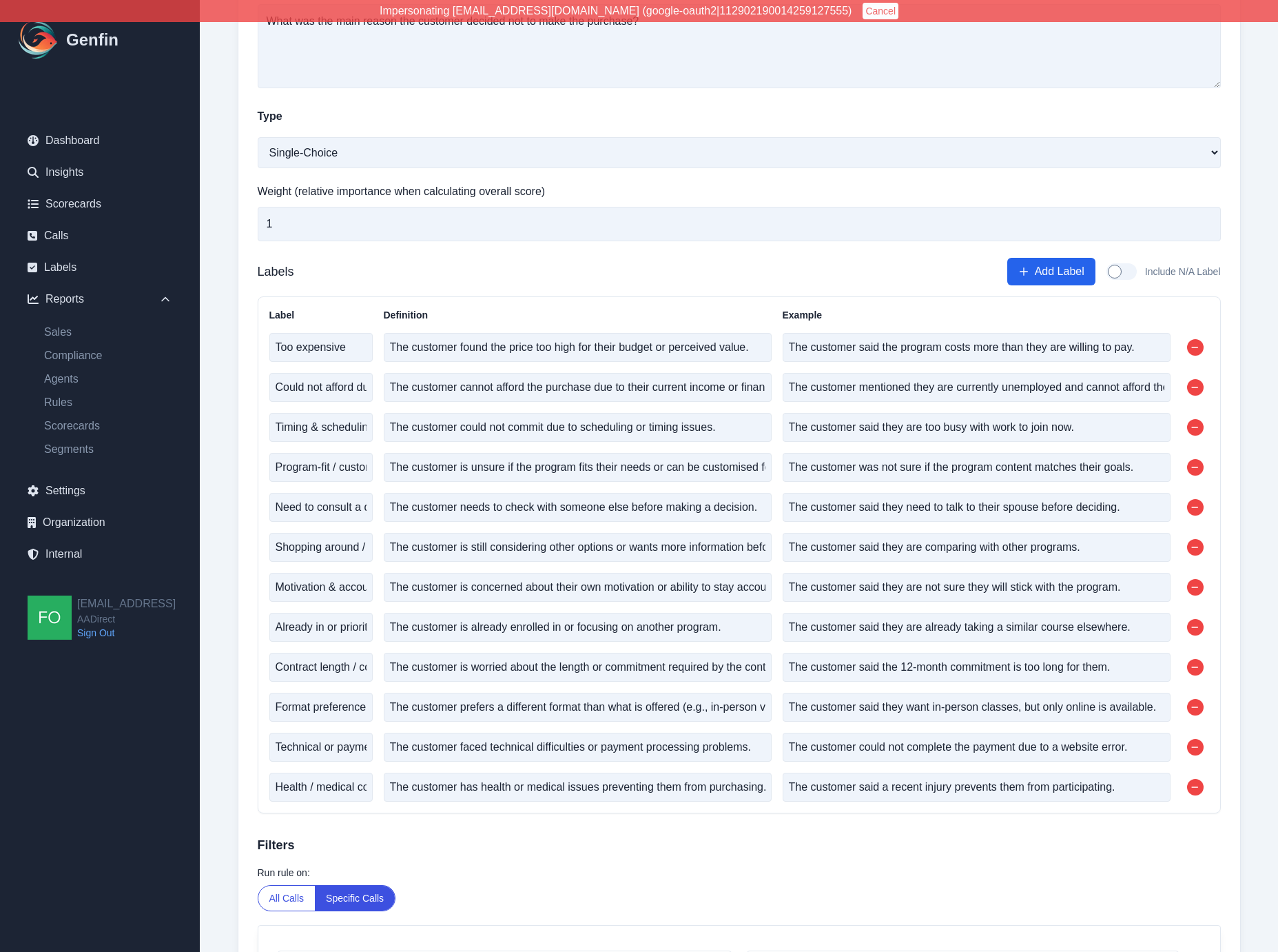
click at [239, 484] on div "Name Status: Not Deployed Main Reason for Not Purchasing Prompt Show More What …" at bounding box center [739, 470] width 1002 height 1202
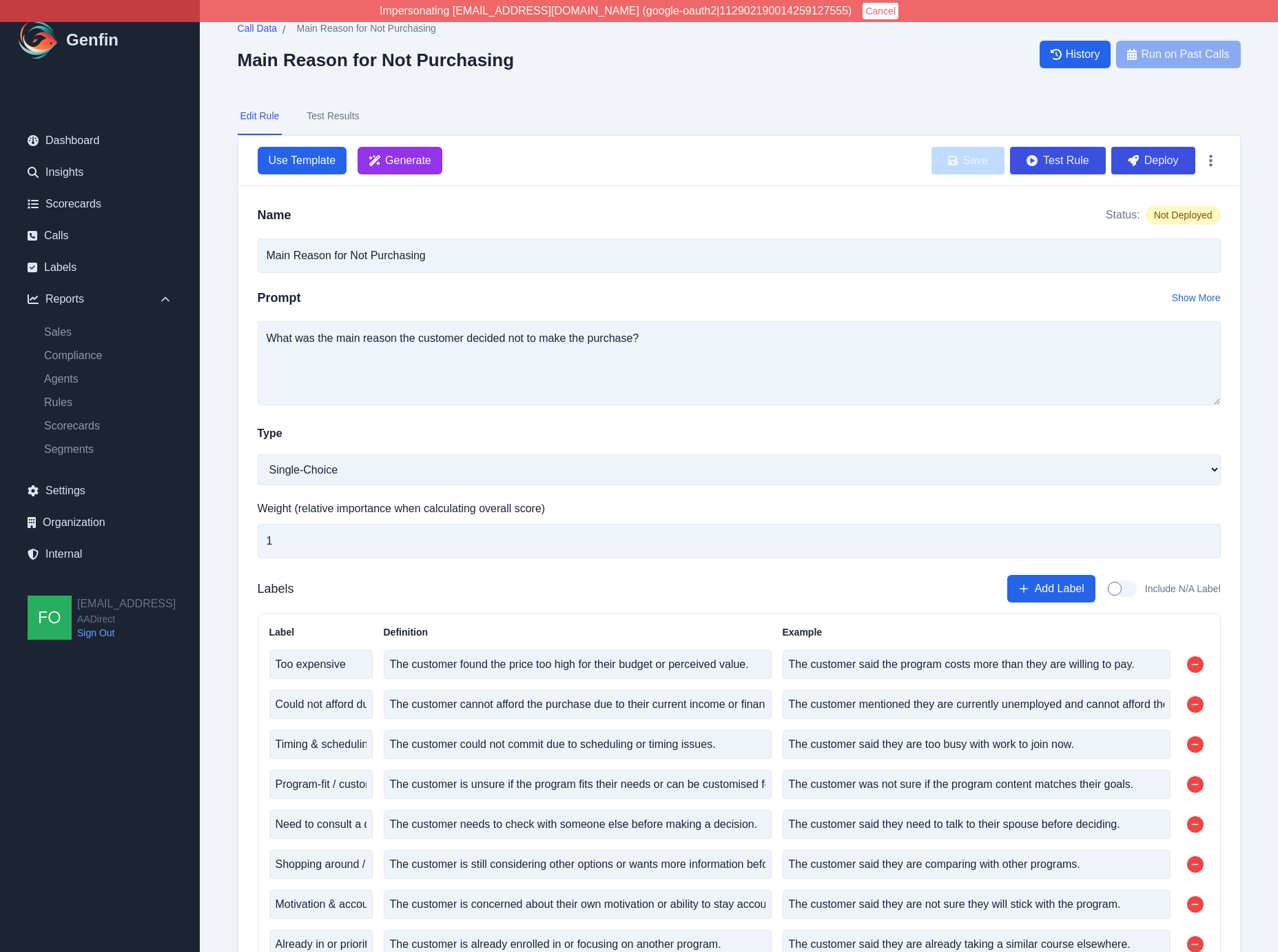
scroll to position [0, 0]
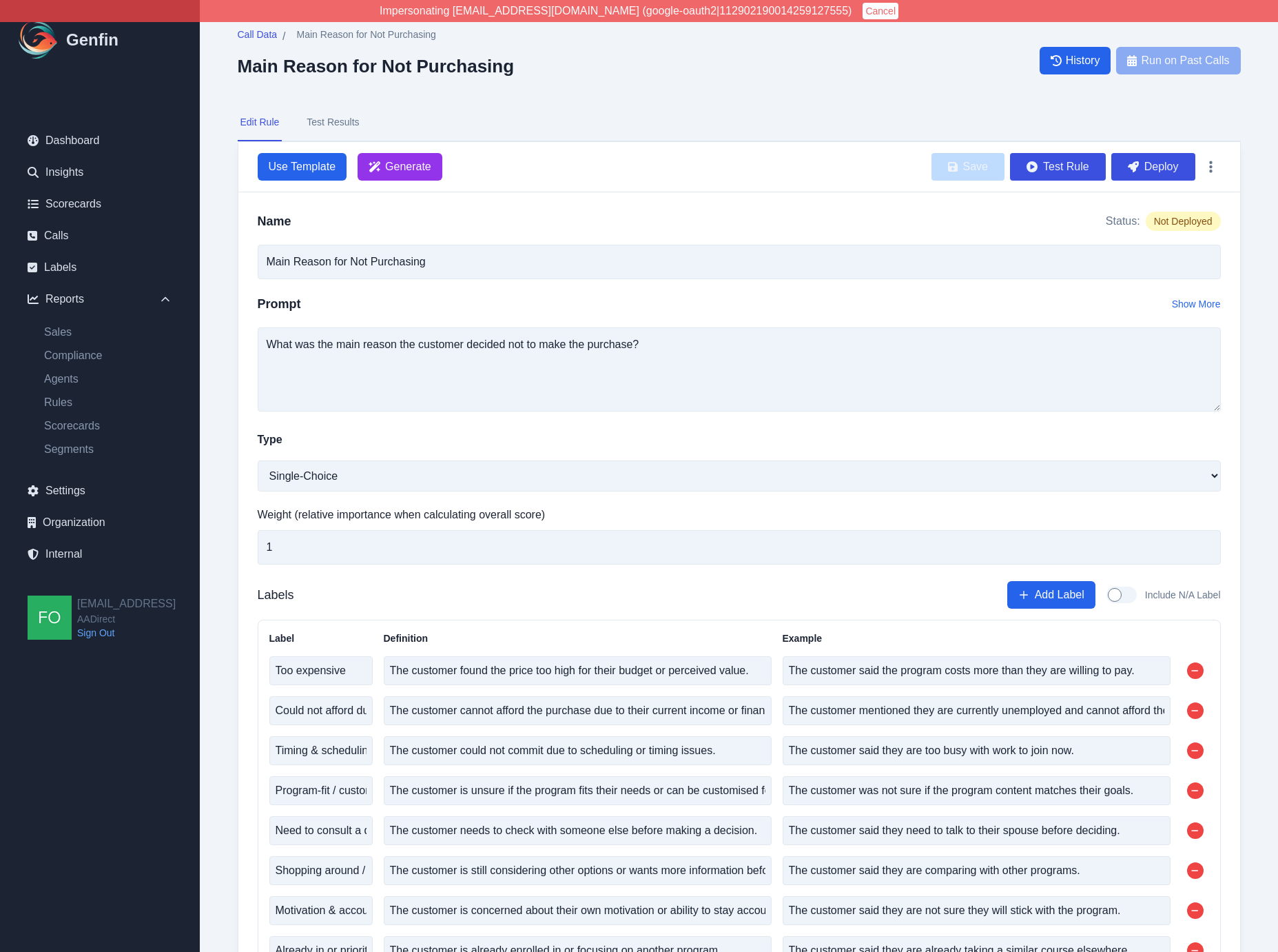
click at [343, 118] on button "Test Results" at bounding box center [333, 122] width 58 height 37
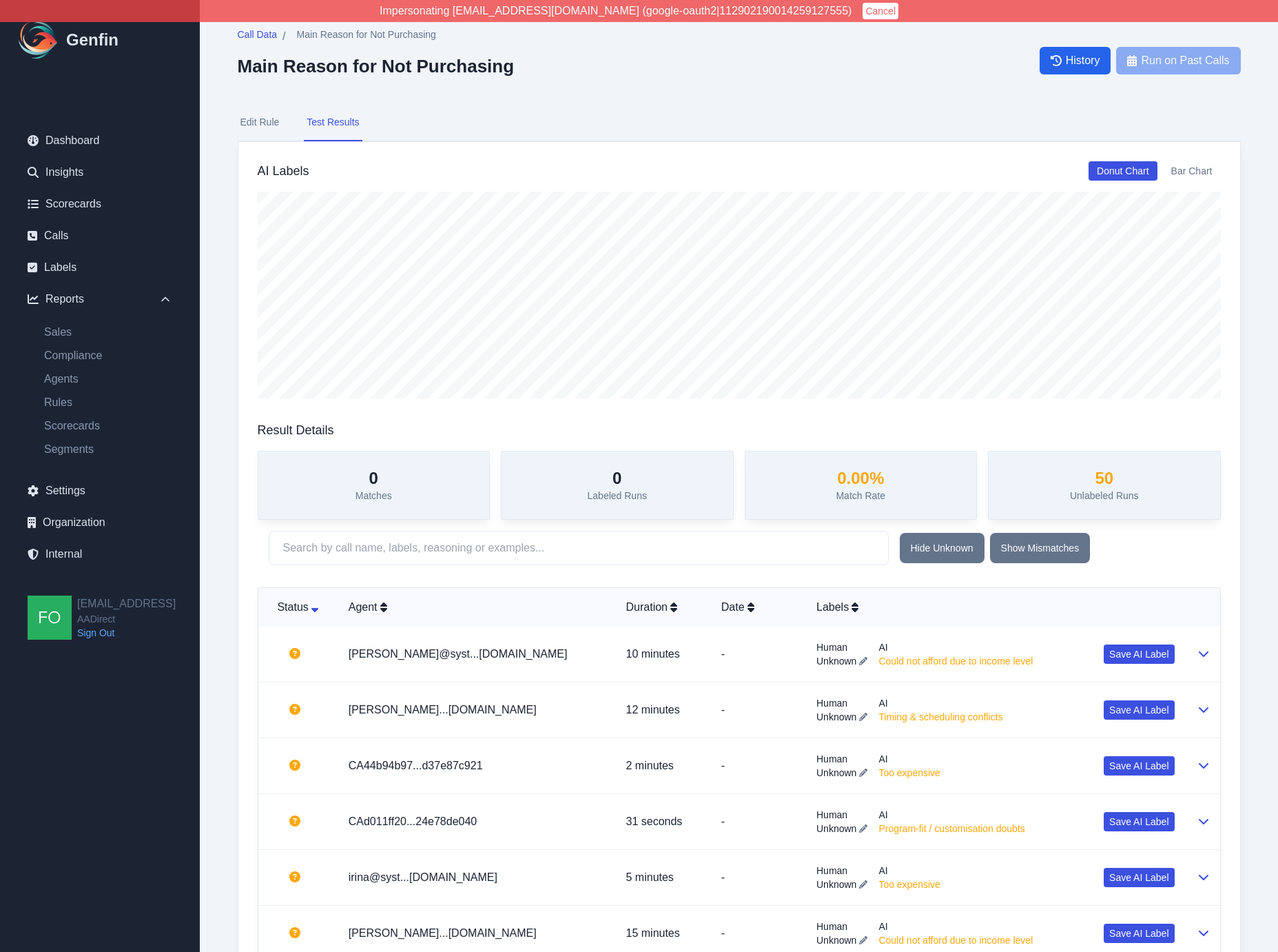
click at [347, 125] on button "Test Results" at bounding box center [333, 122] width 58 height 37
drag, startPoint x: 344, startPoint y: 124, endPoint x: 308, endPoint y: 160, distance: 50.9
click at [344, 124] on button "Test Results" at bounding box center [333, 122] width 58 height 37
click at [263, 33] on span "Call Data" at bounding box center [257, 34] width 40 height 14
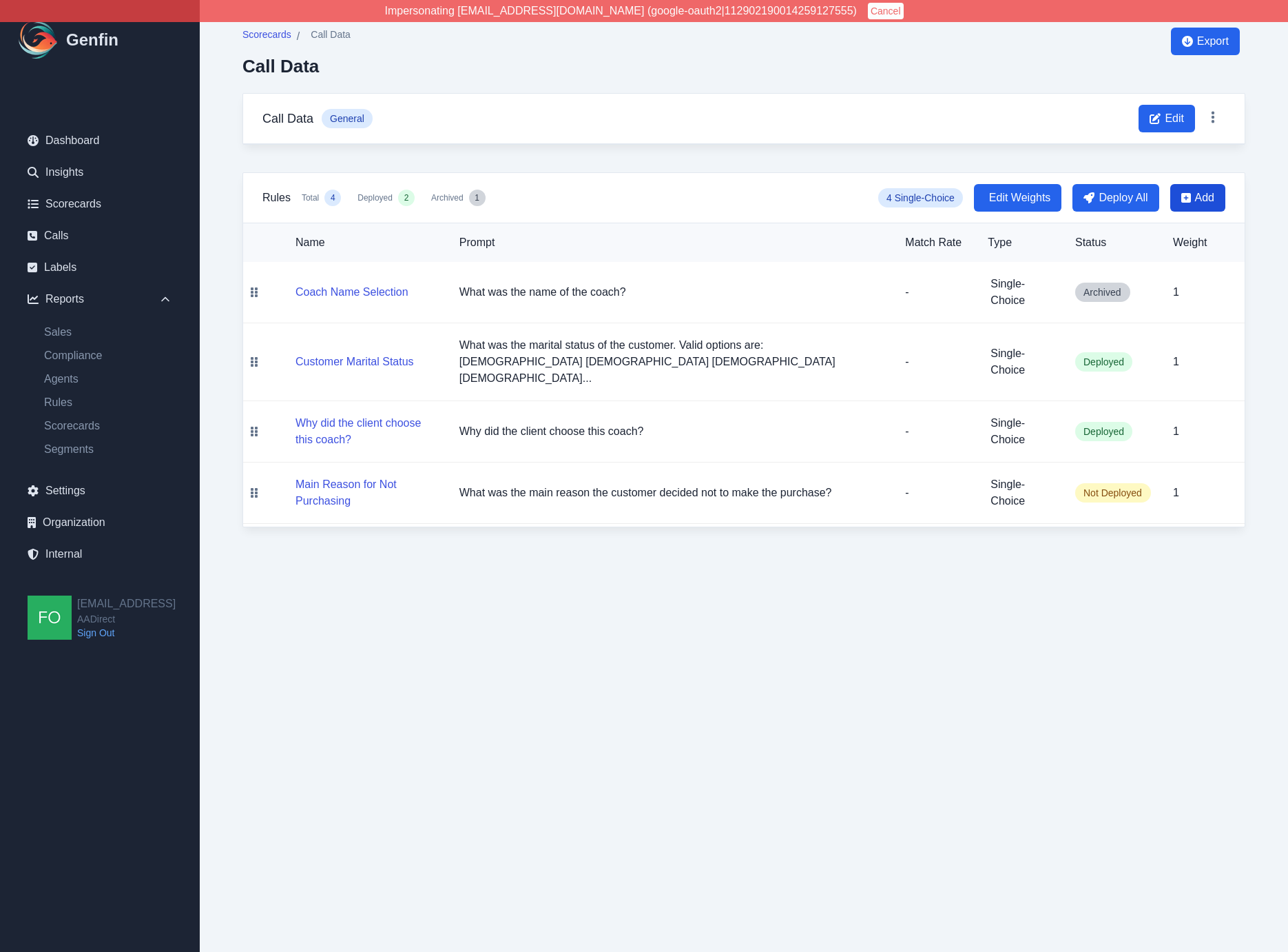
click at [1205, 193] on span "Add" at bounding box center [1204, 198] width 19 height 17
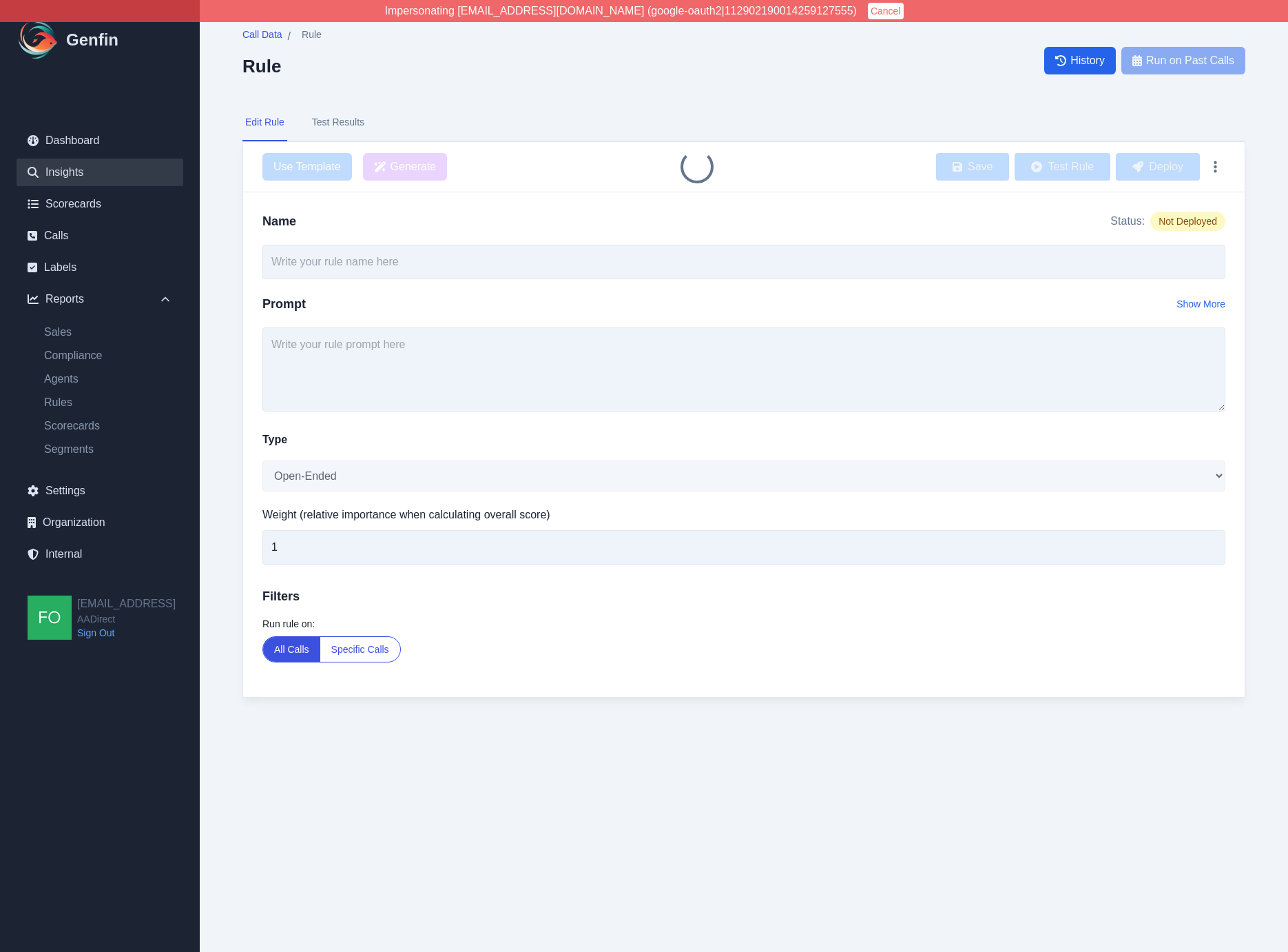
click at [67, 175] on link "Insights" at bounding box center [100, 173] width 166 height 27
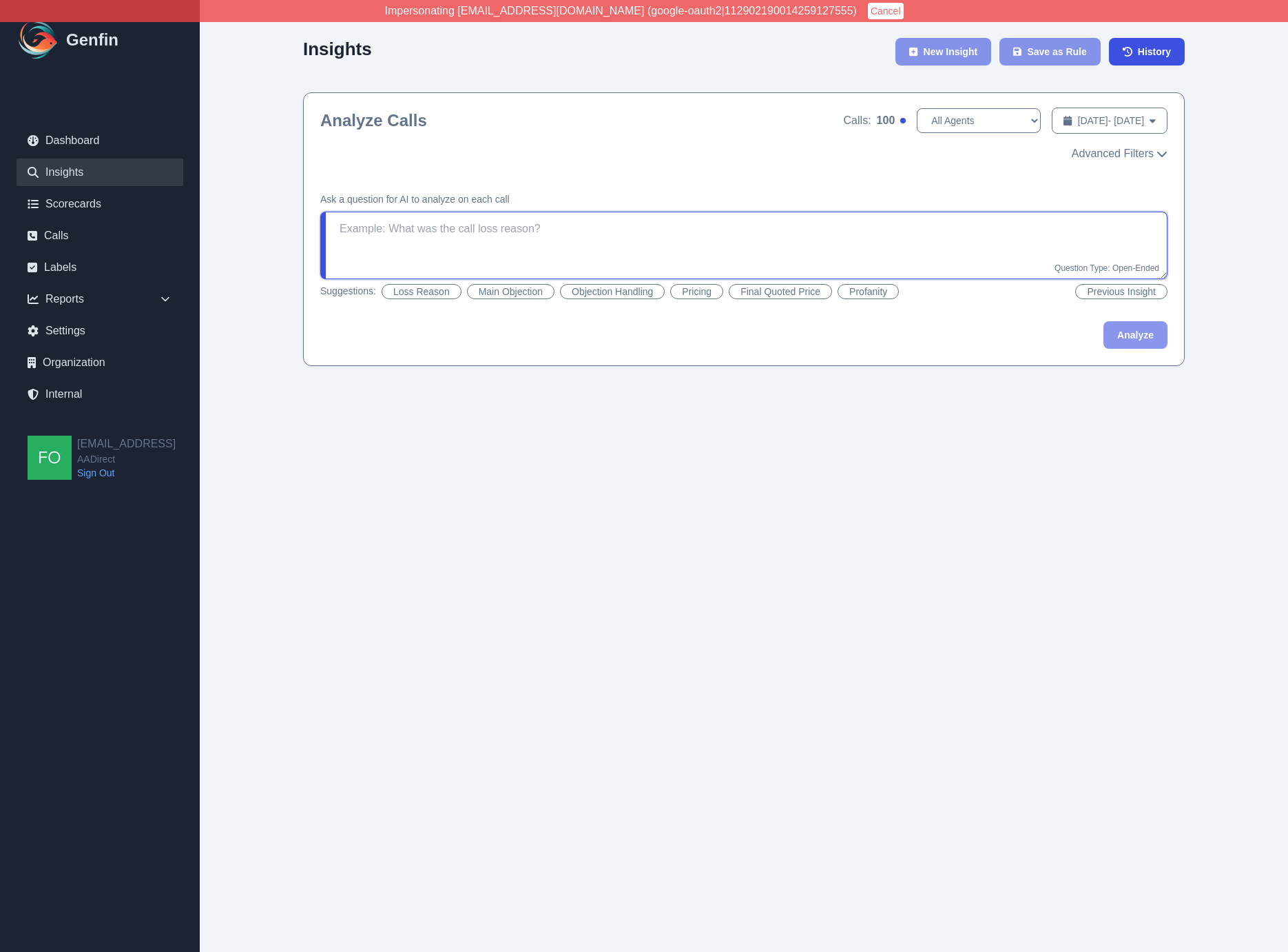
drag, startPoint x: 451, startPoint y: 240, endPoint x: 505, endPoint y: 237, distance: 54.1
click at [452, 240] on textarea at bounding box center [744, 245] width 847 height 67
drag, startPoint x: 732, startPoint y: 237, endPoint x: 791, endPoint y: 230, distance: 59.4
click at [736, 237] on textarea at bounding box center [744, 245] width 847 height 67
click at [702, 260] on textarea at bounding box center [744, 245] width 847 height 67
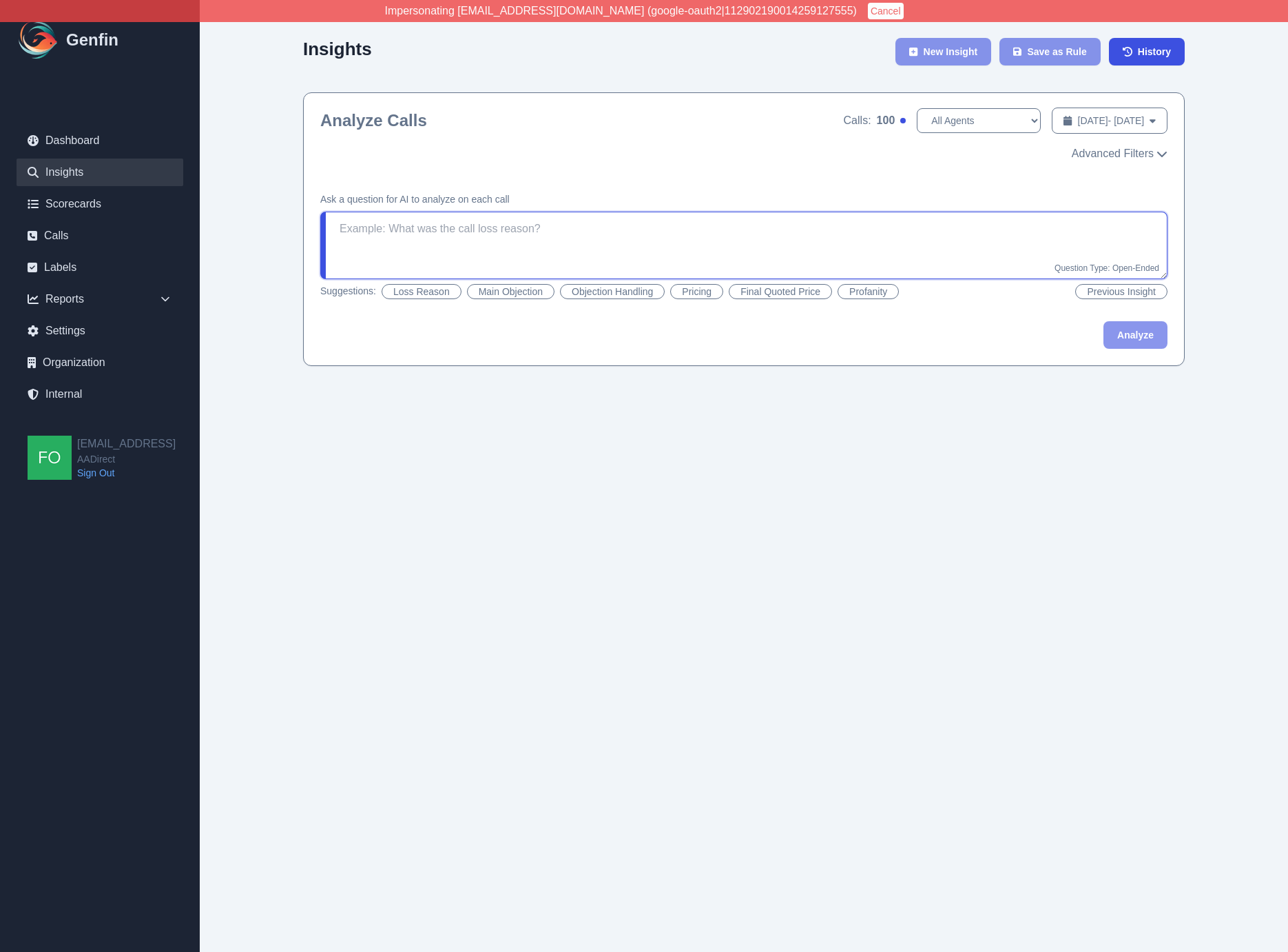
click at [733, 245] on textarea at bounding box center [744, 245] width 847 height 67
click at [716, 252] on textarea at bounding box center [744, 245] width 847 height 67
click at [704, 254] on textarea at bounding box center [744, 245] width 847 height 67
click at [690, 254] on textarea at bounding box center [744, 245] width 847 height 67
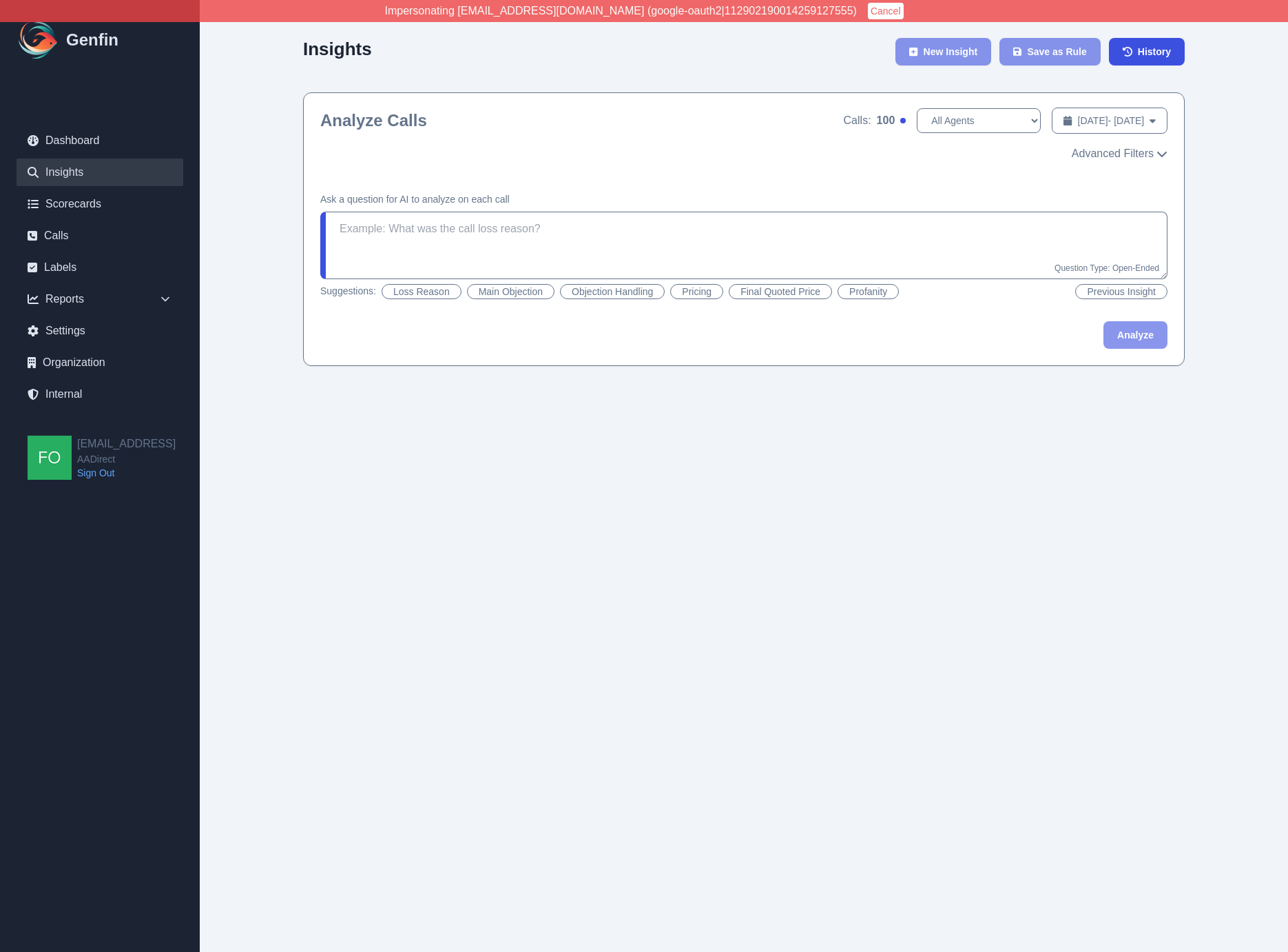
click at [536, 290] on button "Main Objection" at bounding box center [510, 292] width 88 height 15
click at [1116, 157] on span "Advanced Filters" at bounding box center [1113, 153] width 82 height 17
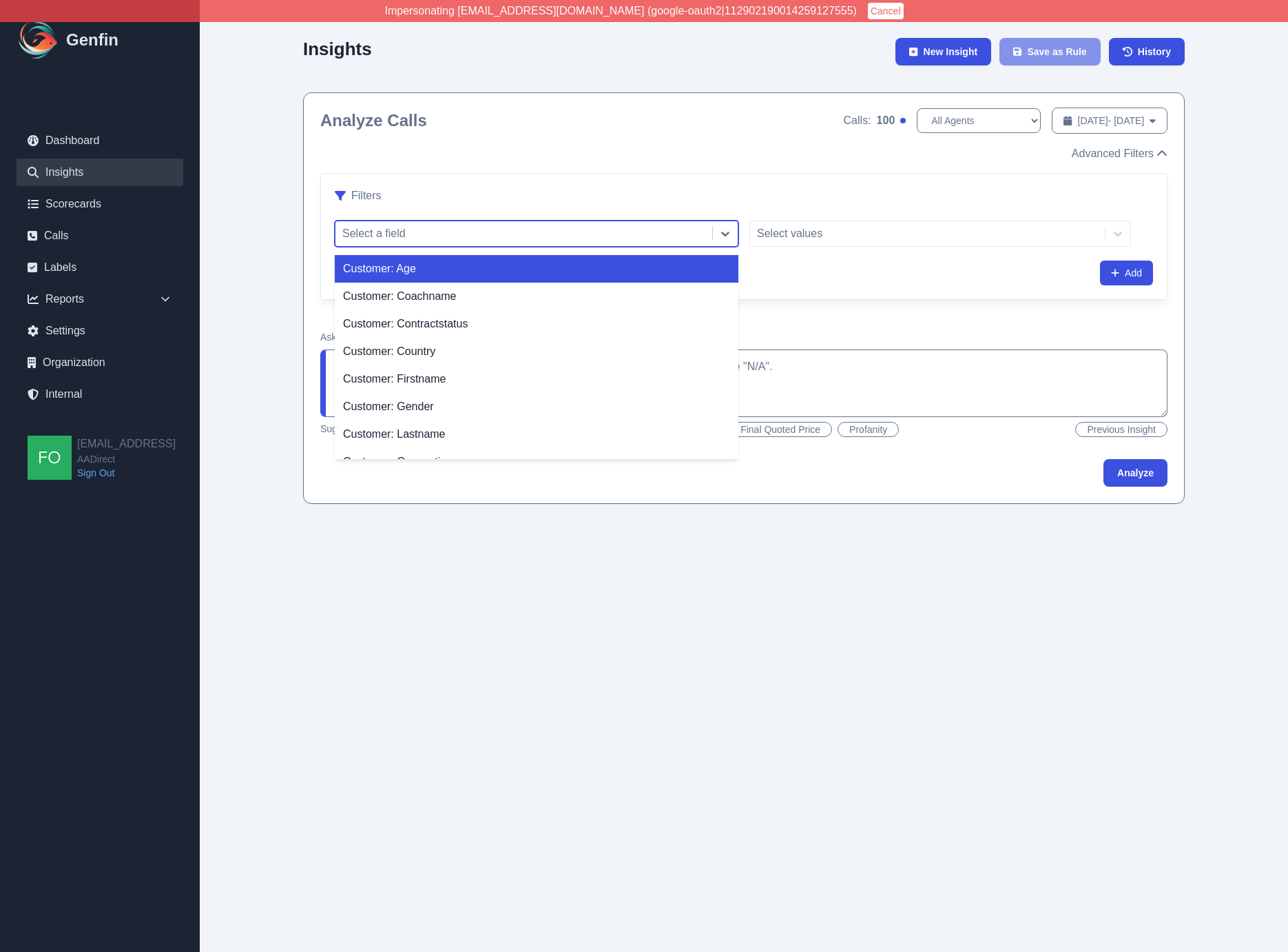
click at [647, 232] on div at bounding box center [524, 233] width 363 height 19
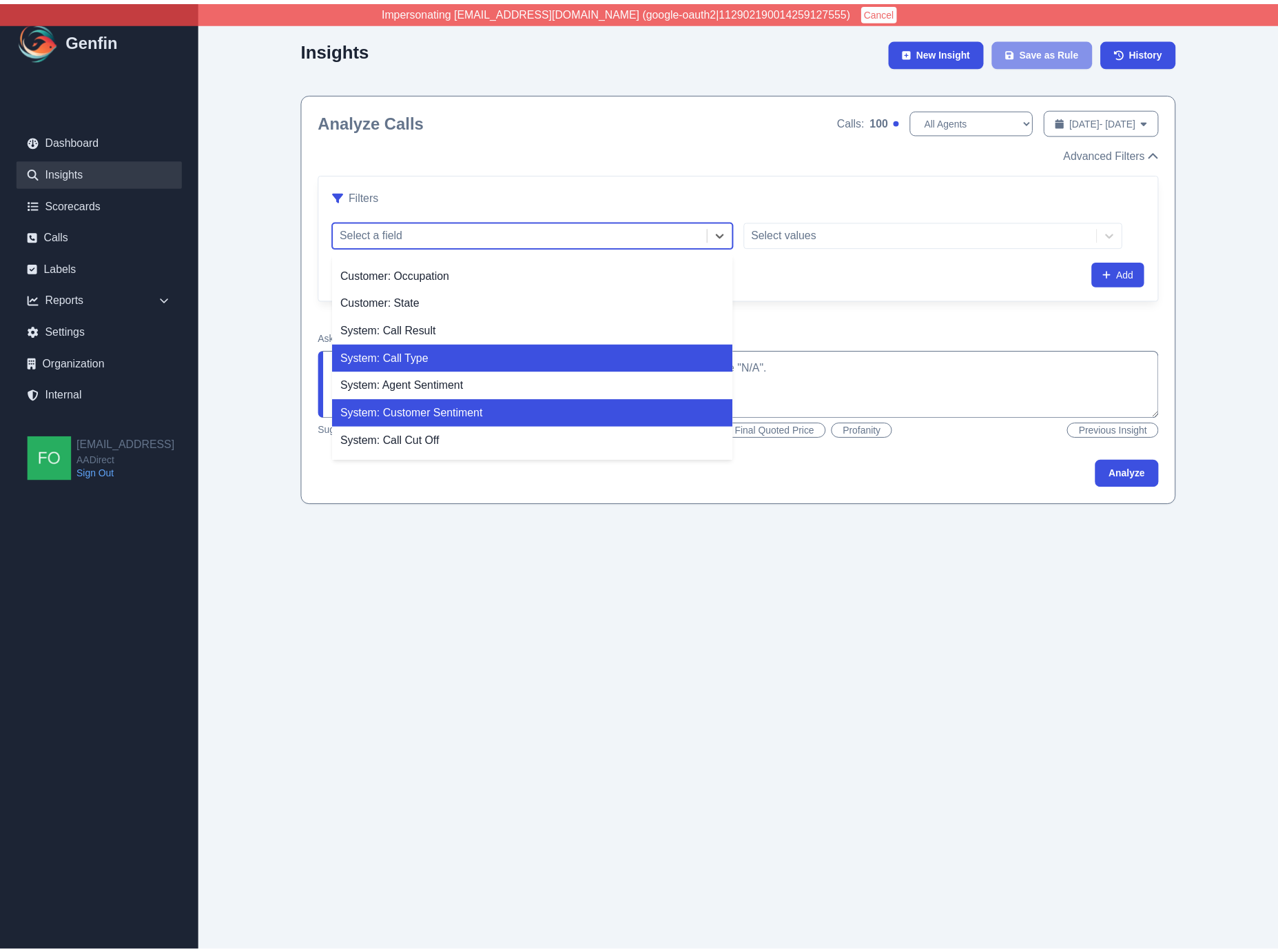
scroll to position [188, 0]
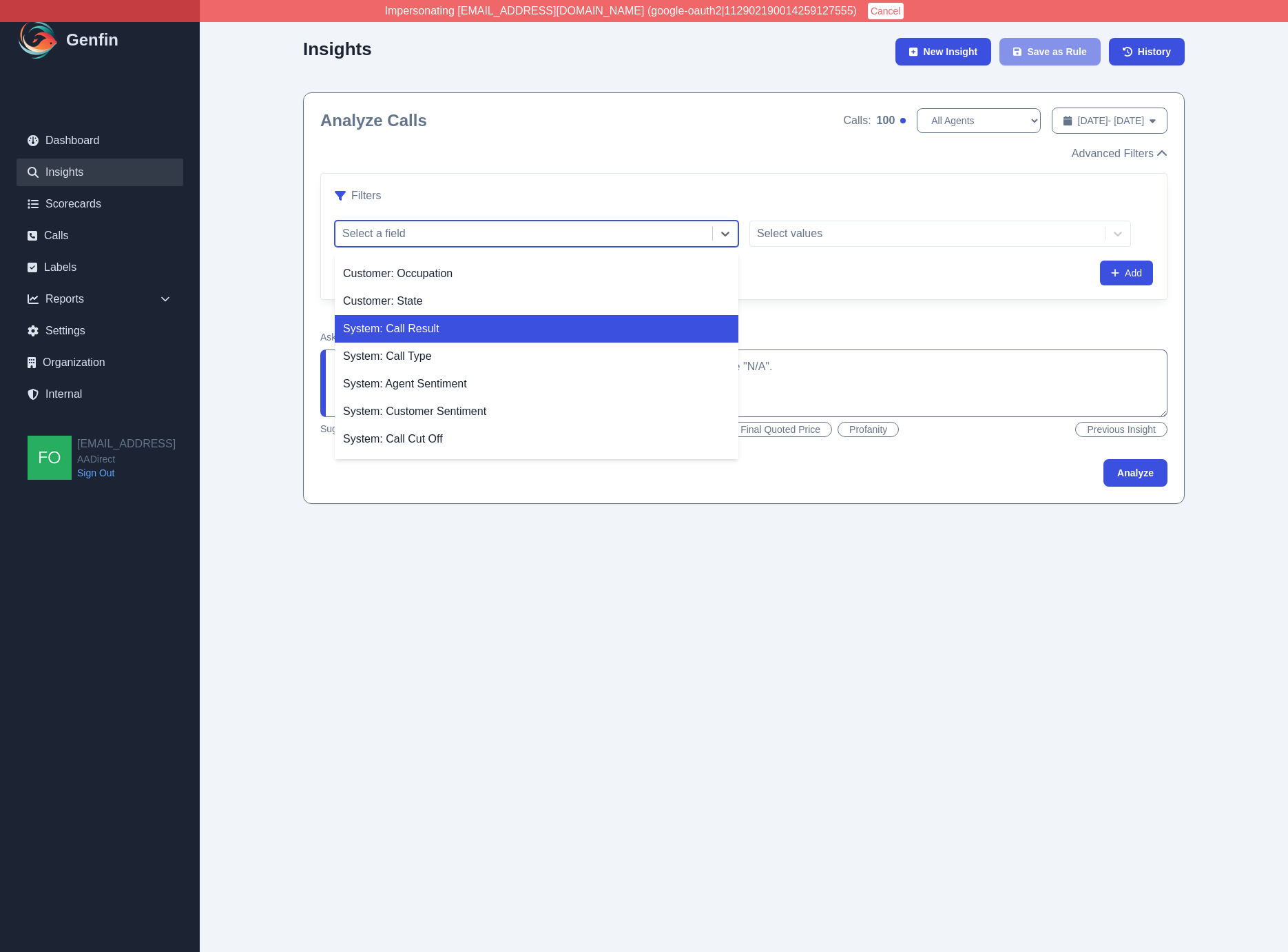
click at [443, 333] on div "System: Call Result" at bounding box center [536, 329] width 404 height 27
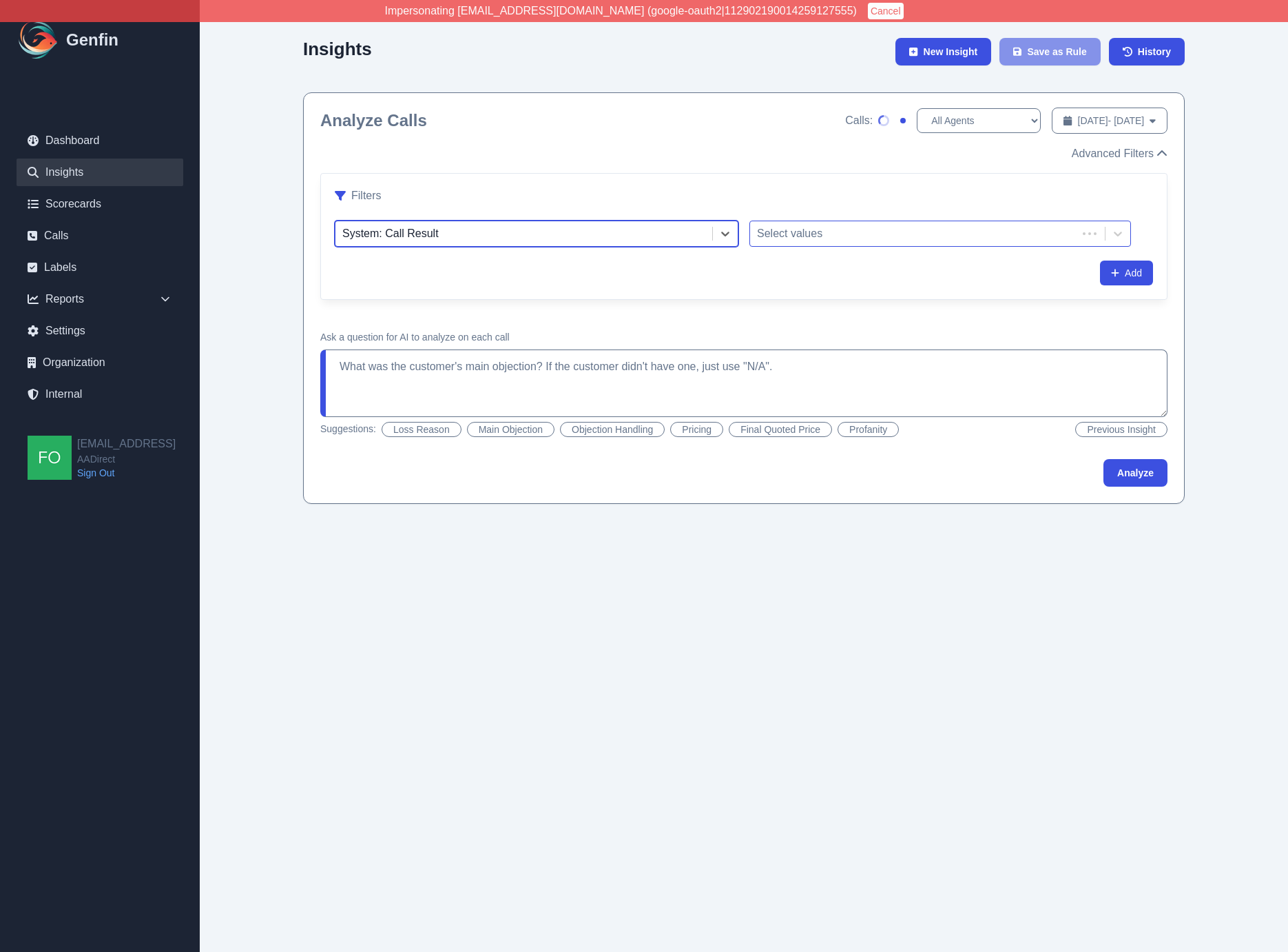
click at [871, 222] on div "Select values" at bounding box center [913, 234] width 327 height 24
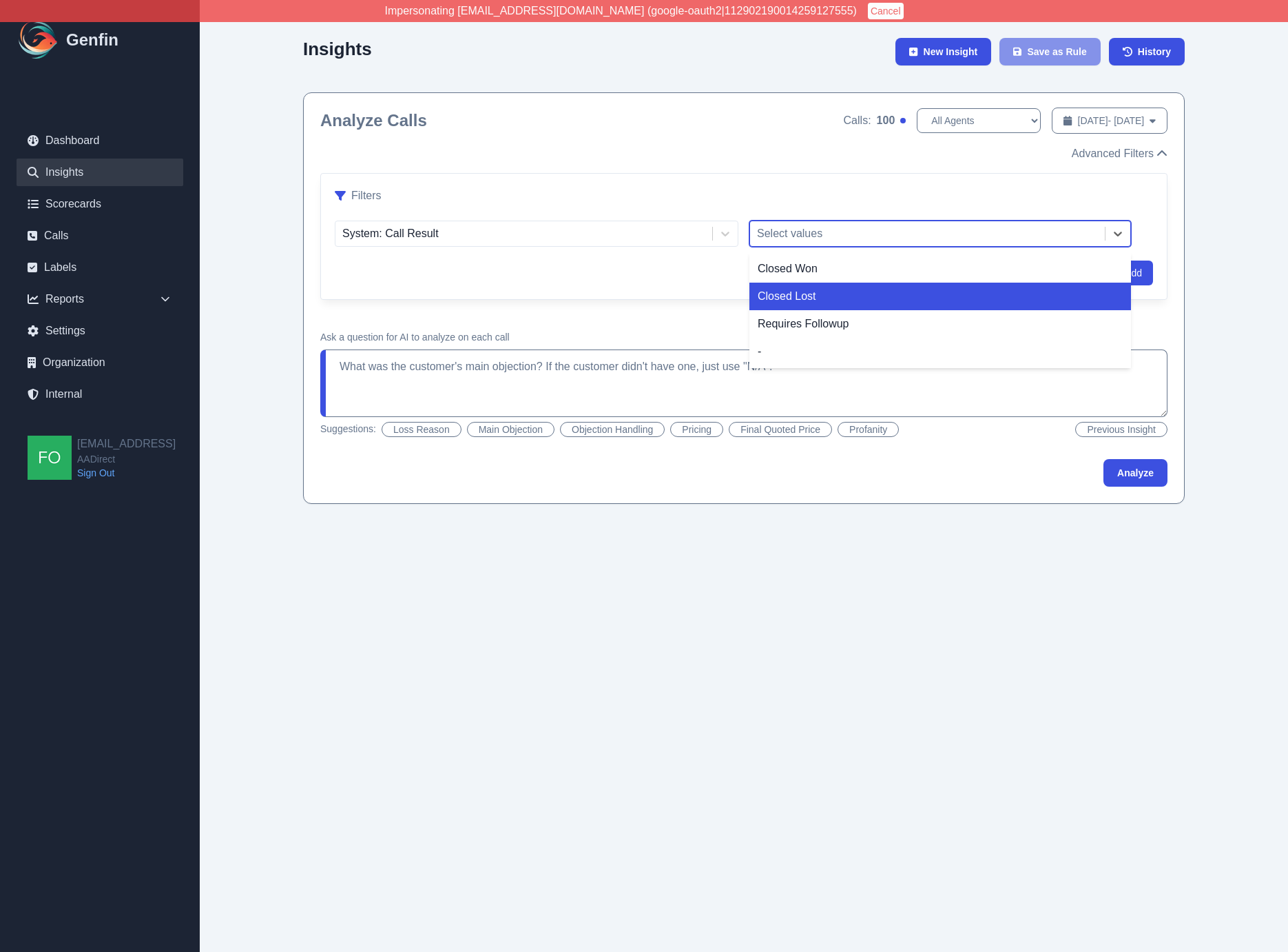
click at [816, 297] on div "Closed Lost" at bounding box center [940, 296] width 382 height 27
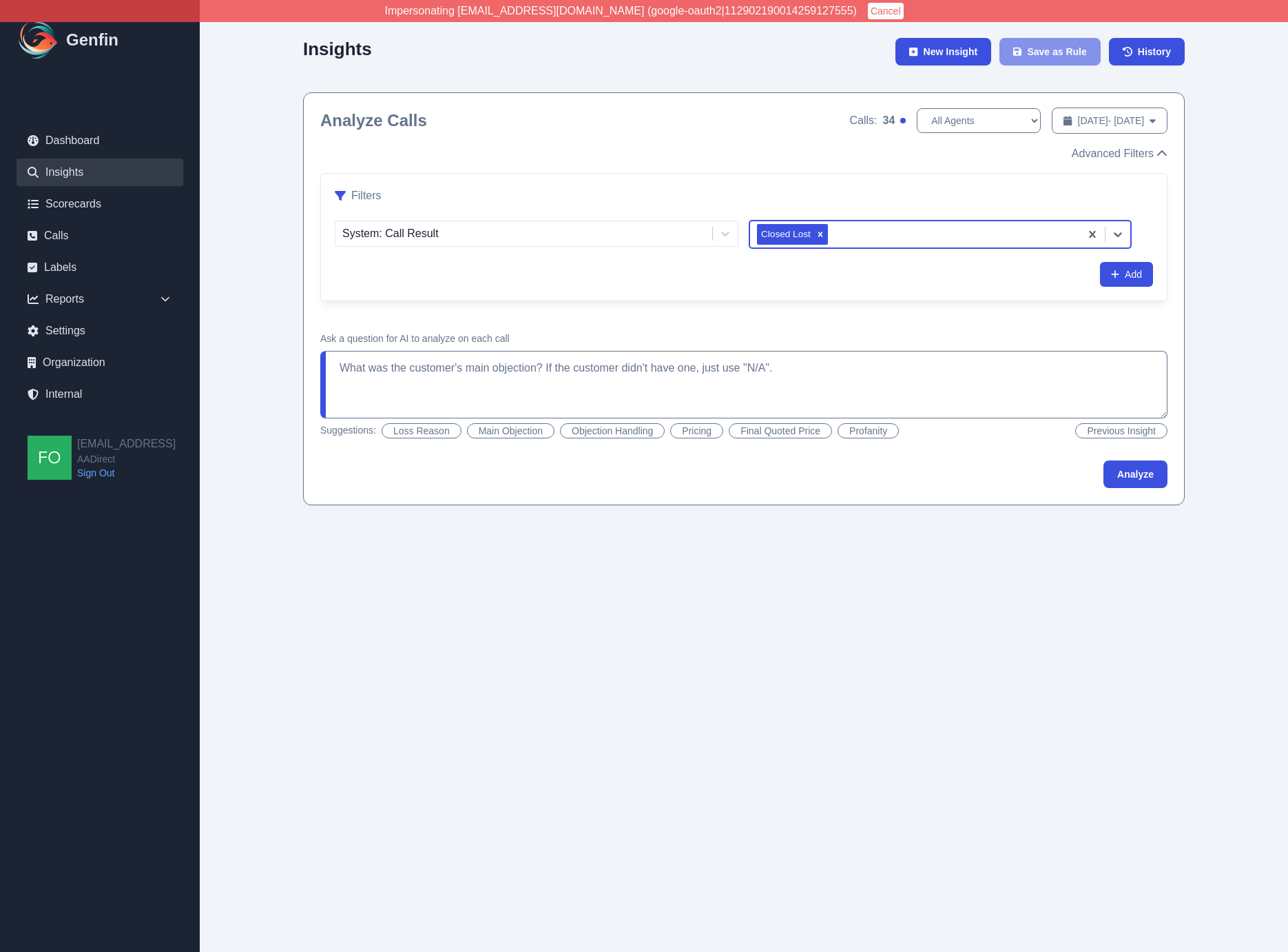
click at [1084, 482] on div "Analyze" at bounding box center [744, 474] width 847 height 27
click at [540, 366] on textarea "What was the customer's main objection? If the customer didn't have one, just u…" at bounding box center [744, 384] width 847 height 67
drag, startPoint x: 952, startPoint y: 370, endPoint x: 680, endPoint y: 373, distance: 272.0
click at [680, 373] on textarea "What was the customer's main objection to not making the purchase? If the custo…" at bounding box center [744, 384] width 847 height 67
click at [1144, 475] on button "Analyze" at bounding box center [1135, 474] width 64 height 27
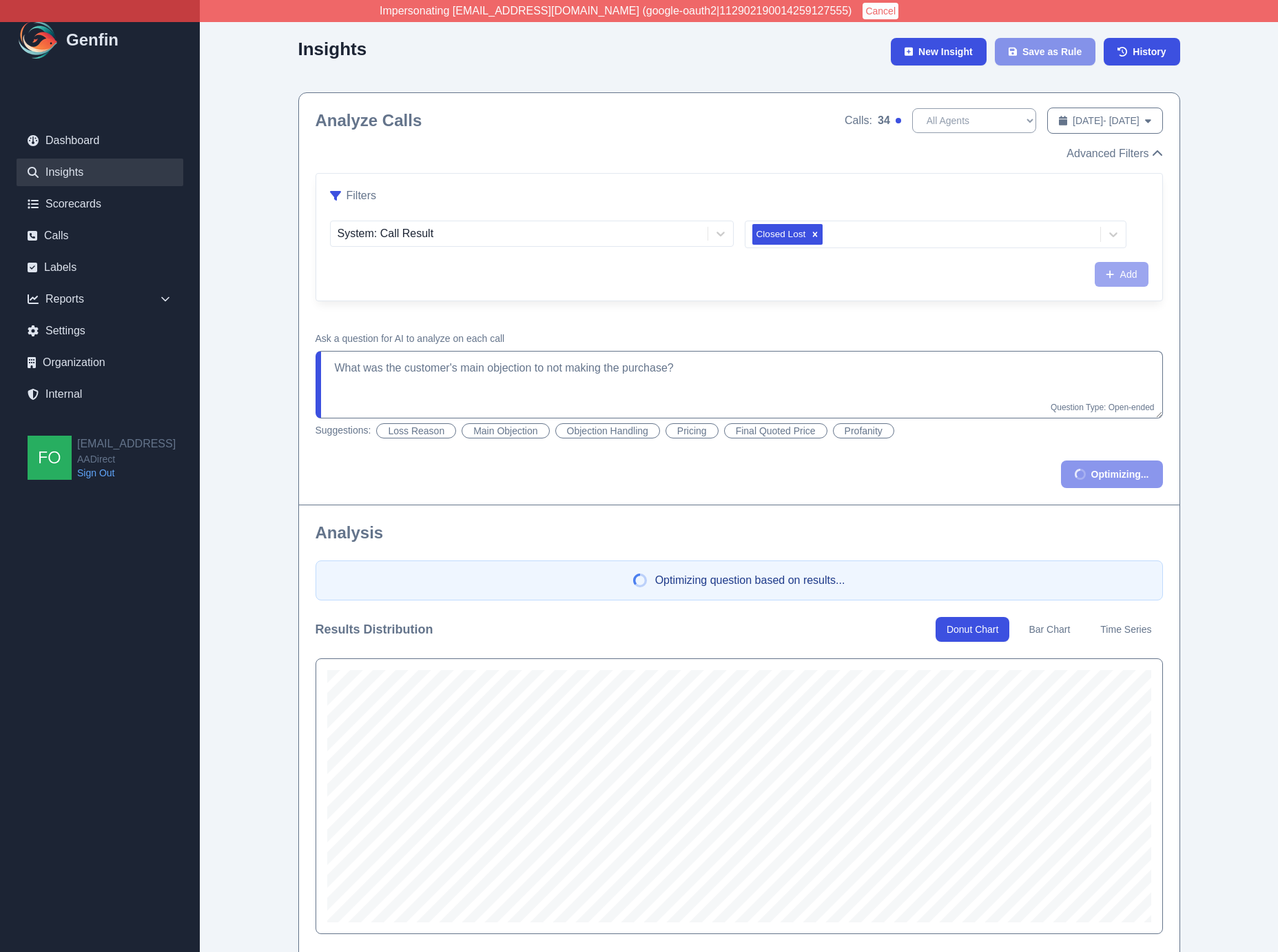
type textarea "What was the customer's main objection to not making the purchase? * Use the fo…"
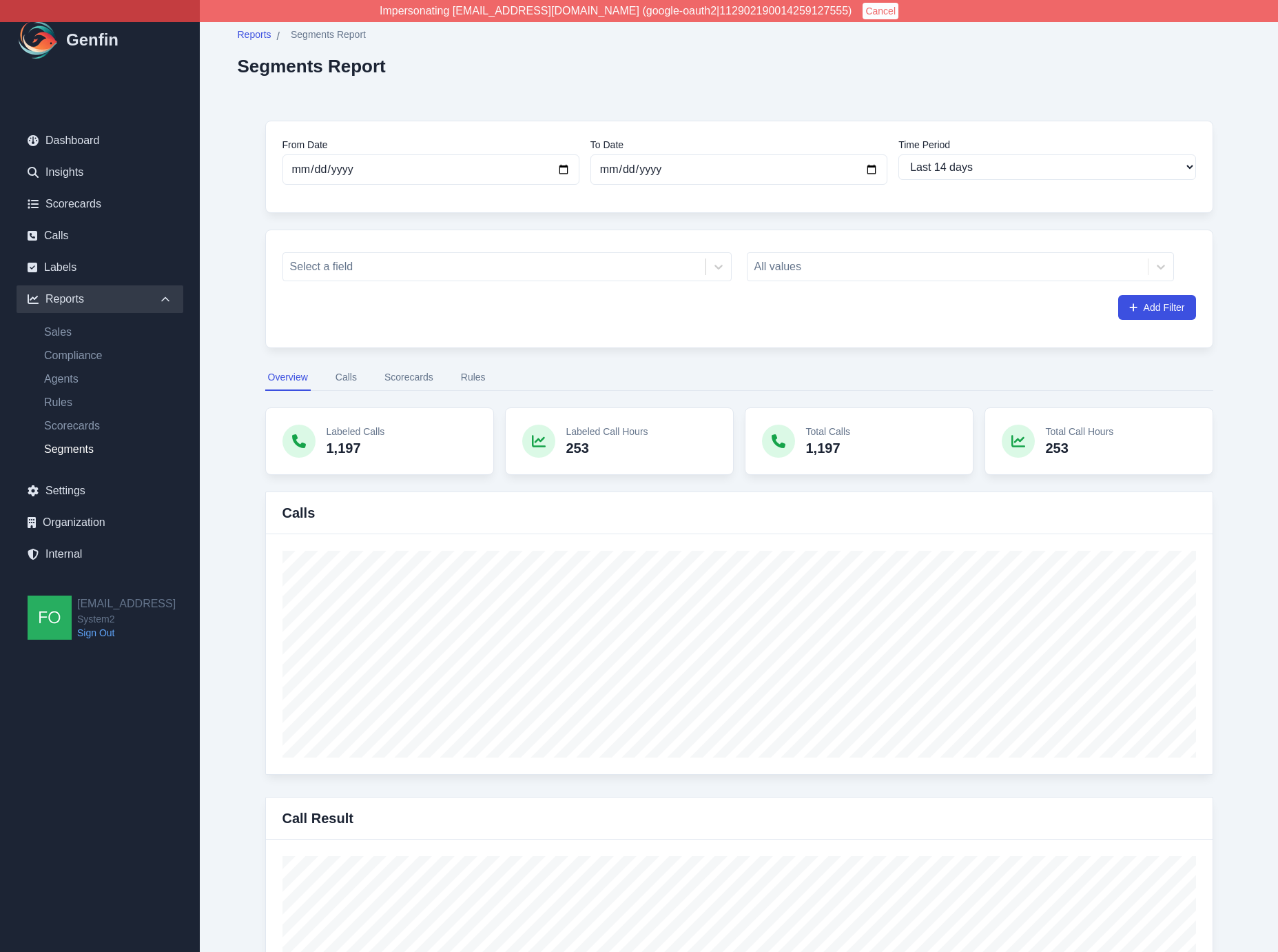
select select "14"
